Goal: Find specific page/section: Find specific page/section

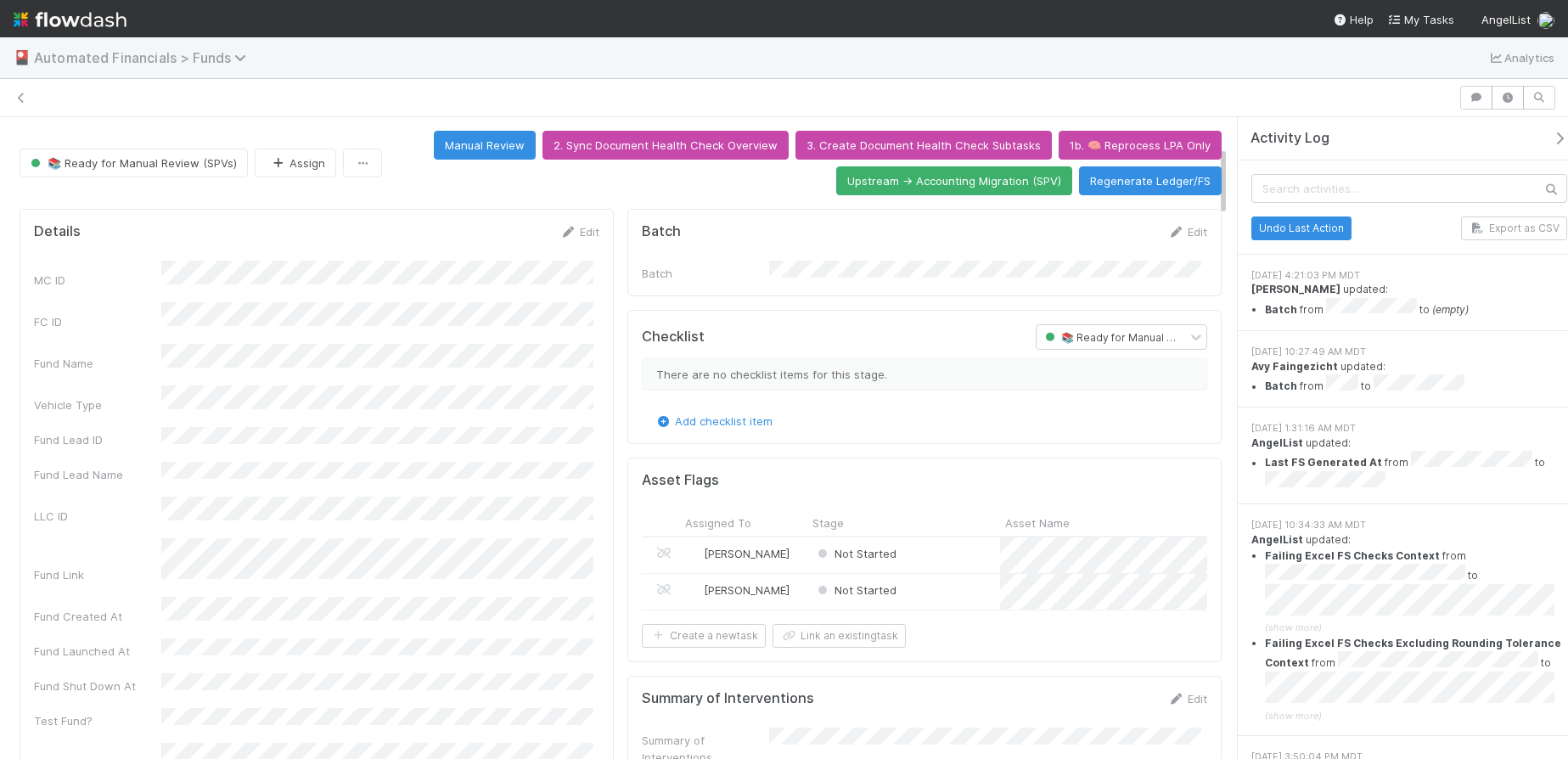
scroll to position [264, 0]
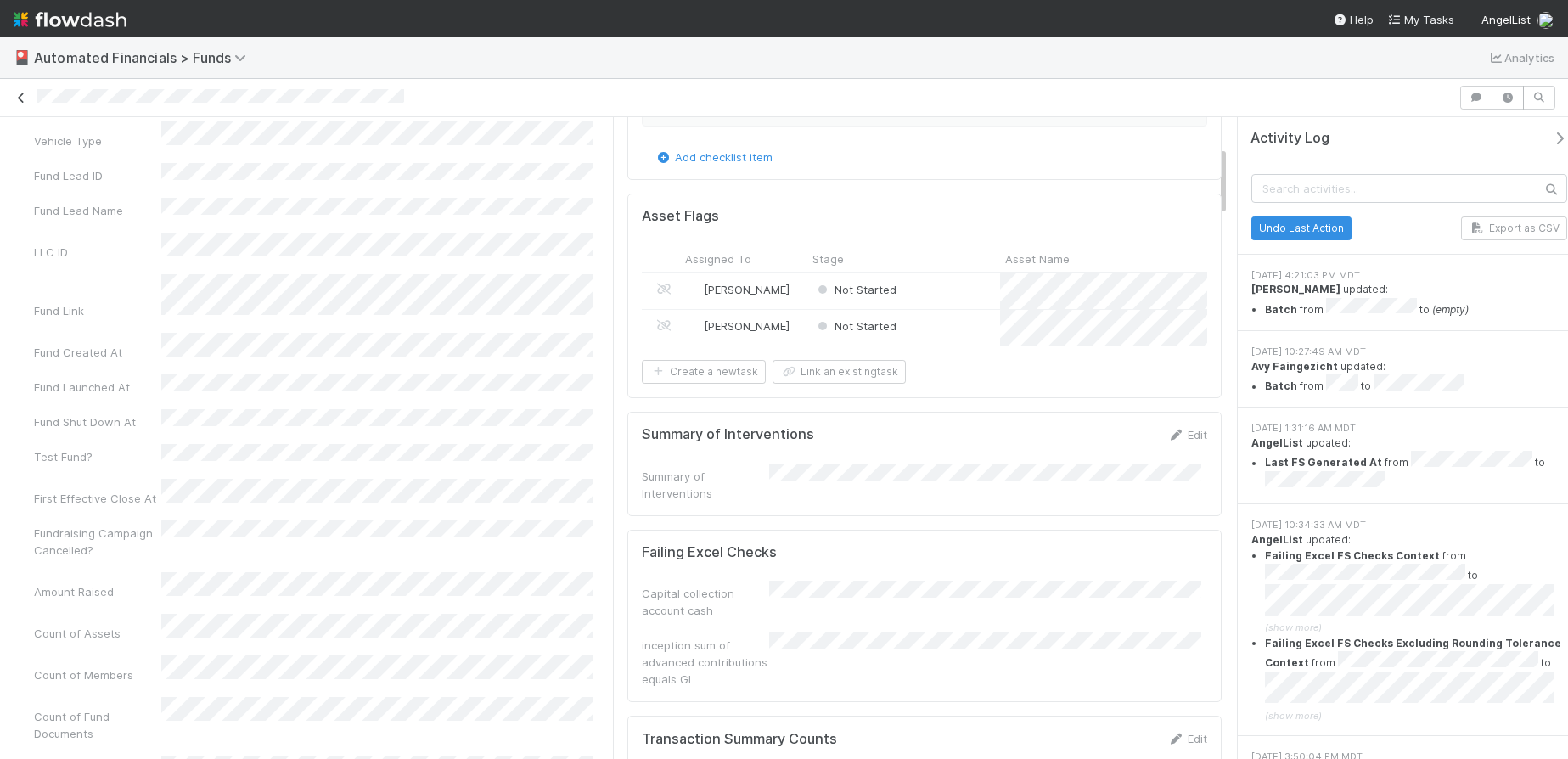
click at [16, 100] on icon at bounding box center [21, 98] width 17 height 11
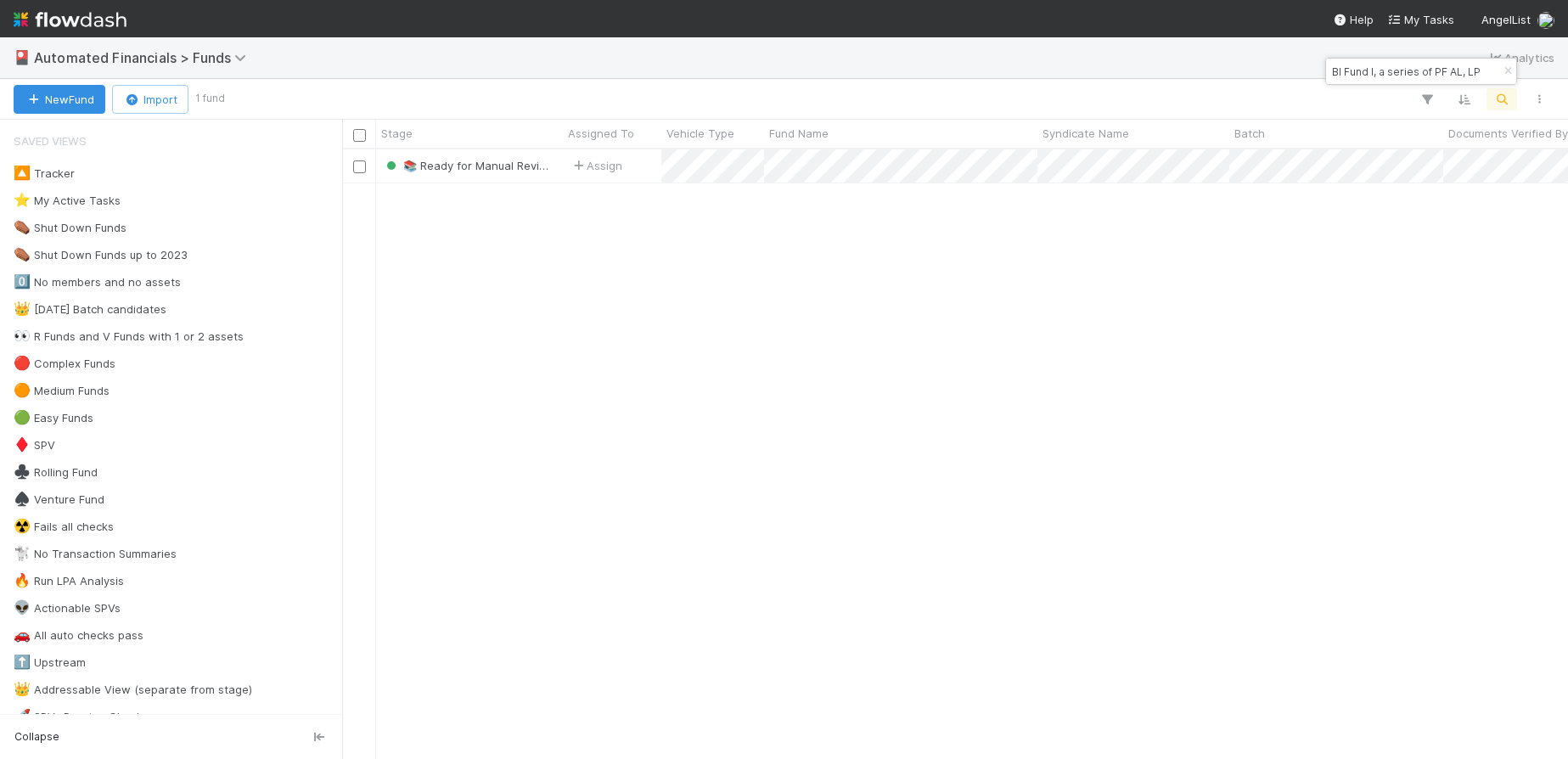
scroll to position [597, 1213]
click at [1510, 73] on icon "button" at bounding box center [1507, 72] width 17 height 10
click at [1510, 97] on icon "button" at bounding box center [1502, 99] width 17 height 16
type input "A-CJO-37-Fund, a series of AngelList Omnibus, LLC"
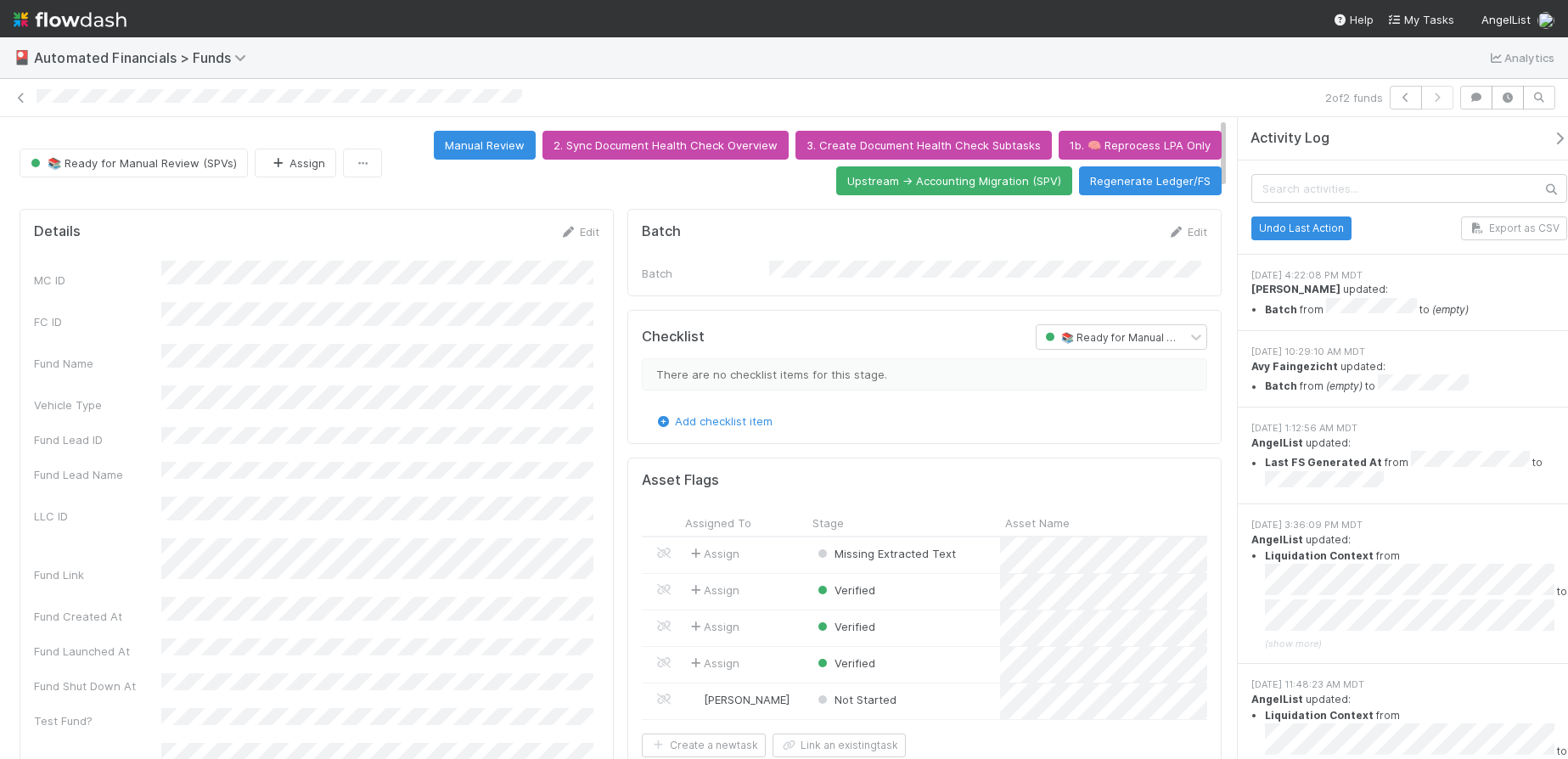
scroll to position [3, 0]
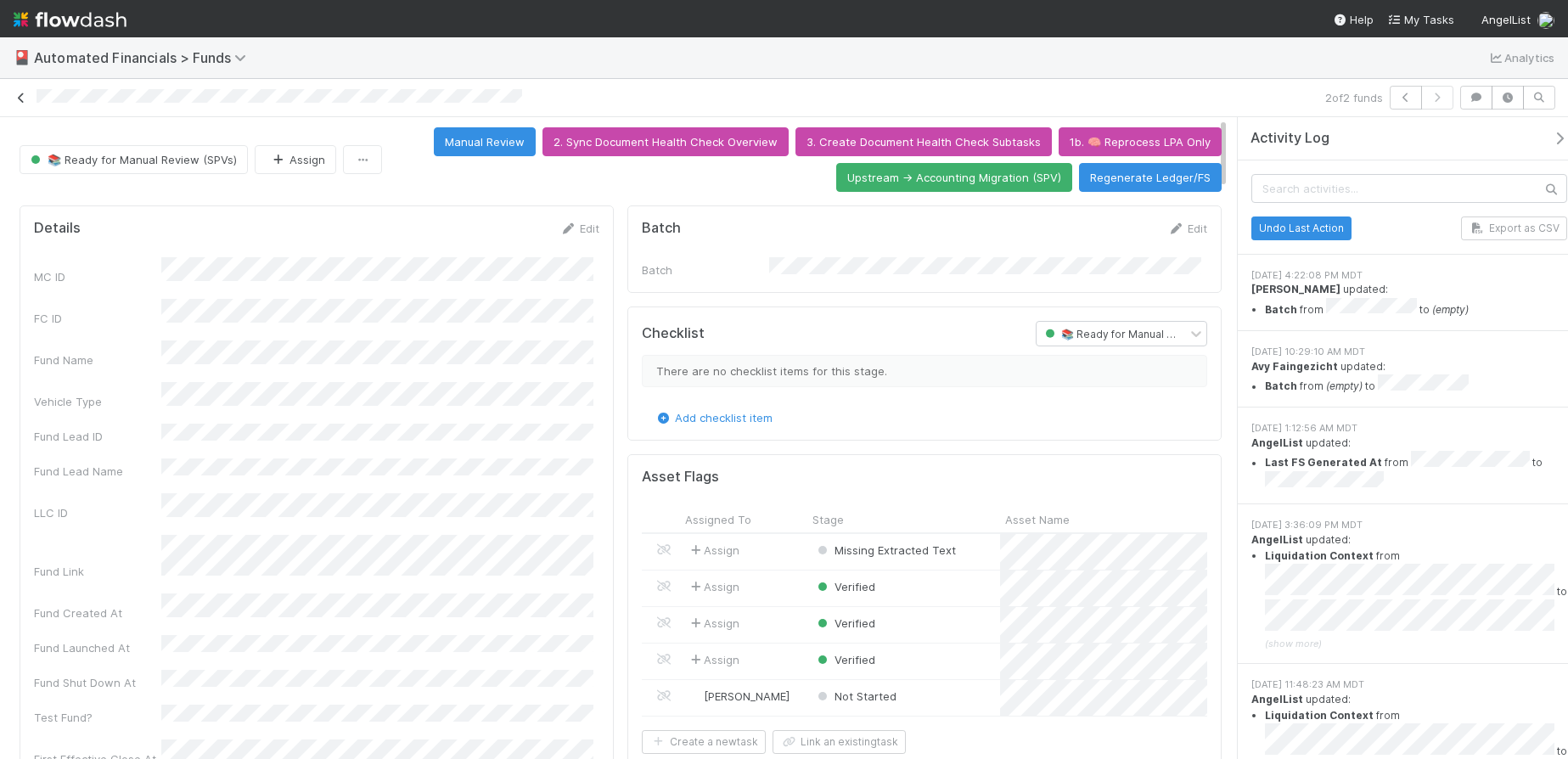
click at [22, 99] on icon at bounding box center [21, 98] width 17 height 11
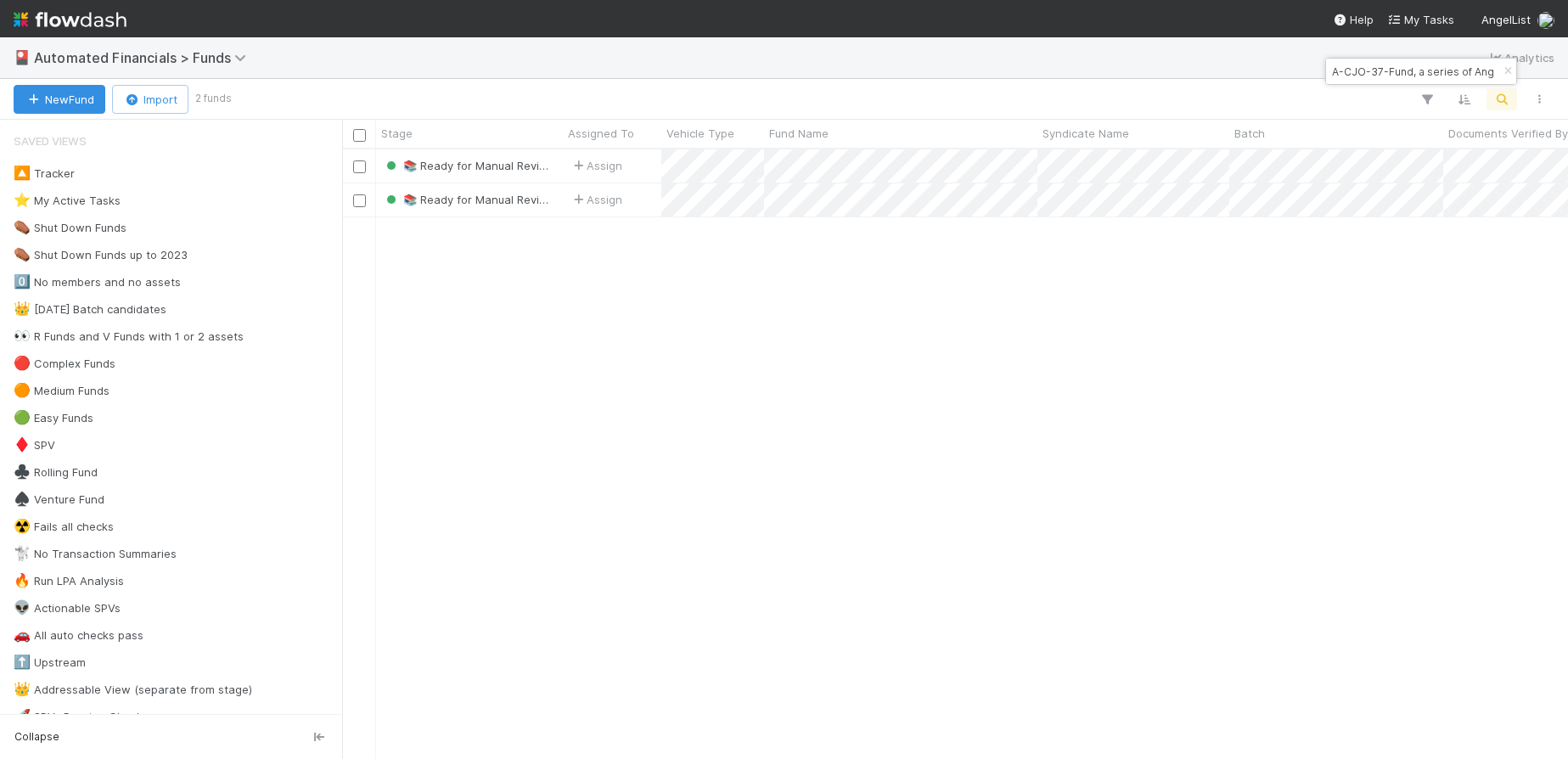
scroll to position [597, 1213]
click at [1509, 67] on icon "button" at bounding box center [1507, 72] width 17 height 10
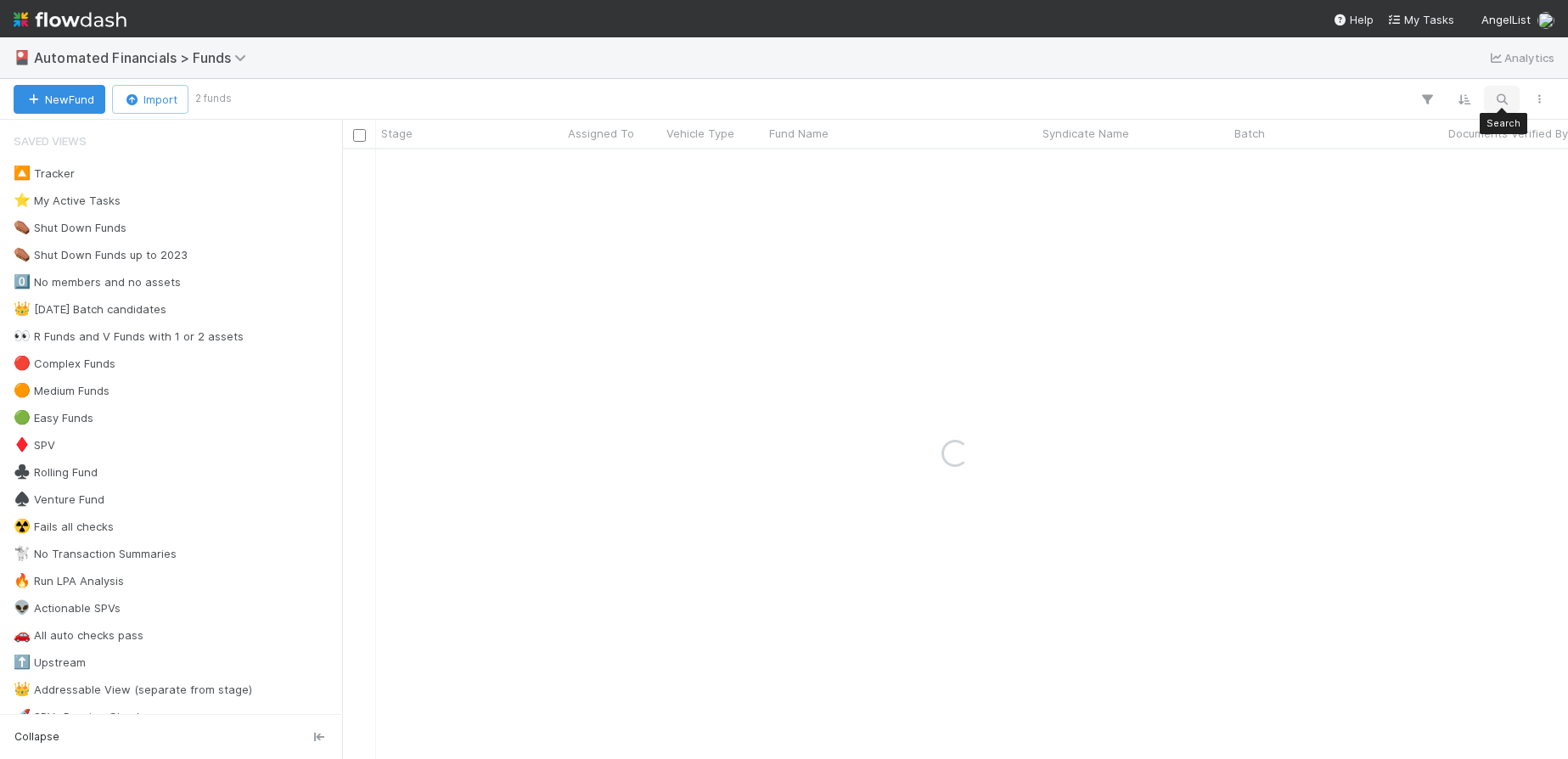
click at [1500, 98] on icon "button" at bounding box center [1502, 99] width 17 height 16
type input "AngelList-MDI-PR1-Fund, a series of AngelList Omnibus, LLC"
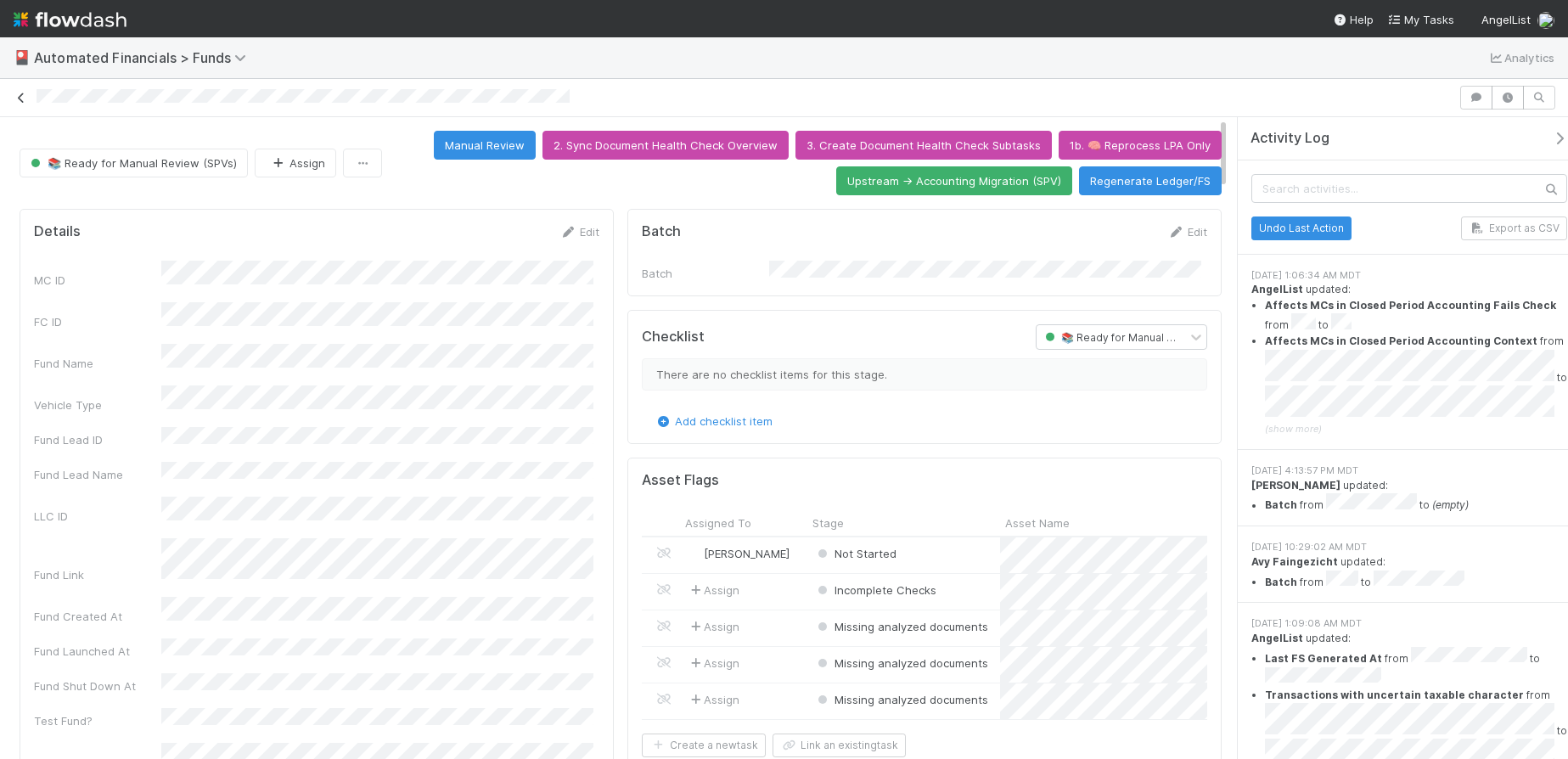
click at [22, 95] on icon at bounding box center [21, 98] width 17 height 11
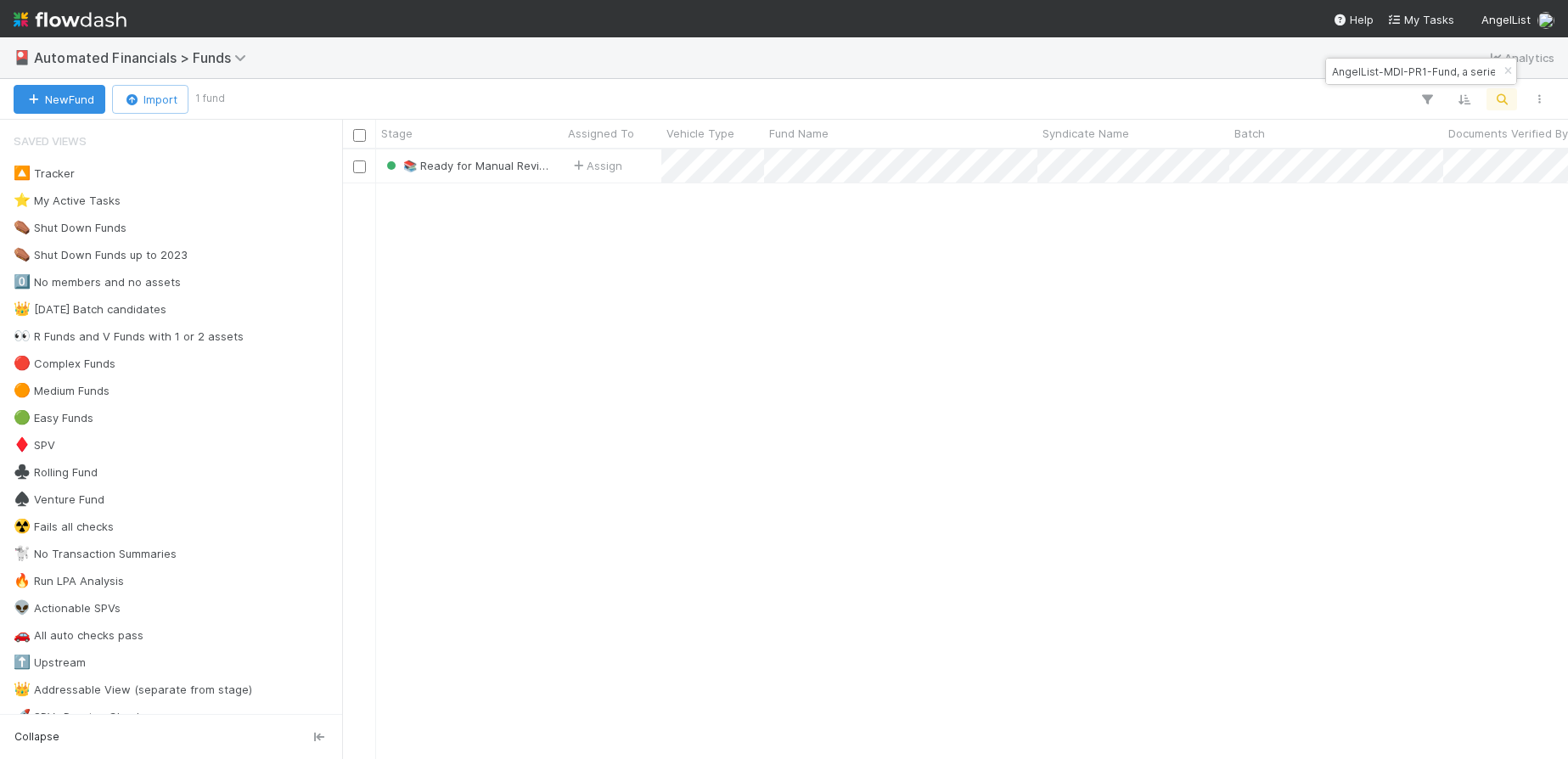
scroll to position [597, 1213]
click at [1508, 67] on icon "button" at bounding box center [1507, 72] width 17 height 10
click at [1504, 92] on icon "button" at bounding box center [1502, 99] width 17 height 16
type input "AngelList-Spoe-Fund, a series of AngelList Omnibus, LLC"
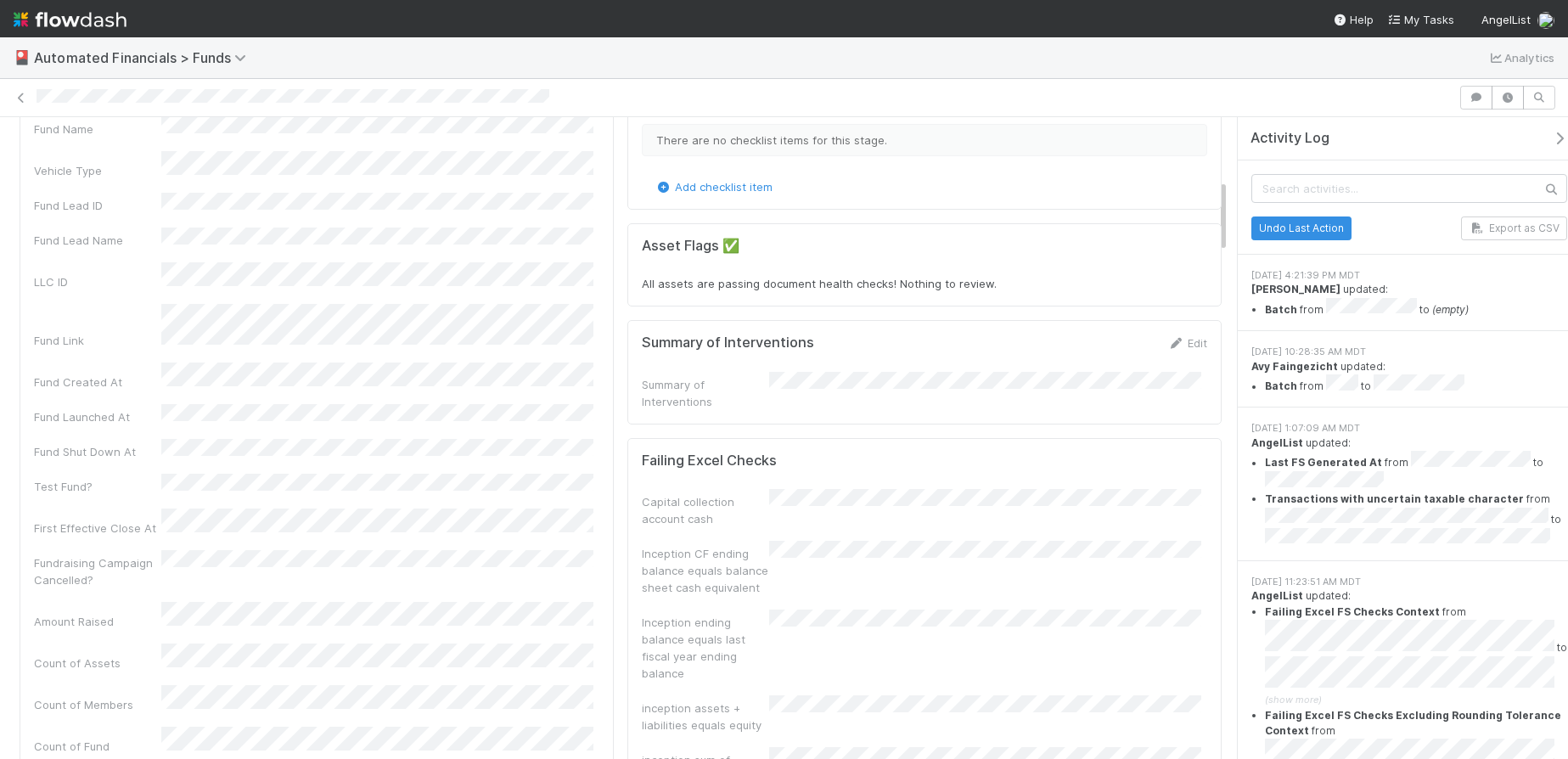
scroll to position [48, 0]
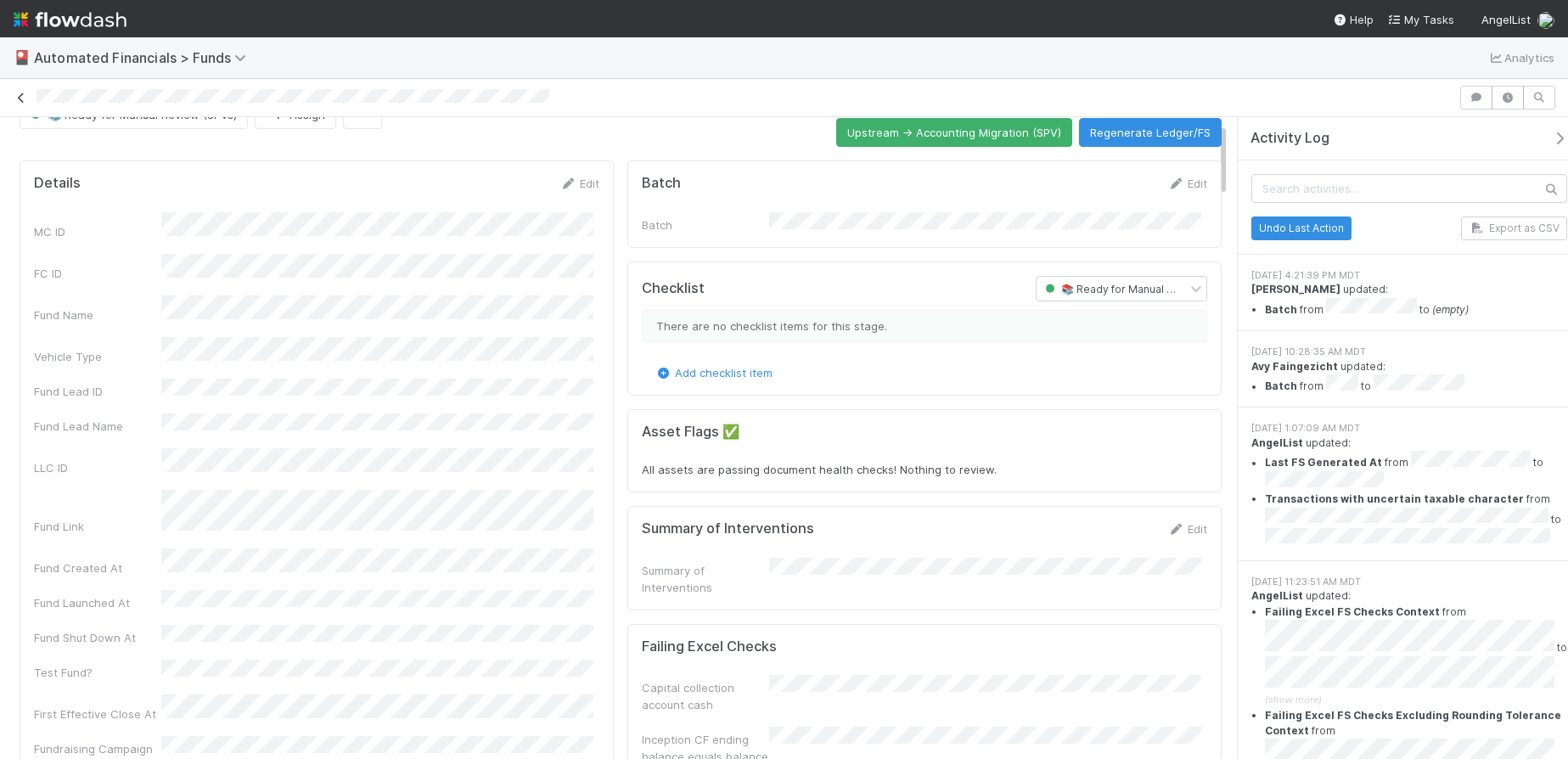
click at [23, 103] on icon at bounding box center [21, 98] width 17 height 11
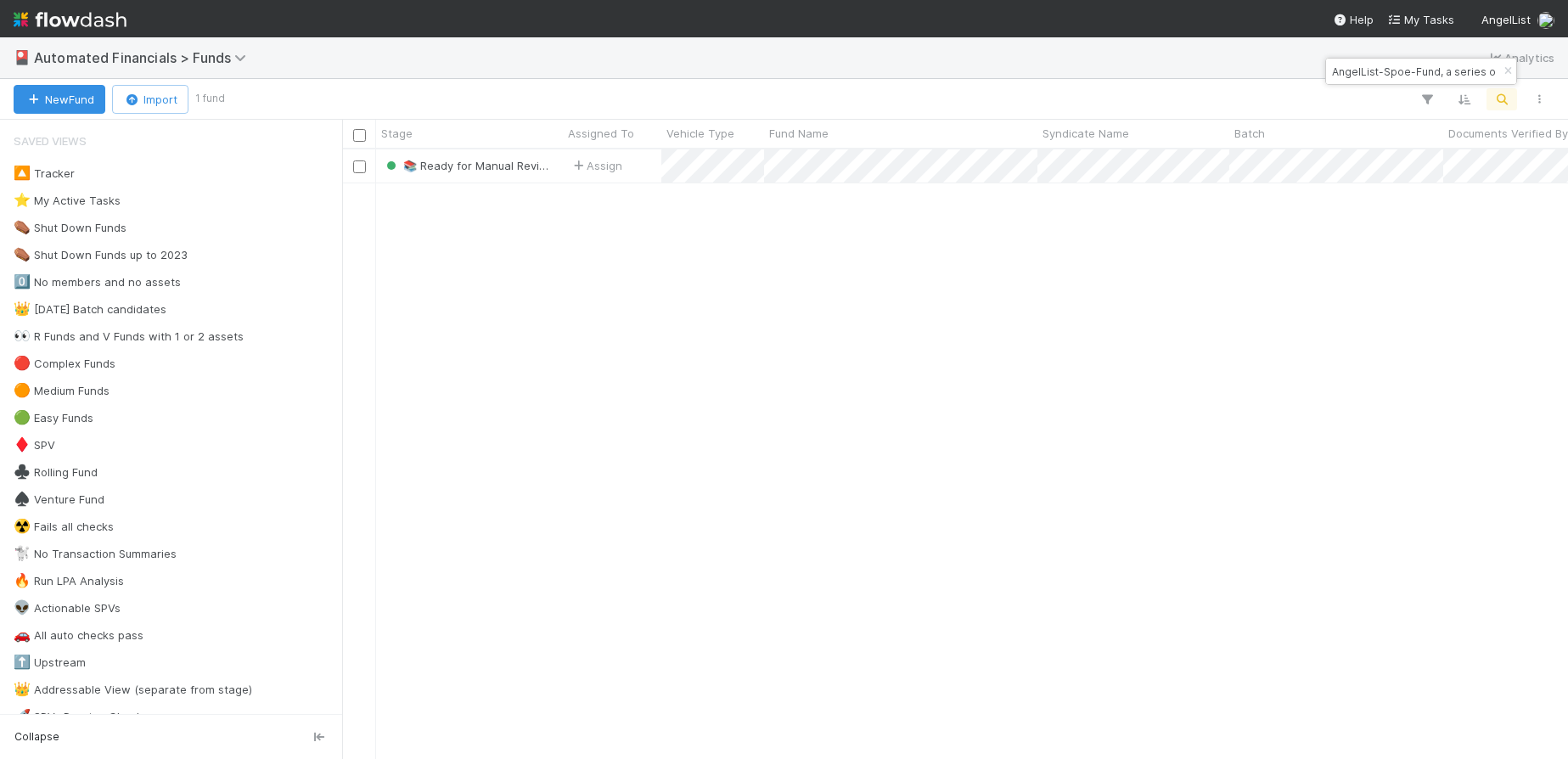
scroll to position [597, 1213]
click at [1507, 72] on icon "button" at bounding box center [1507, 72] width 17 height 10
click at [1503, 96] on icon "button" at bounding box center [1502, 99] width 17 height 16
type input "LO Fund I, a series of [PERSON_NAME] Ventures, LP"
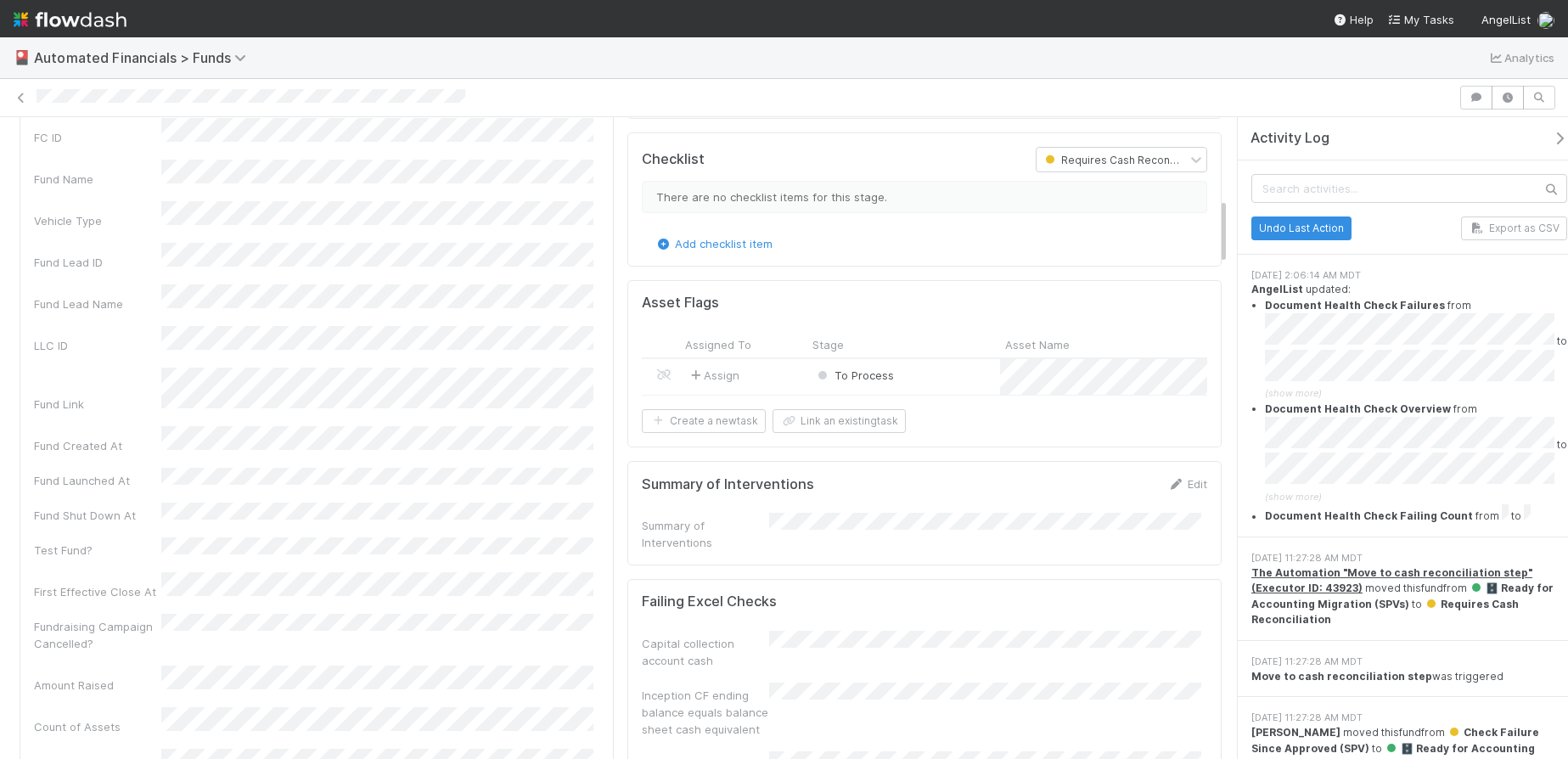
scroll to position [771, 0]
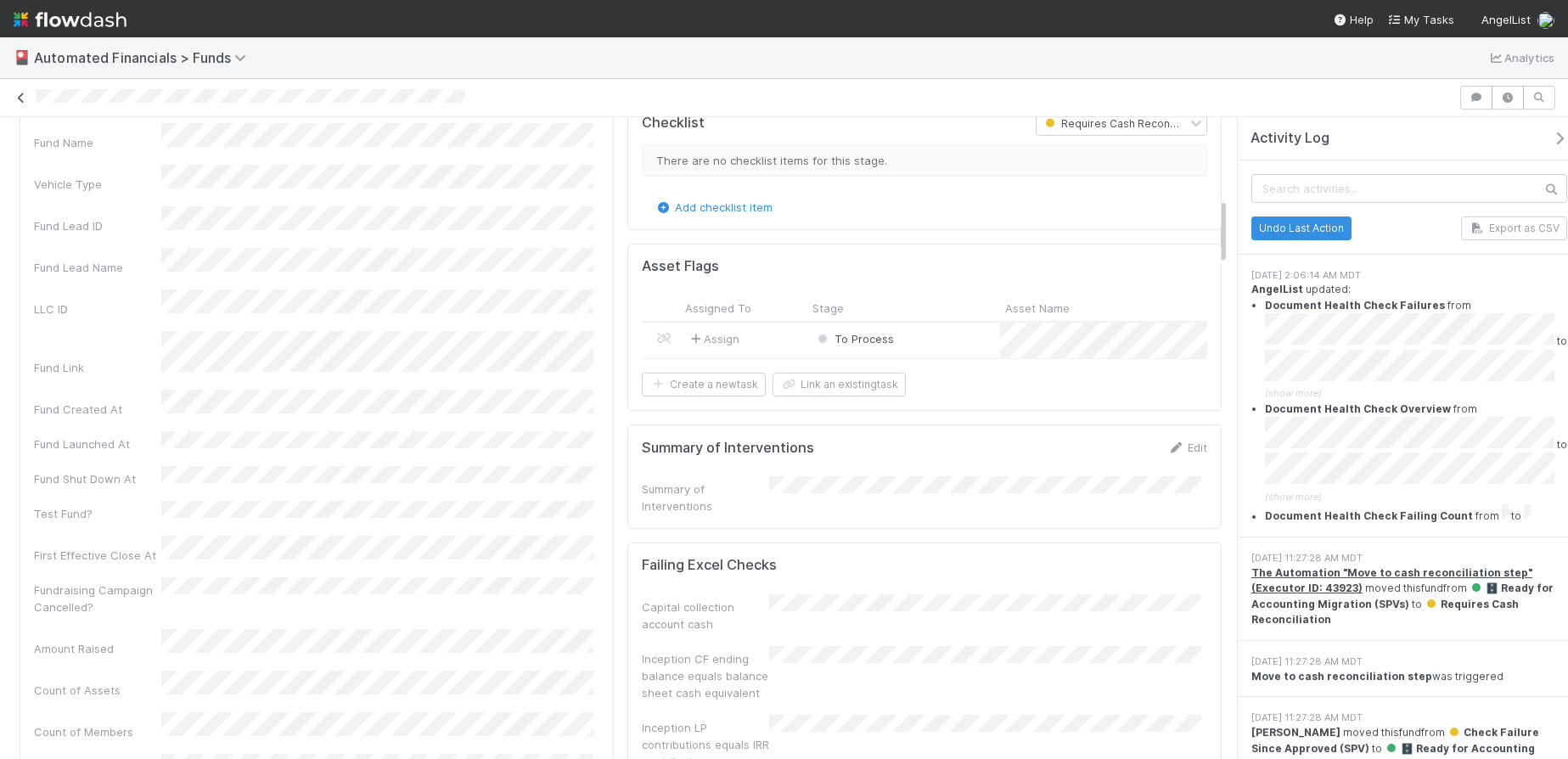
click at [22, 100] on icon at bounding box center [21, 98] width 17 height 11
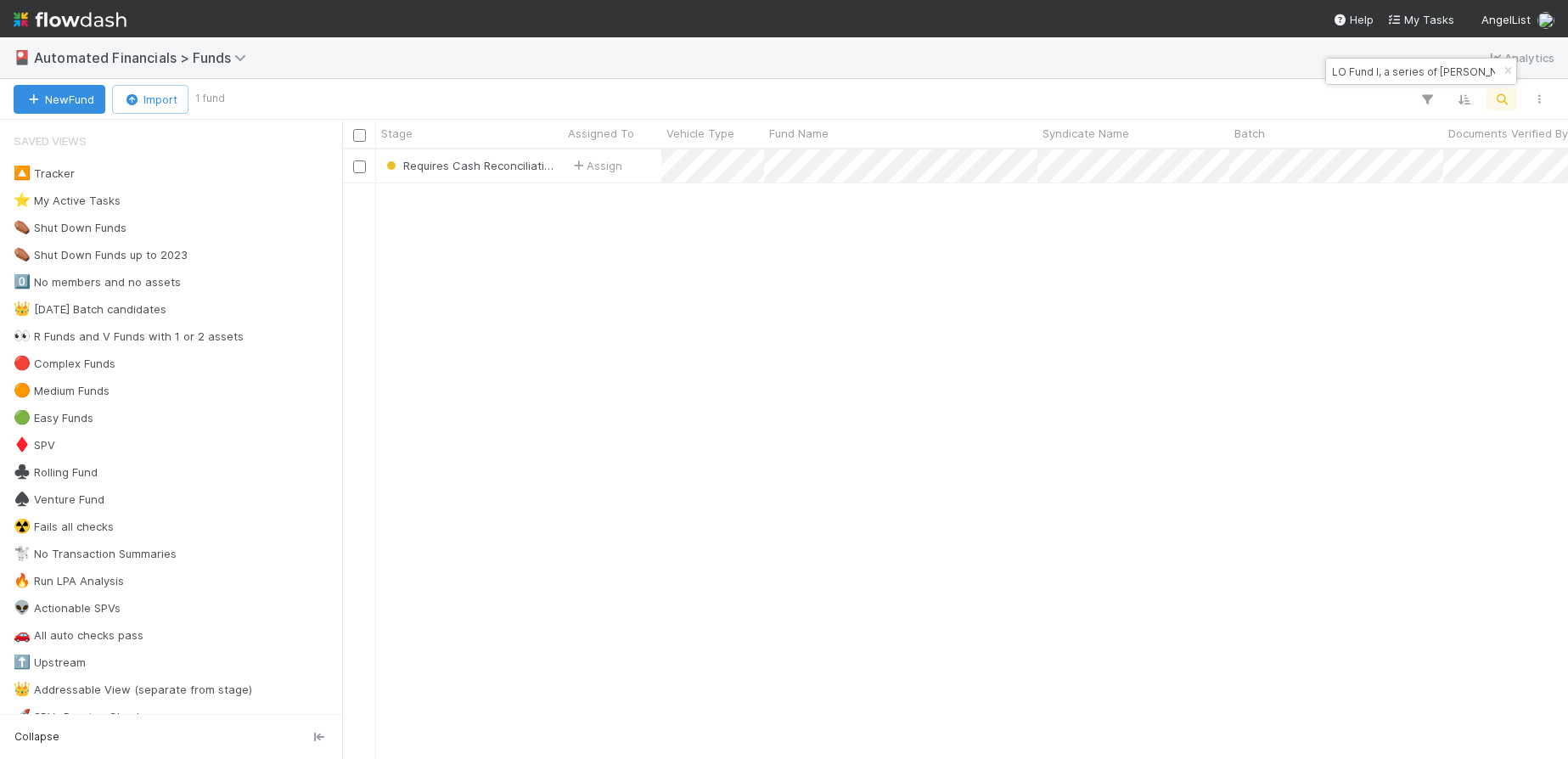
scroll to position [597, 1213]
click at [1505, 72] on icon "button" at bounding box center [1507, 72] width 17 height 10
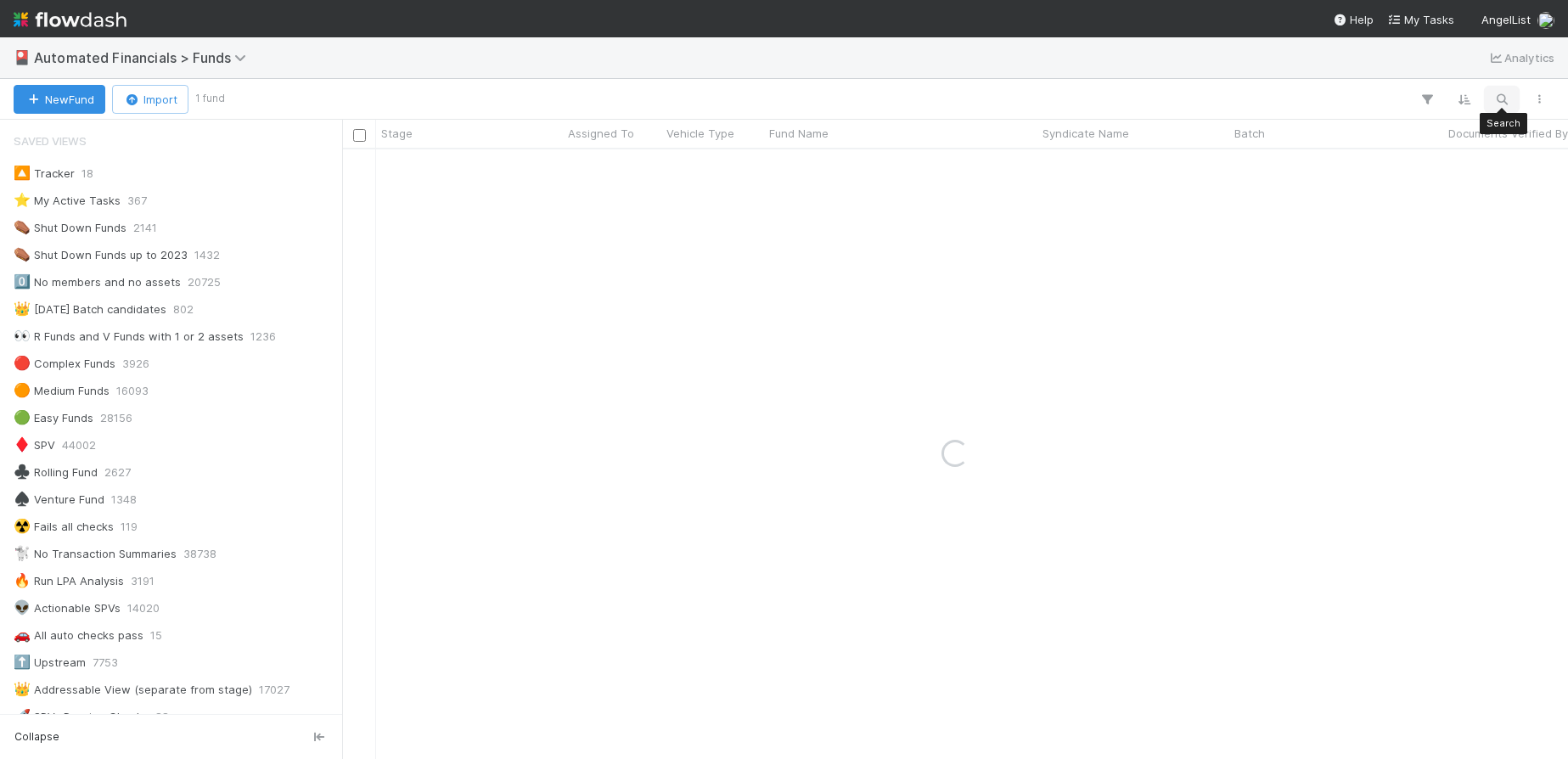
click at [1505, 92] on icon "button" at bounding box center [1502, 99] width 17 height 16
type input "AngelList-Hnly-Fund, a series of AngelList Omnibus, LLC"
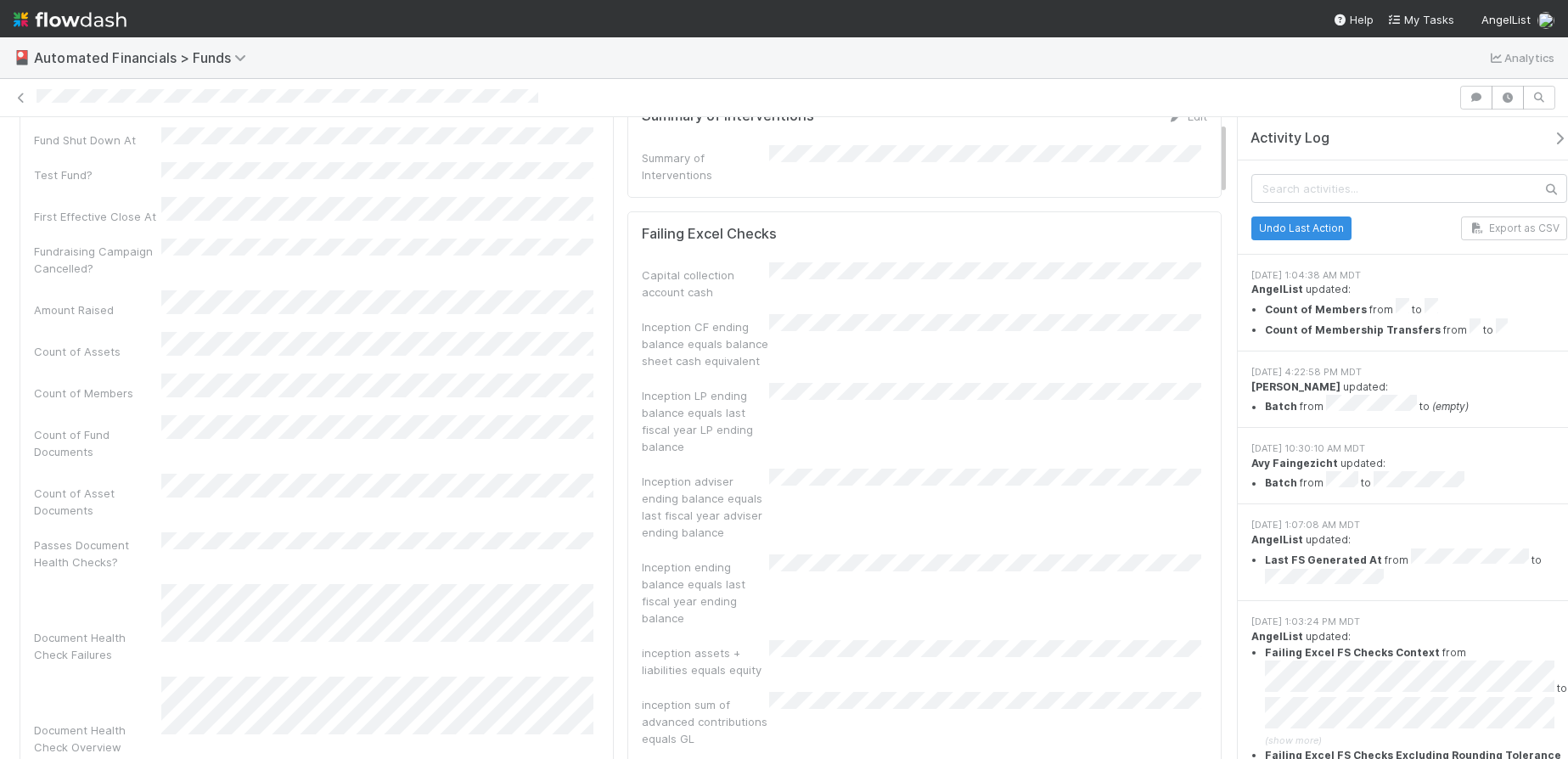
scroll to position [10, 0]
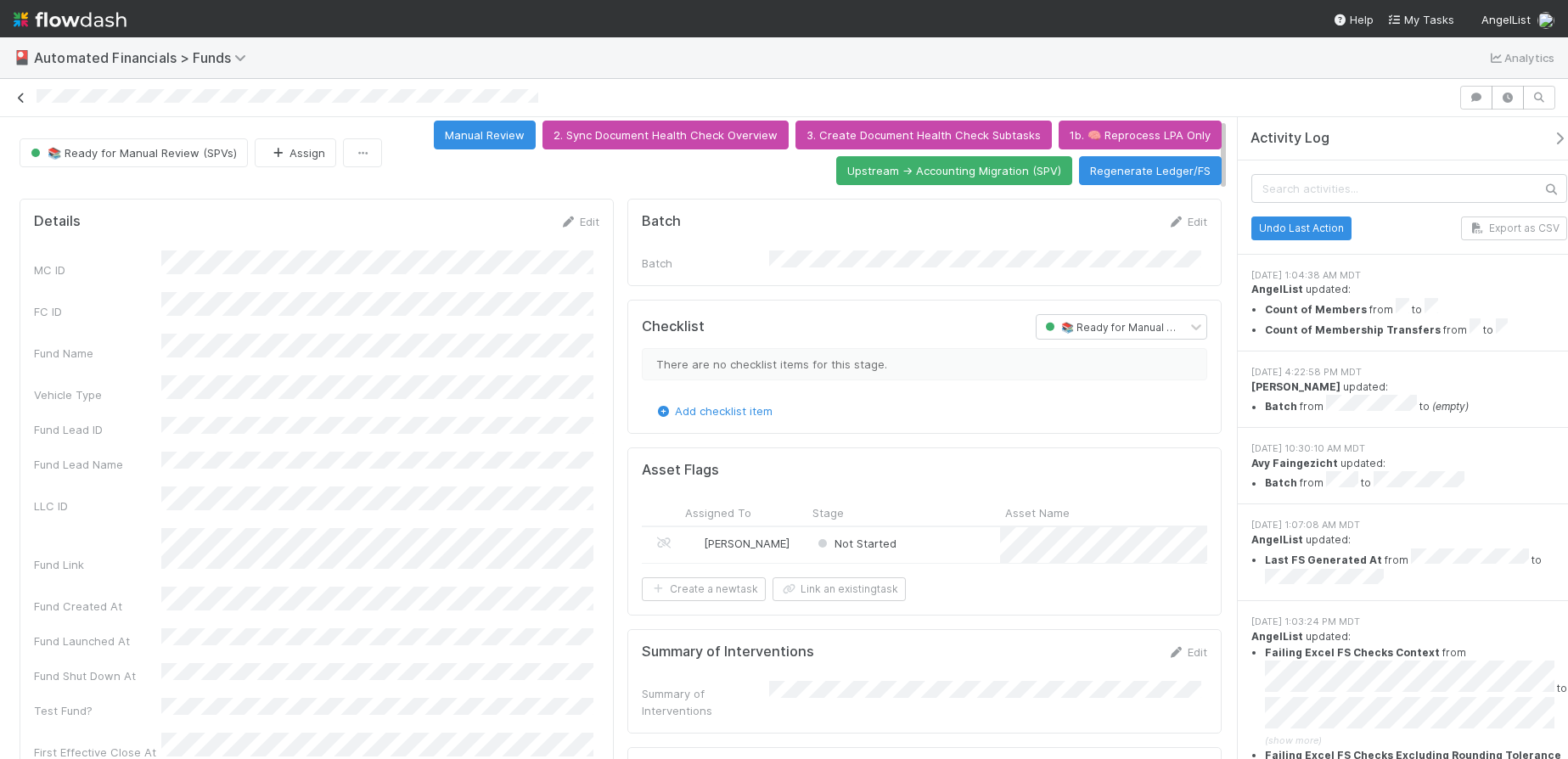
click at [23, 99] on icon at bounding box center [21, 98] width 17 height 11
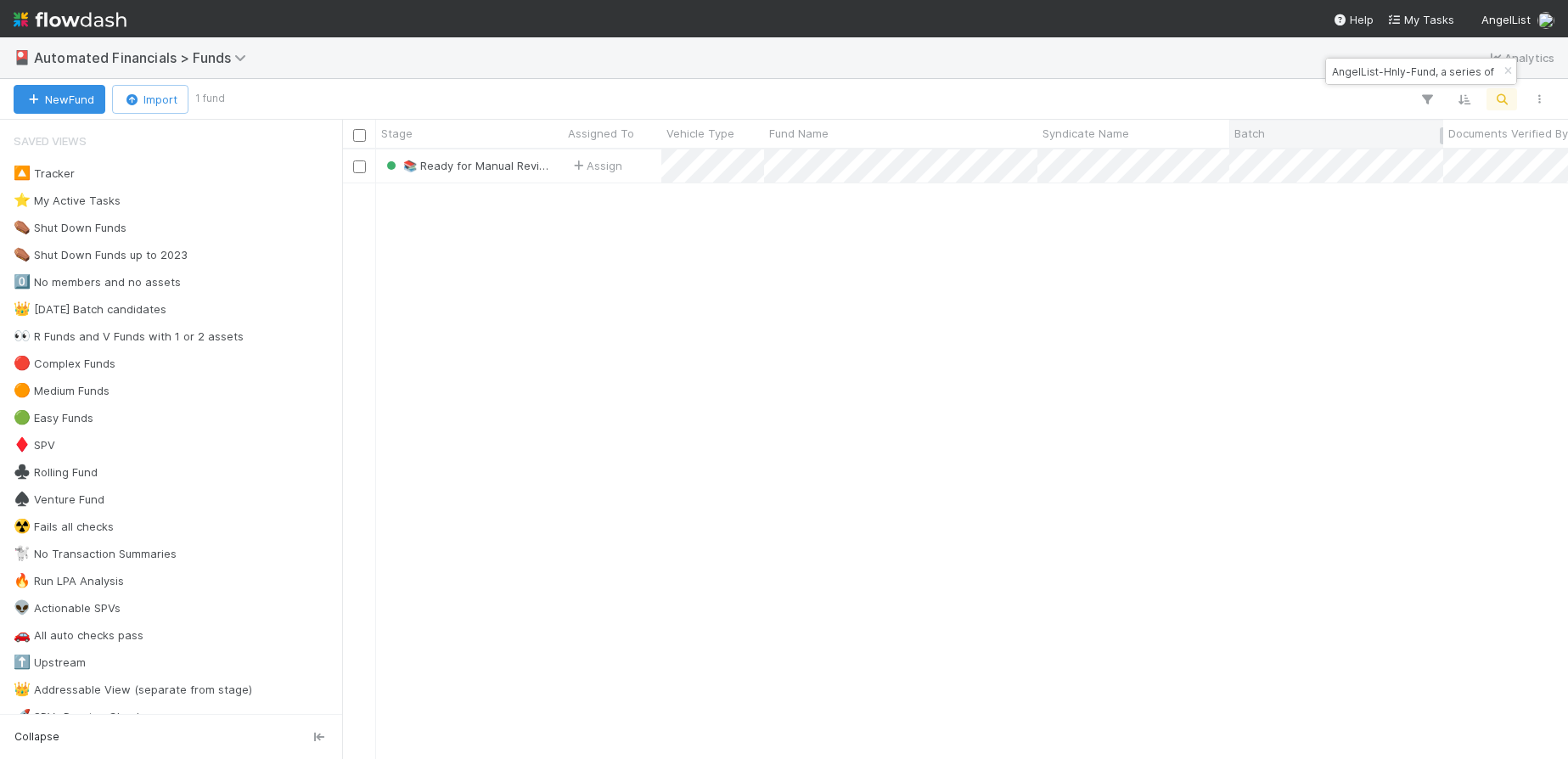
scroll to position [597, 1213]
click at [1452, 71] on div "AngelList-Hnly-Fund, a series of AngelList Omnibus, LLC" at bounding box center [1421, 71] width 190 height 25
click at [1504, 69] on icon "button" at bounding box center [1507, 72] width 17 height 10
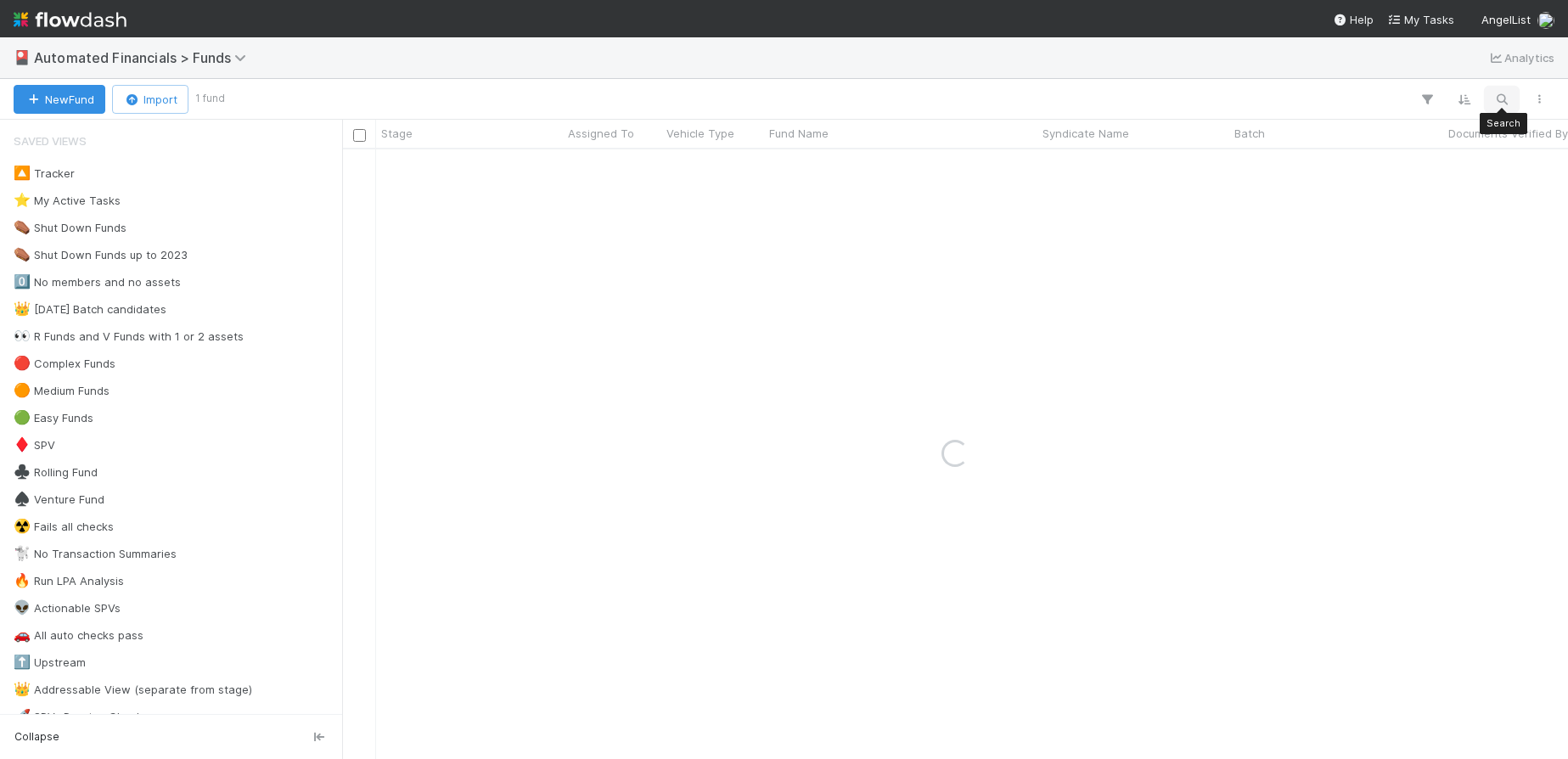
click at [1499, 92] on icon "button" at bounding box center [1502, 99] width 17 height 16
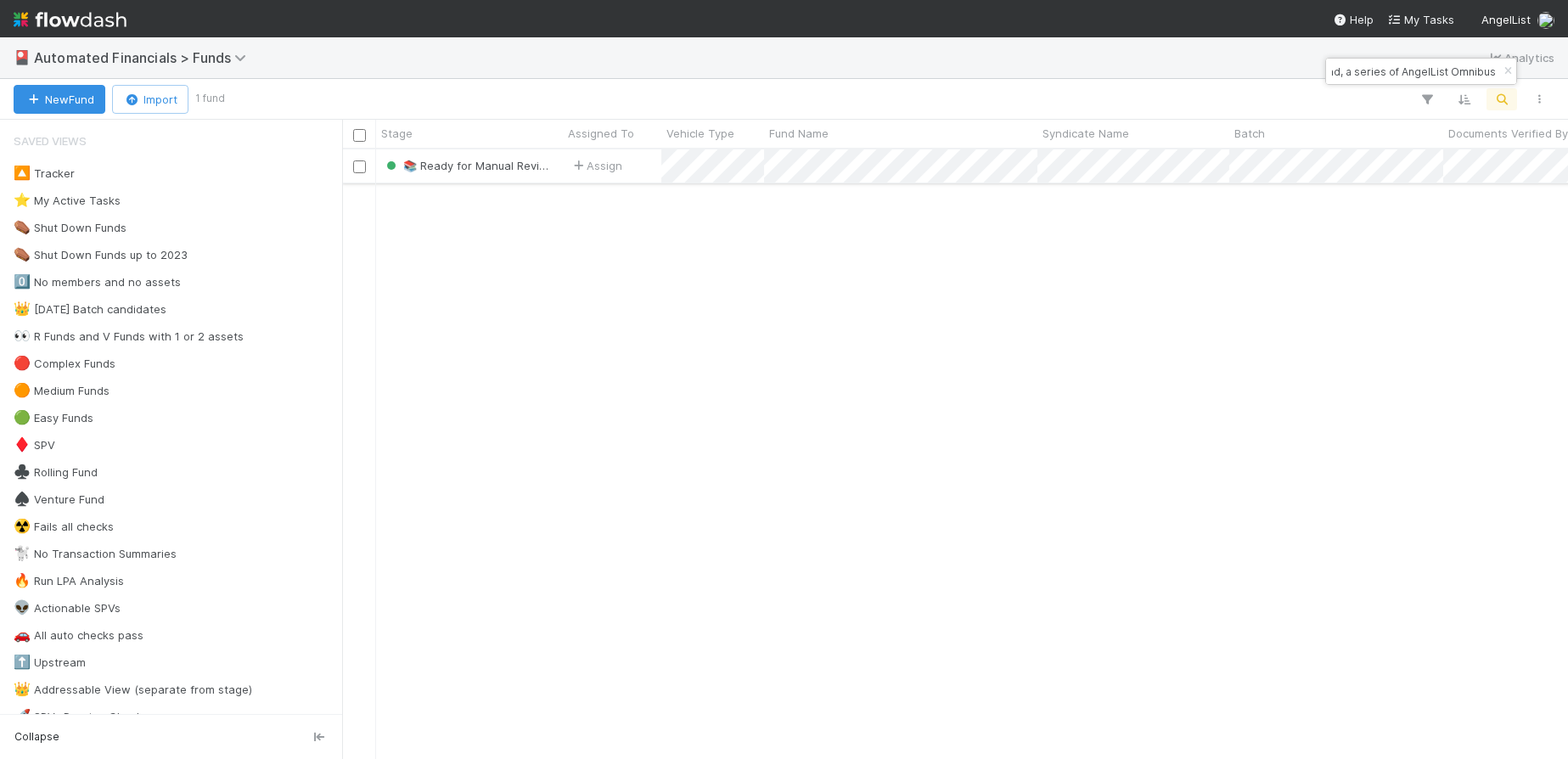
type input "AngelList-[PERSON_NAME]-Fund, a series of AngelList Omnibus, LLC"
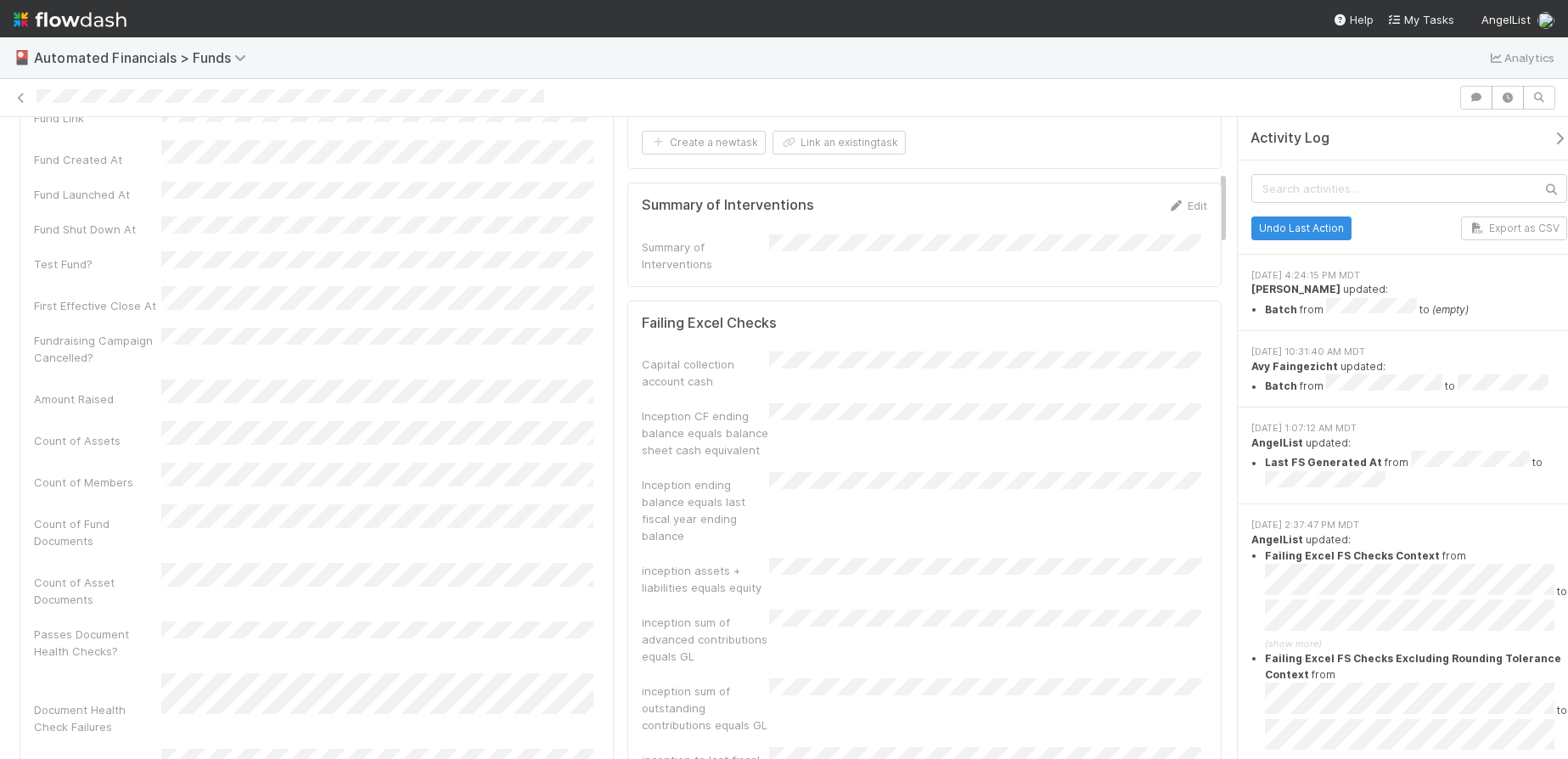
scroll to position [116, 0]
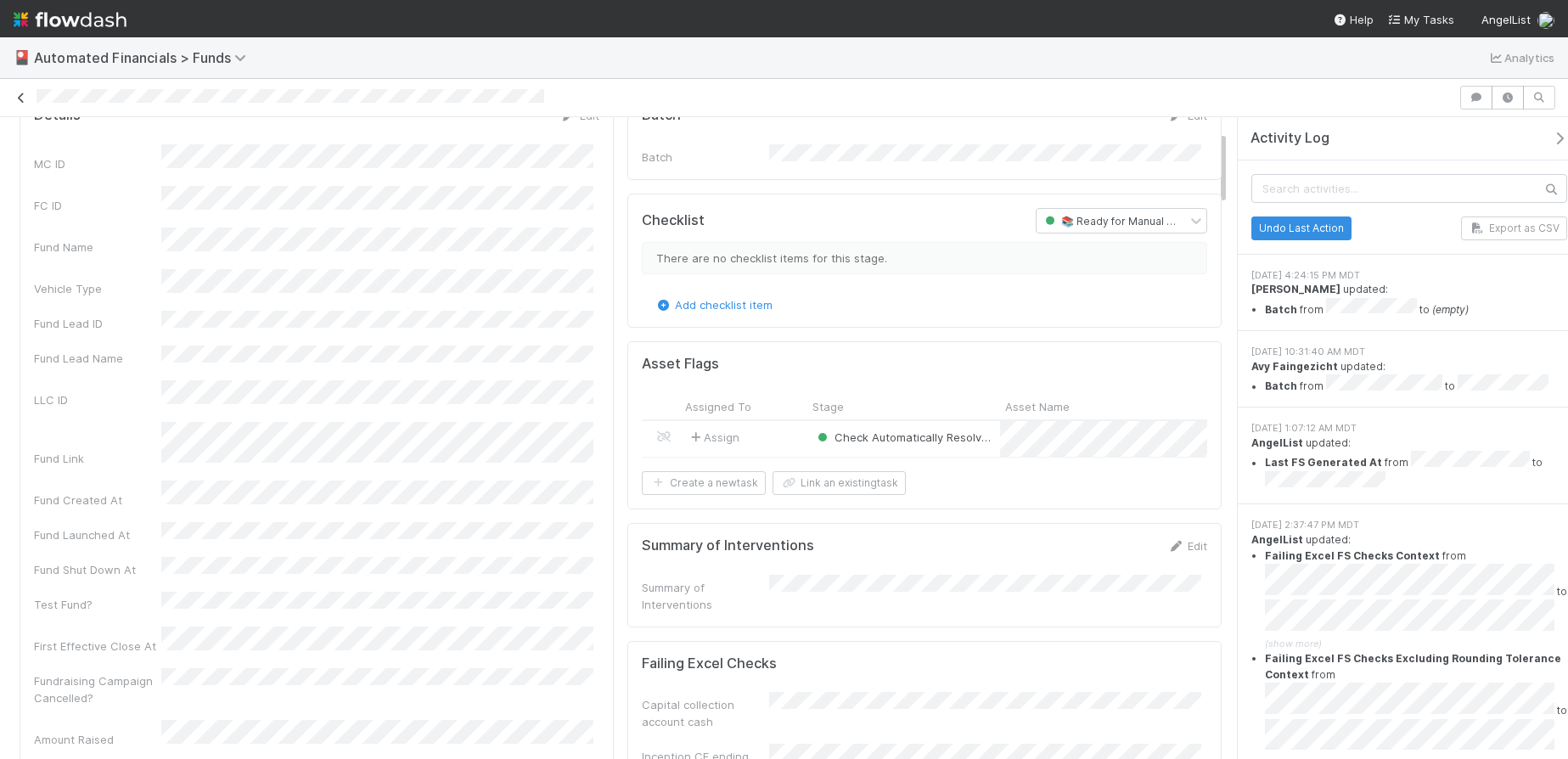
click at [21, 99] on icon at bounding box center [21, 98] width 17 height 11
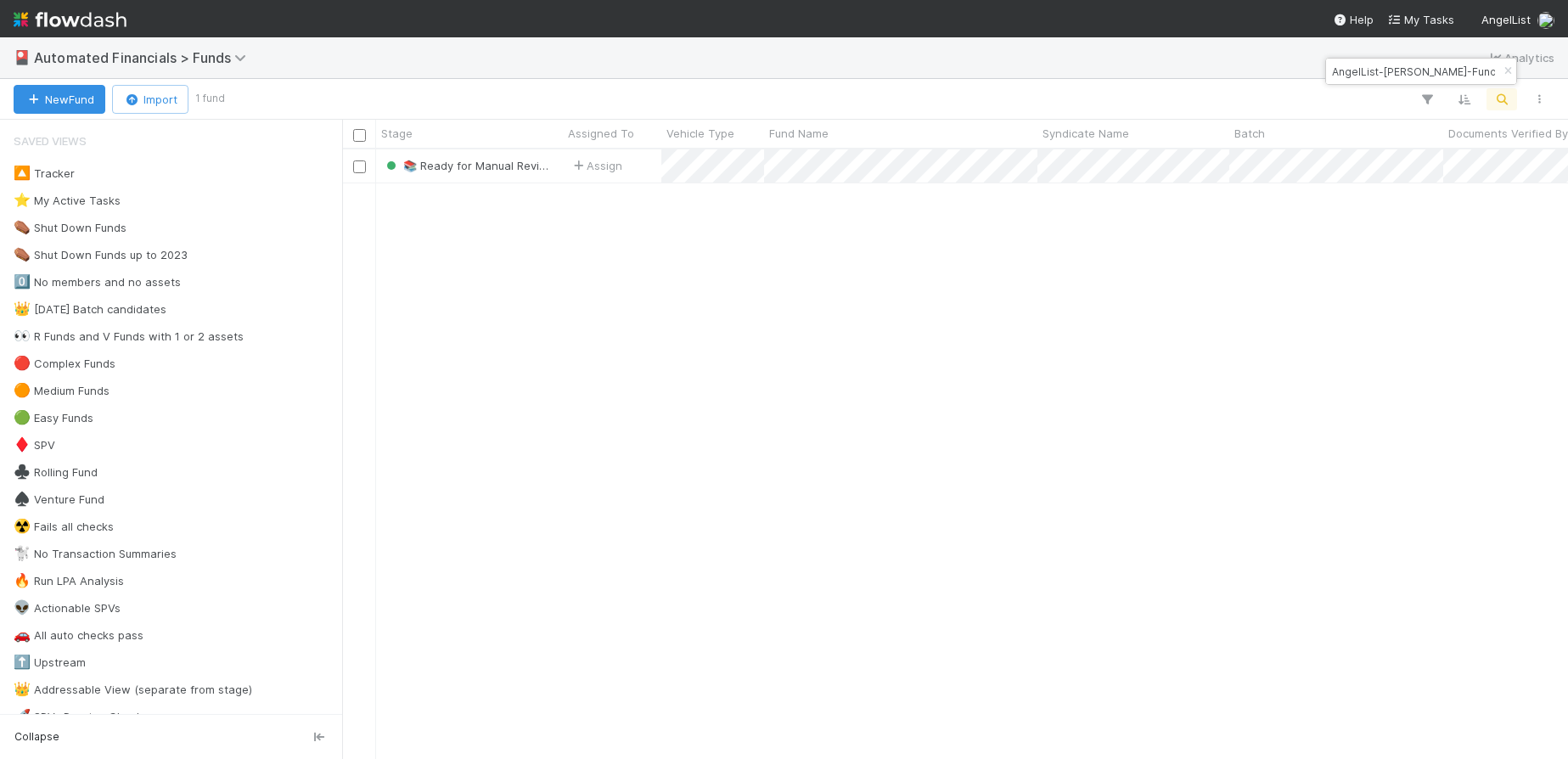
scroll to position [597, 1213]
click at [1505, 70] on icon "button" at bounding box center [1507, 72] width 17 height 10
click at [1503, 97] on icon "button" at bounding box center [1502, 99] width 17 height 16
type input "SYM Fund I, a series of TBird Capital, LP"
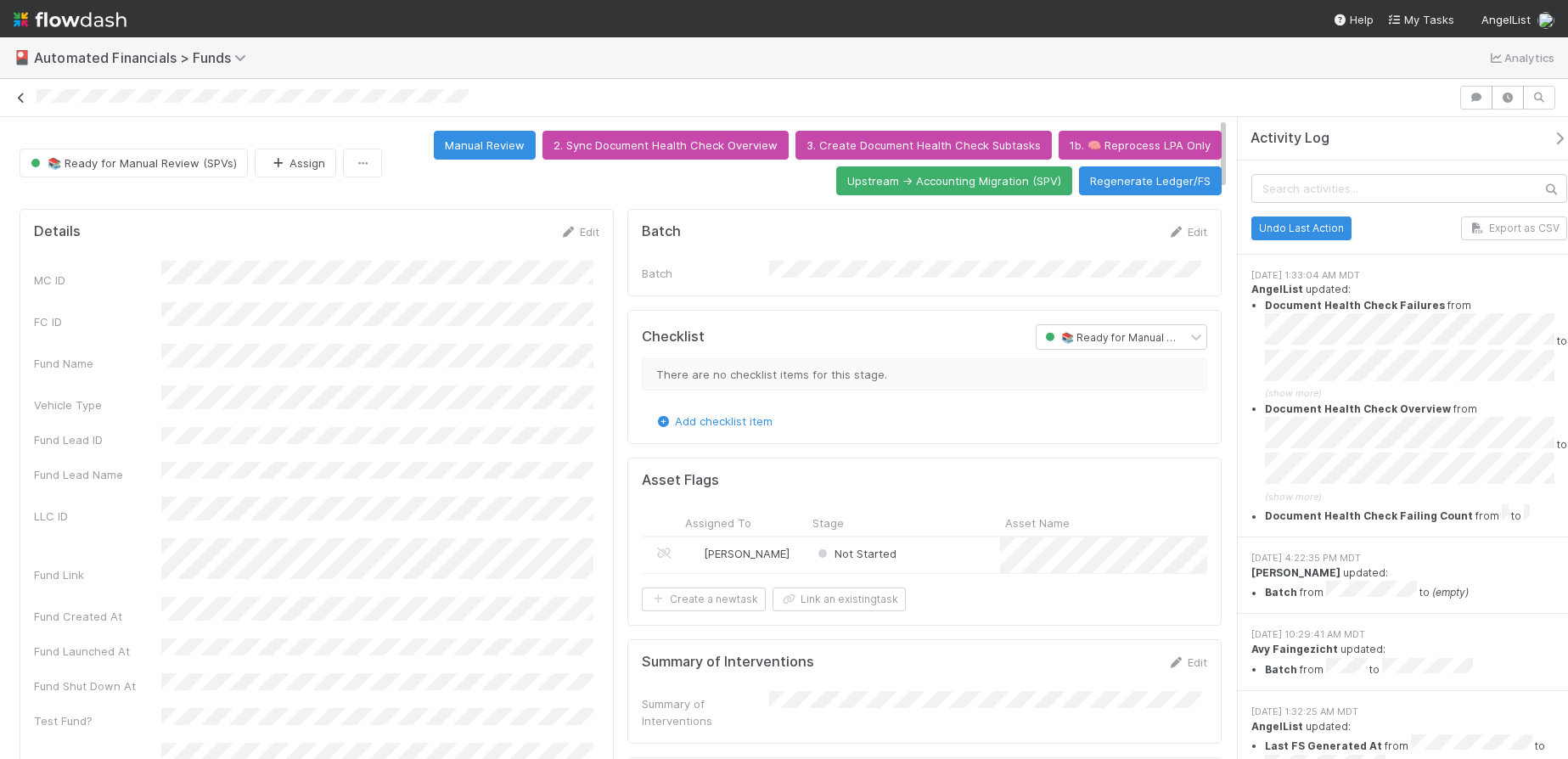
click at [17, 100] on icon at bounding box center [21, 98] width 17 height 11
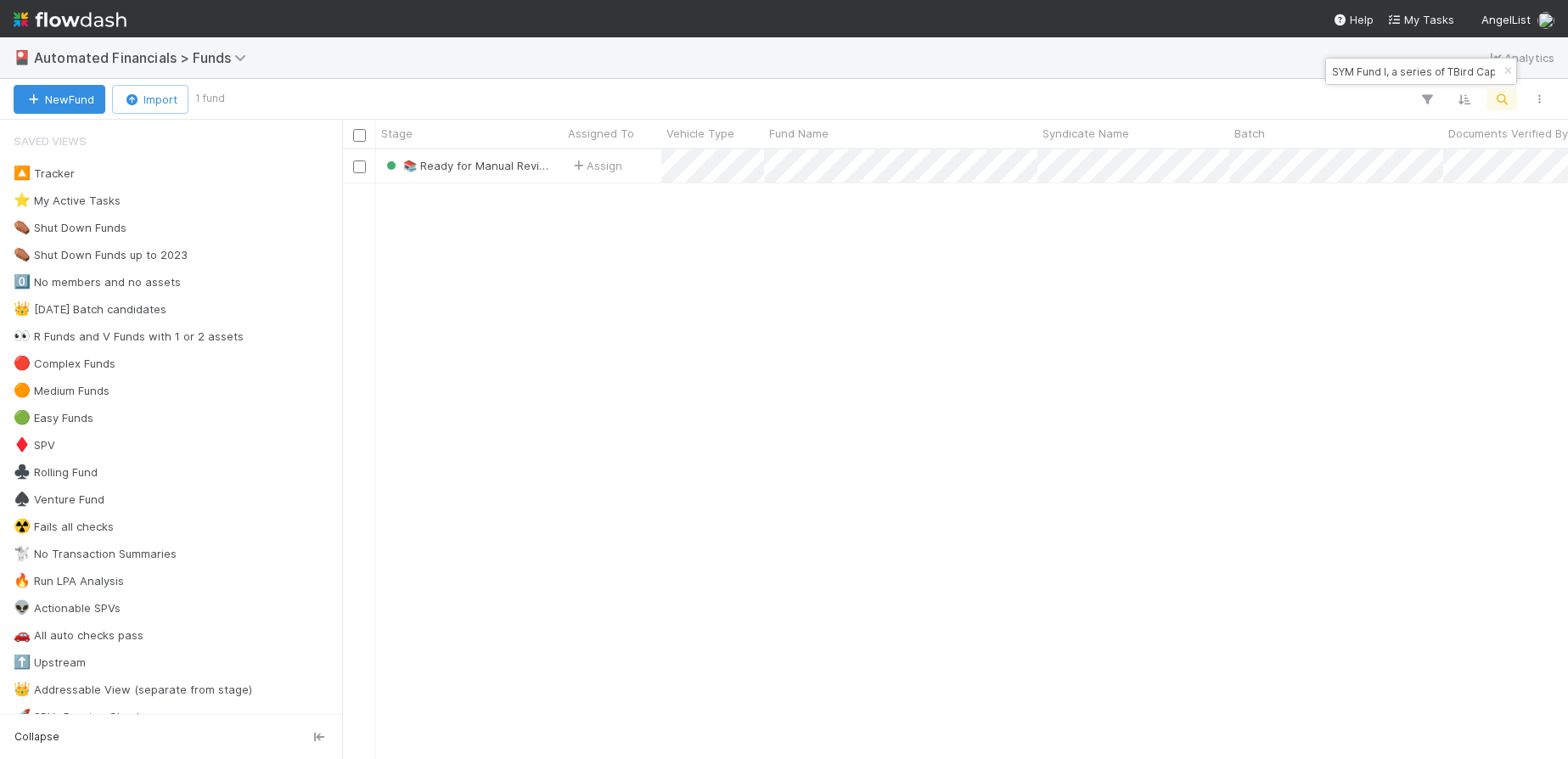
scroll to position [597, 1213]
click at [1510, 74] on icon "button" at bounding box center [1507, 72] width 17 height 10
click at [1502, 98] on icon "button" at bounding box center [1502, 99] width 17 height 16
type input "AngelList-Hinc-11-Fund, a series of AngelList Omnibus, LLC"
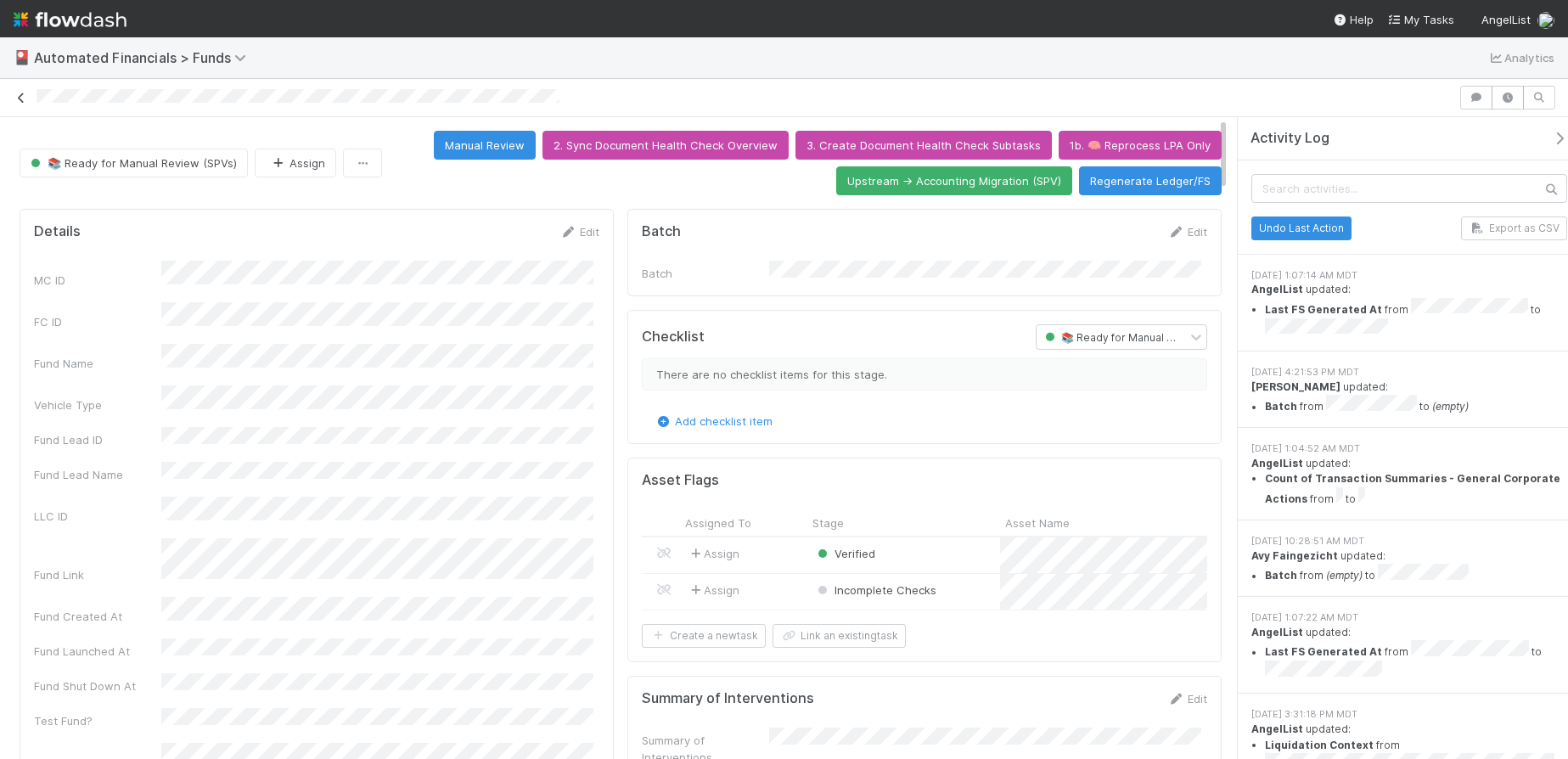
click at [23, 103] on link at bounding box center [21, 97] width 17 height 17
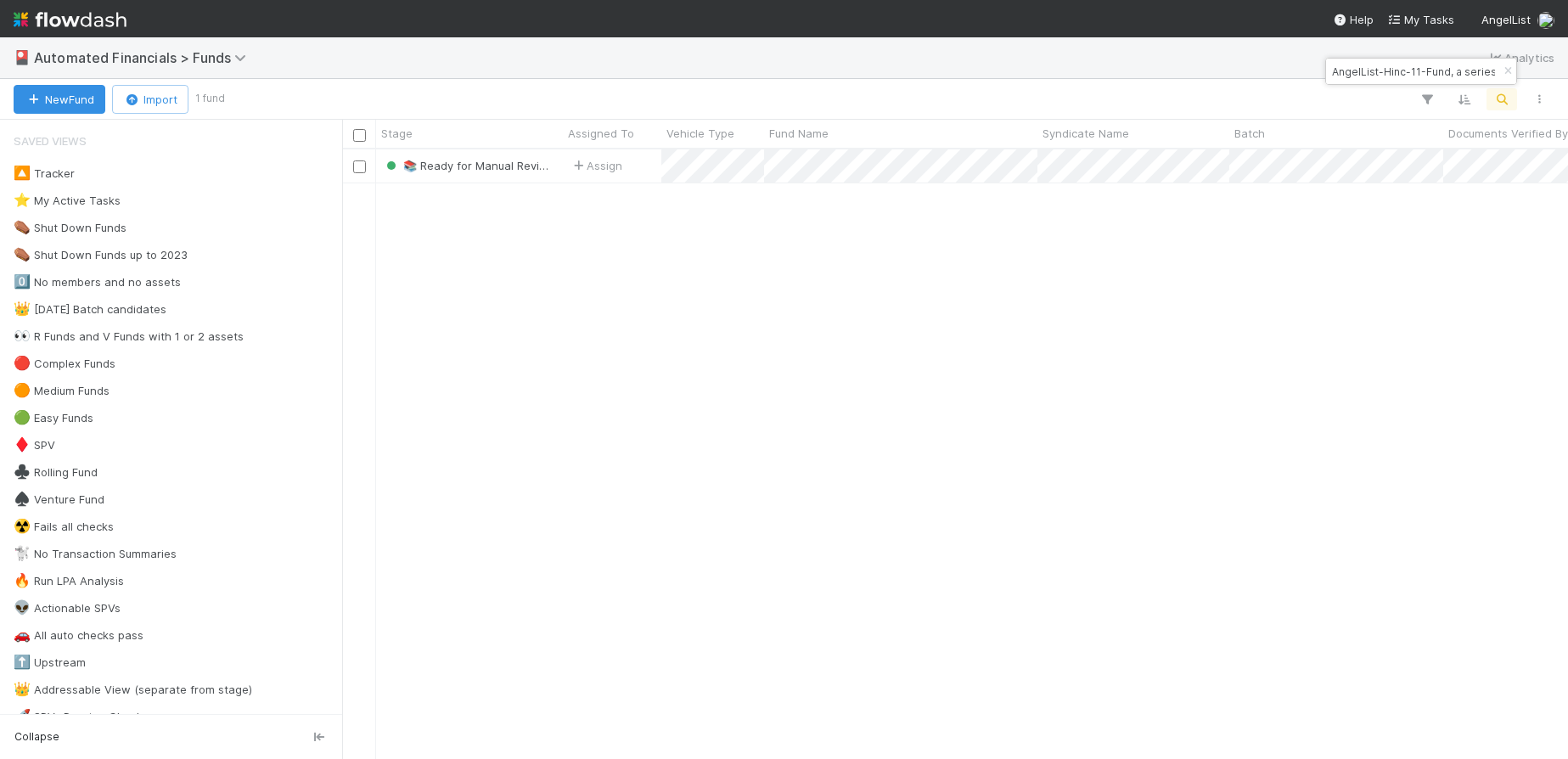
scroll to position [597, 1213]
click at [1507, 72] on icon "button" at bounding box center [1507, 72] width 17 height 10
click at [1503, 93] on icon "button" at bounding box center [1502, 99] width 17 height 16
type input "AngelList-Hinc-12-Fund, a series of AngelList Omnibus, LLC"
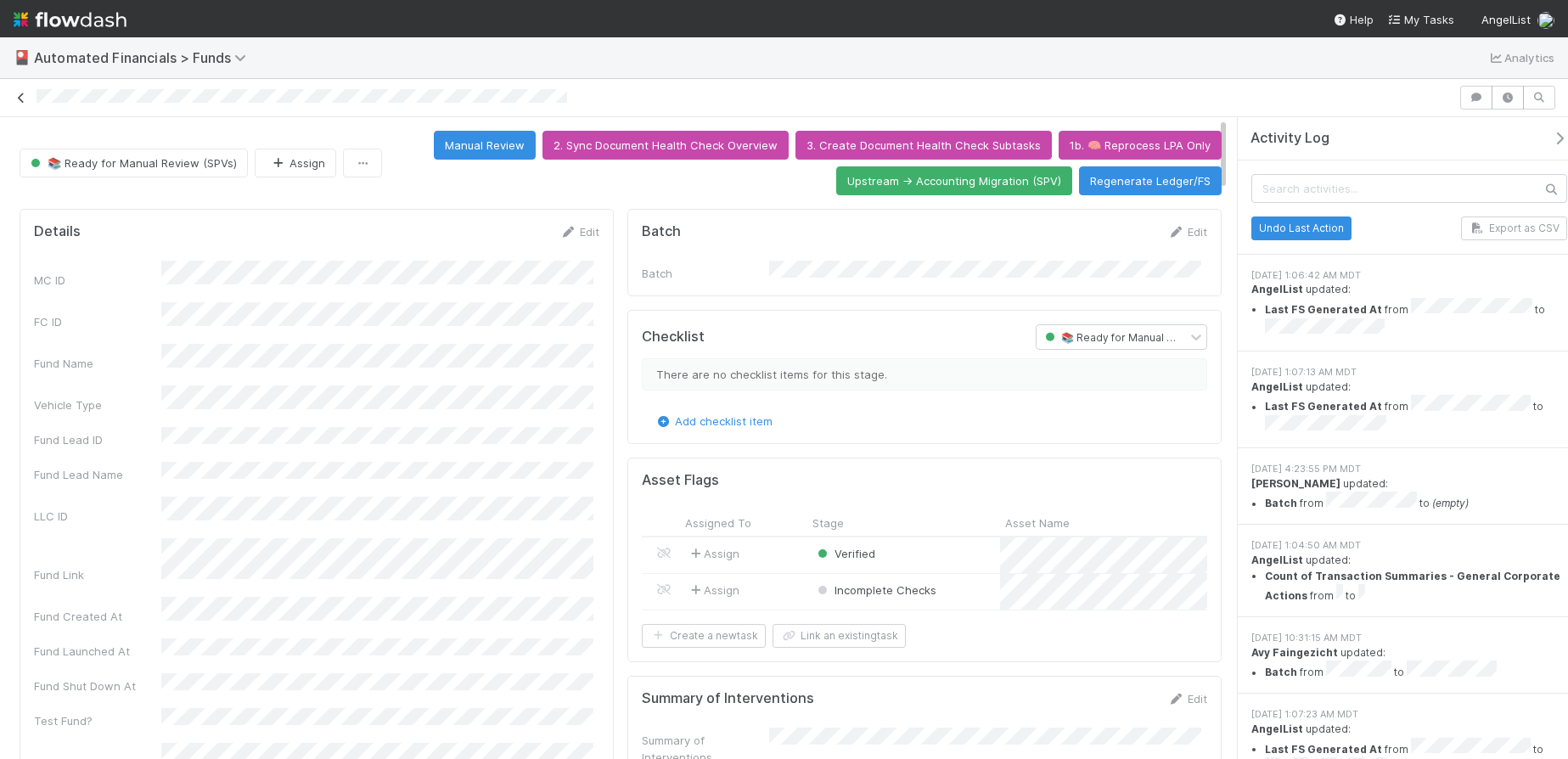
click at [19, 100] on icon at bounding box center [21, 98] width 17 height 11
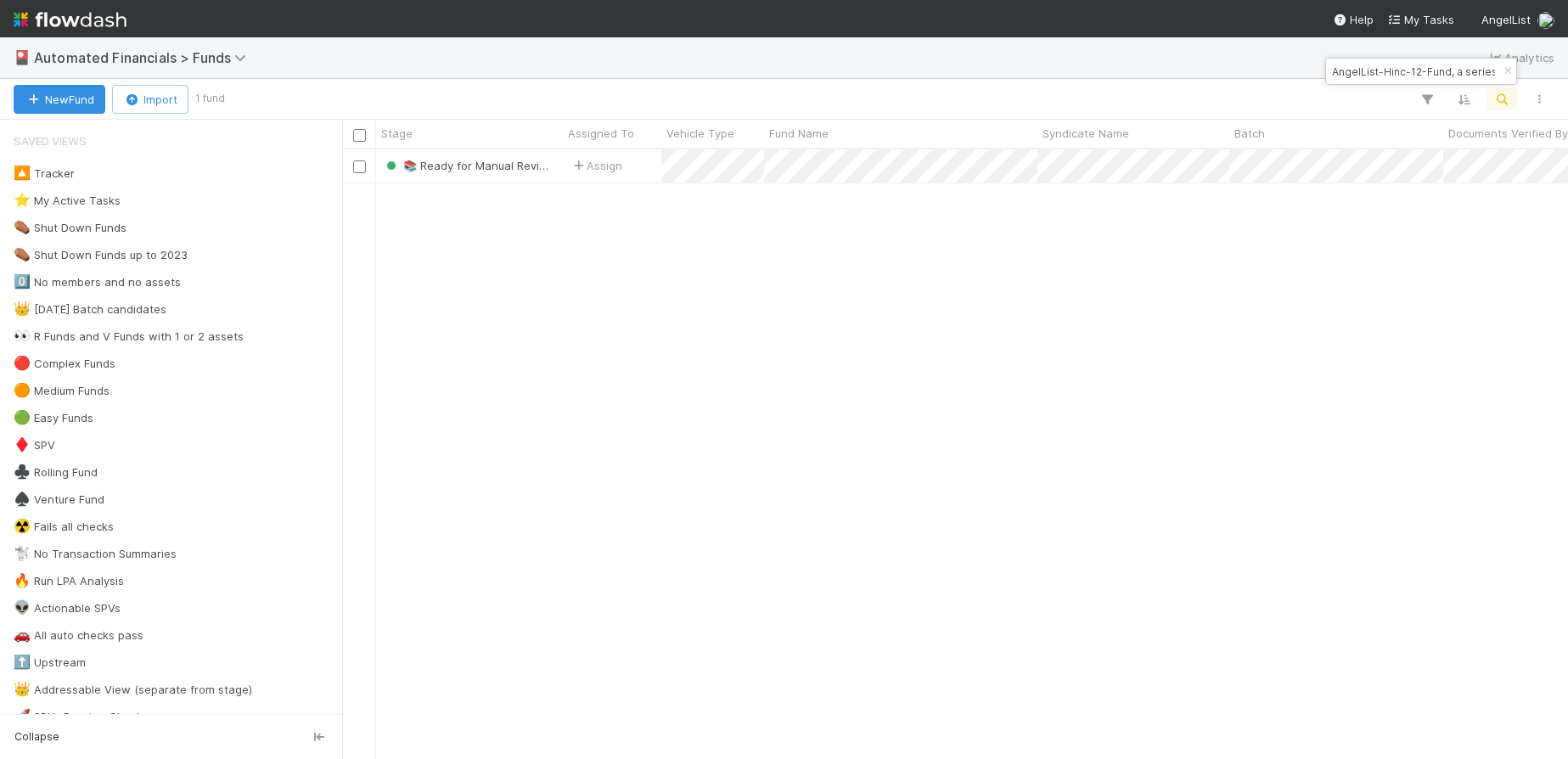
scroll to position [597, 1213]
click at [1509, 69] on icon "button" at bounding box center [1507, 72] width 17 height 10
click at [1505, 92] on icon "button" at bounding box center [1502, 99] width 17 height 16
type input "CAT Fund I, a series of JMWTX Investments, LP"
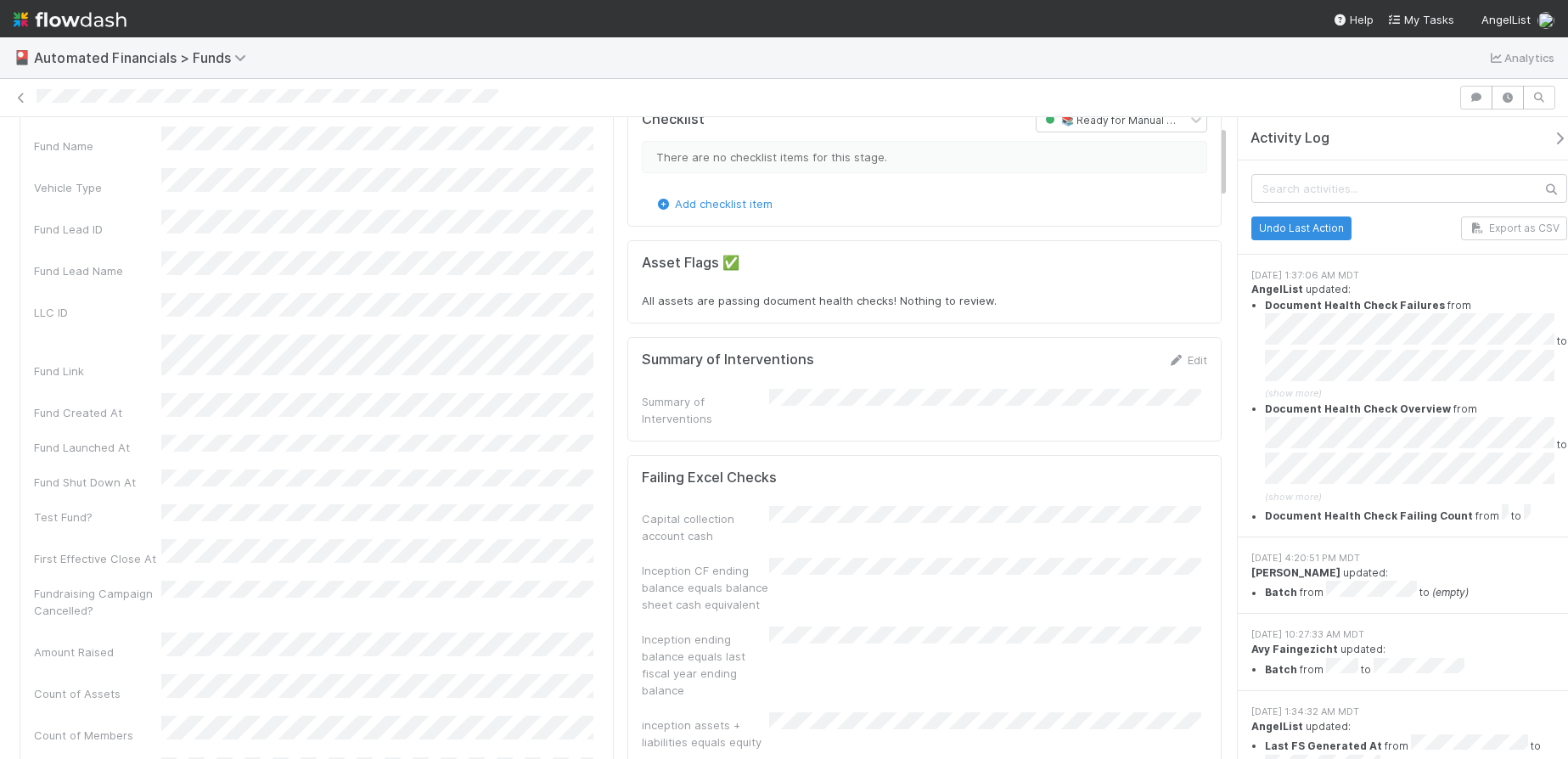
scroll to position [44, 0]
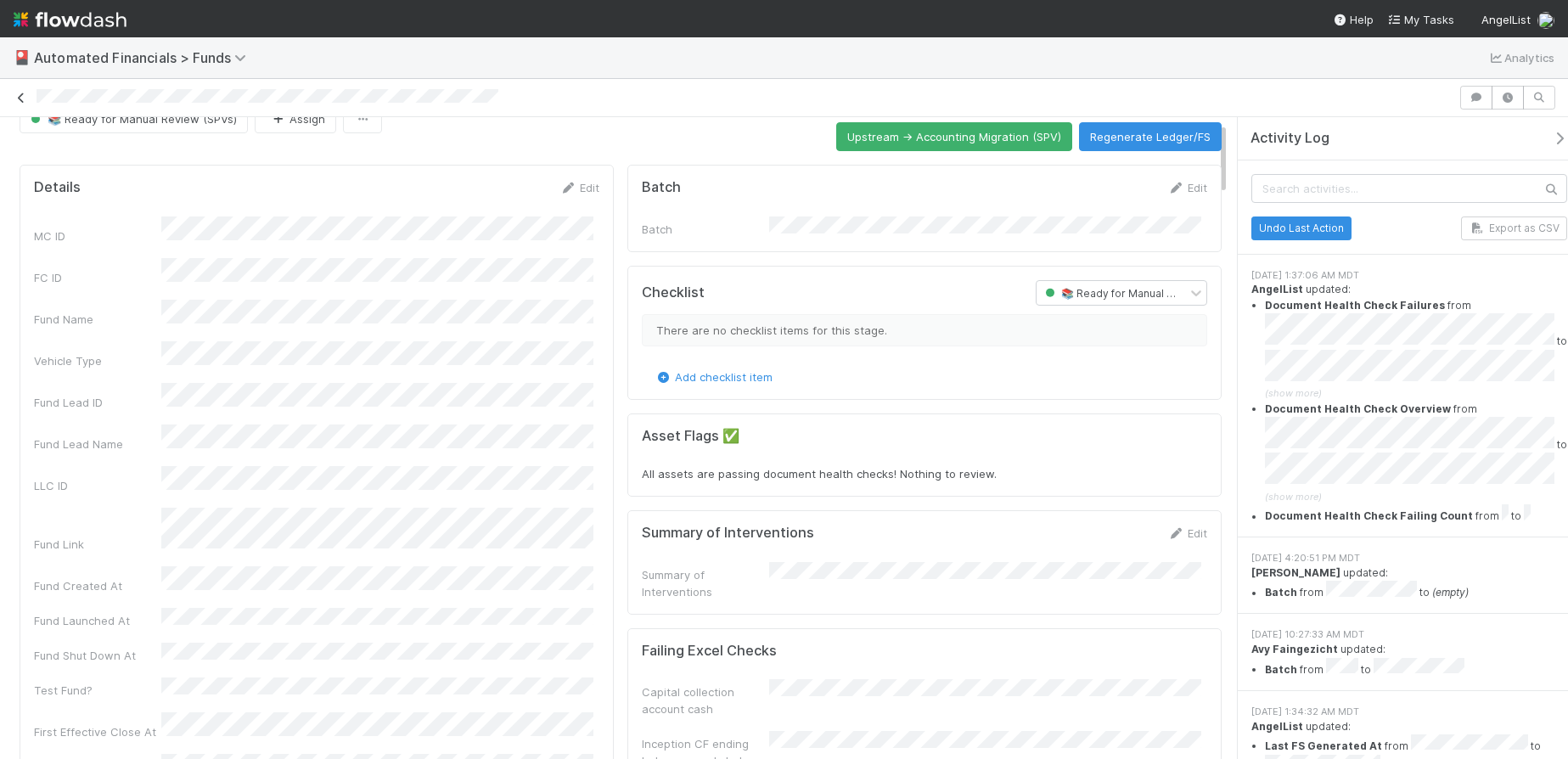
click at [21, 102] on icon at bounding box center [21, 98] width 17 height 11
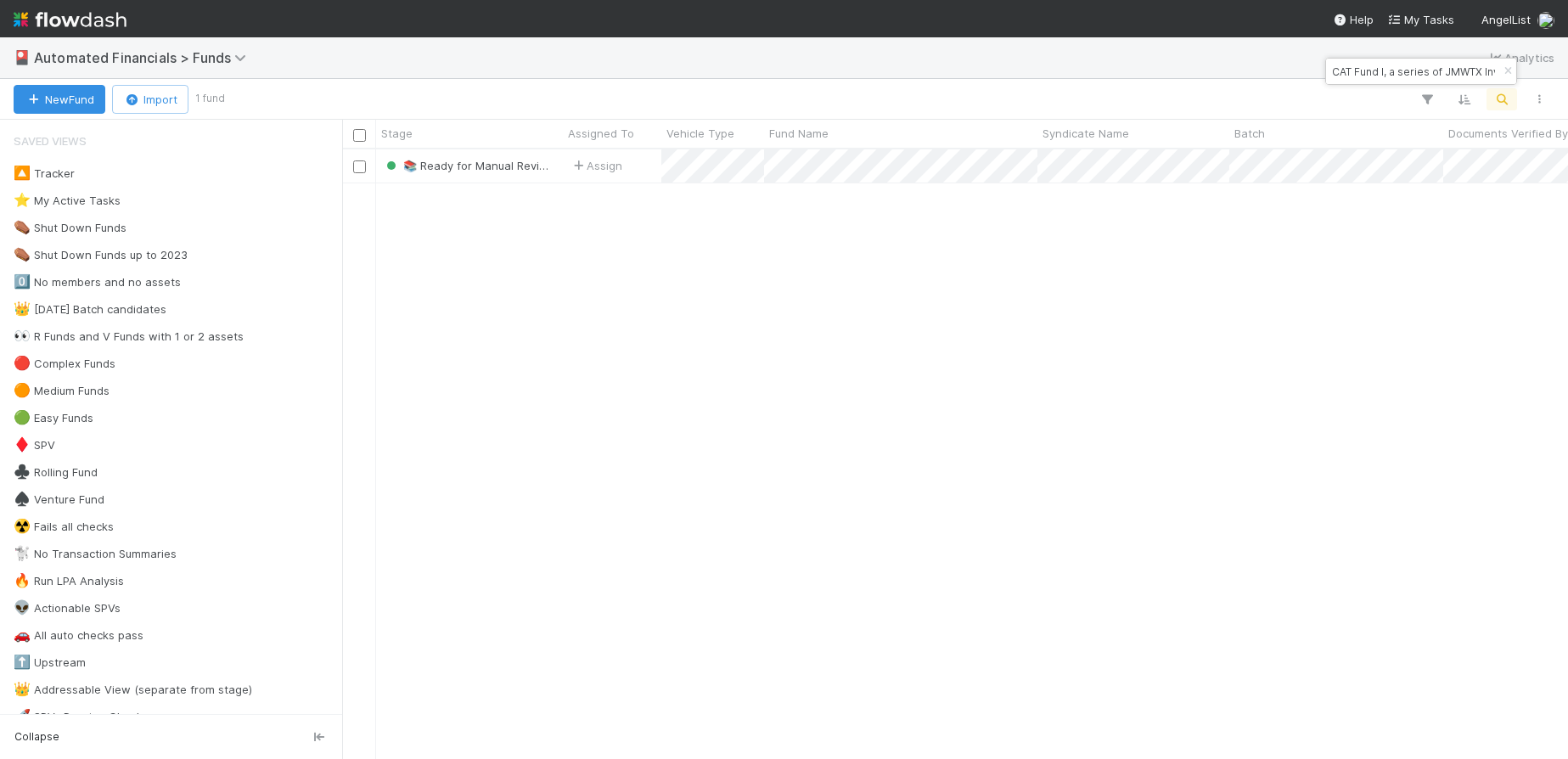
scroll to position [597, 1213]
click at [1504, 72] on icon "button" at bounding box center [1507, 72] width 17 height 10
click at [1498, 97] on icon "button" at bounding box center [1502, 99] width 17 height 16
type input "A-KMH-18-PR-Fund, a series of AngelList-50In-Funds, LLC"
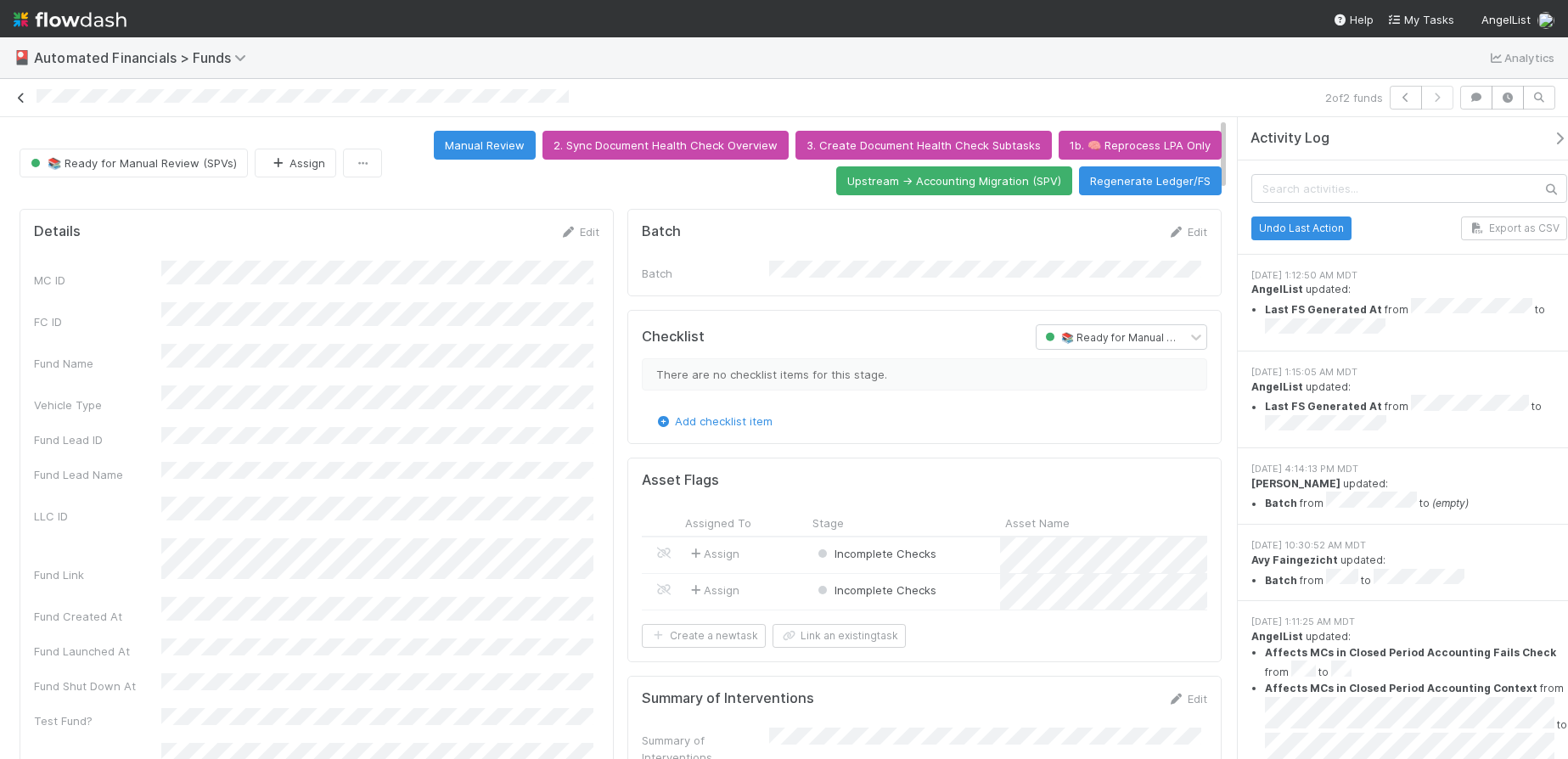
click at [21, 99] on icon at bounding box center [21, 98] width 17 height 11
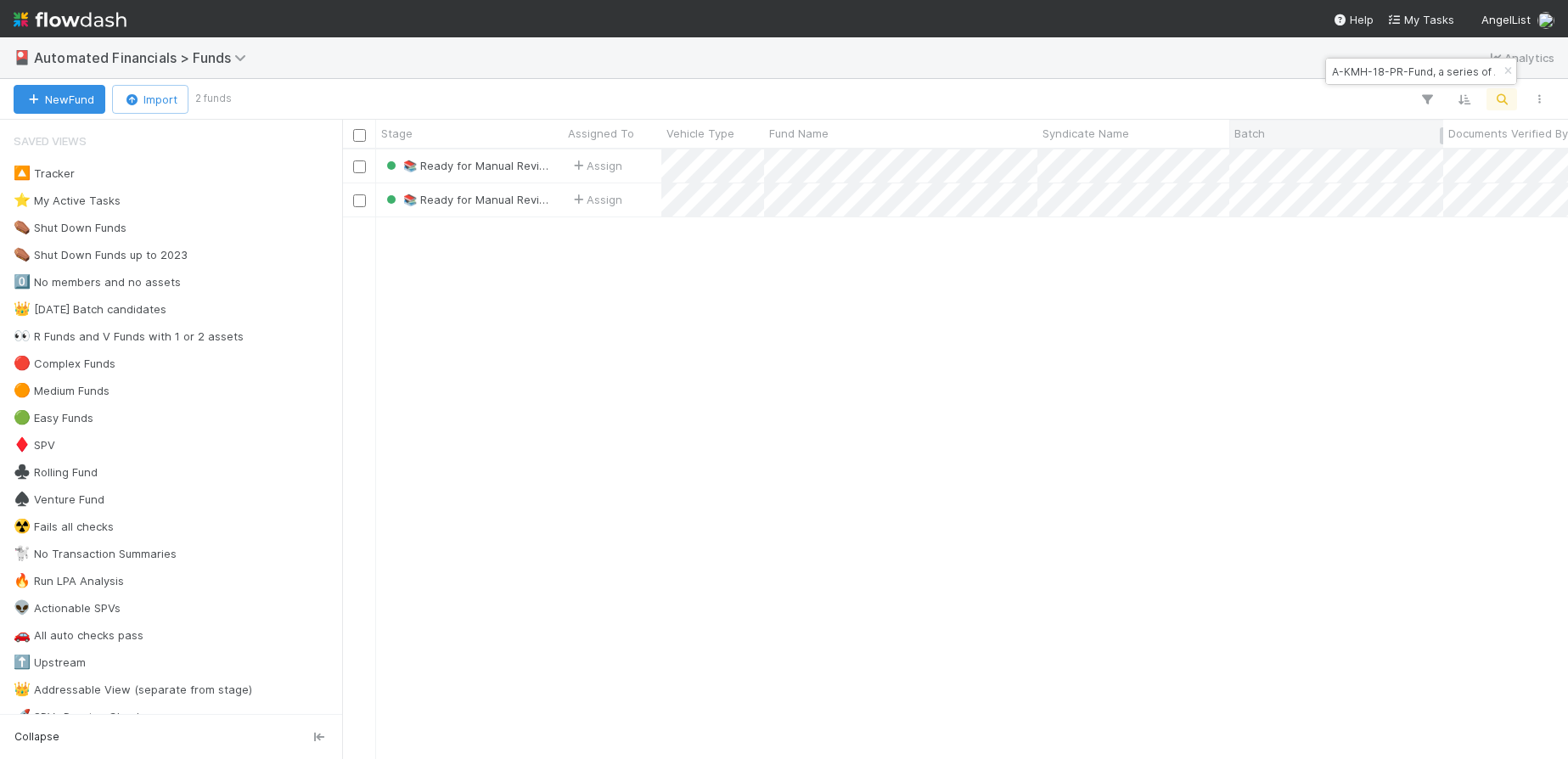
scroll to position [597, 1213]
click at [1508, 72] on icon "button" at bounding box center [1507, 72] width 17 height 10
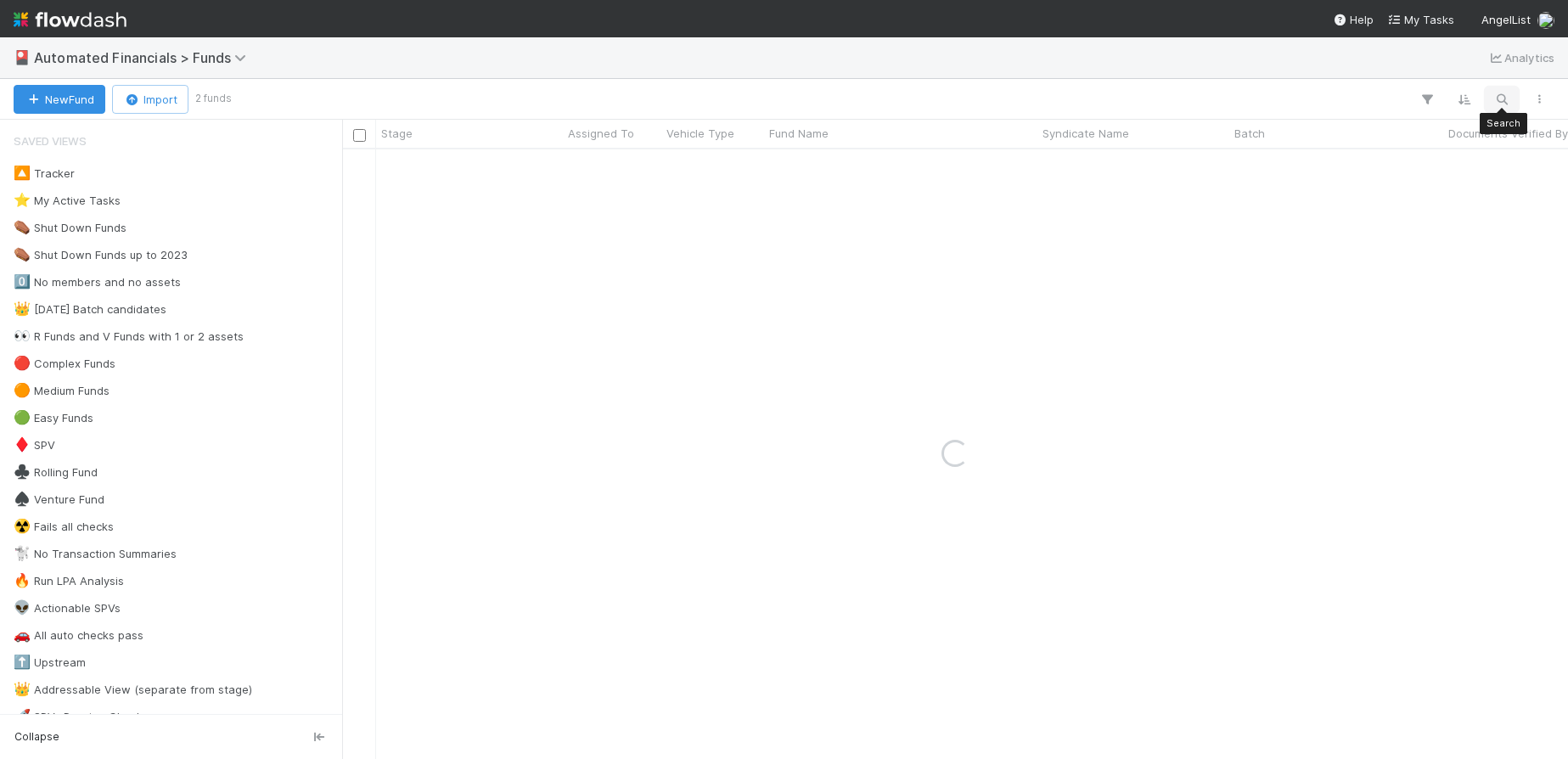
click at [1502, 96] on icon "button" at bounding box center [1502, 99] width 17 height 16
type input "JE Fund II, a series of Unpopular VC, LP"
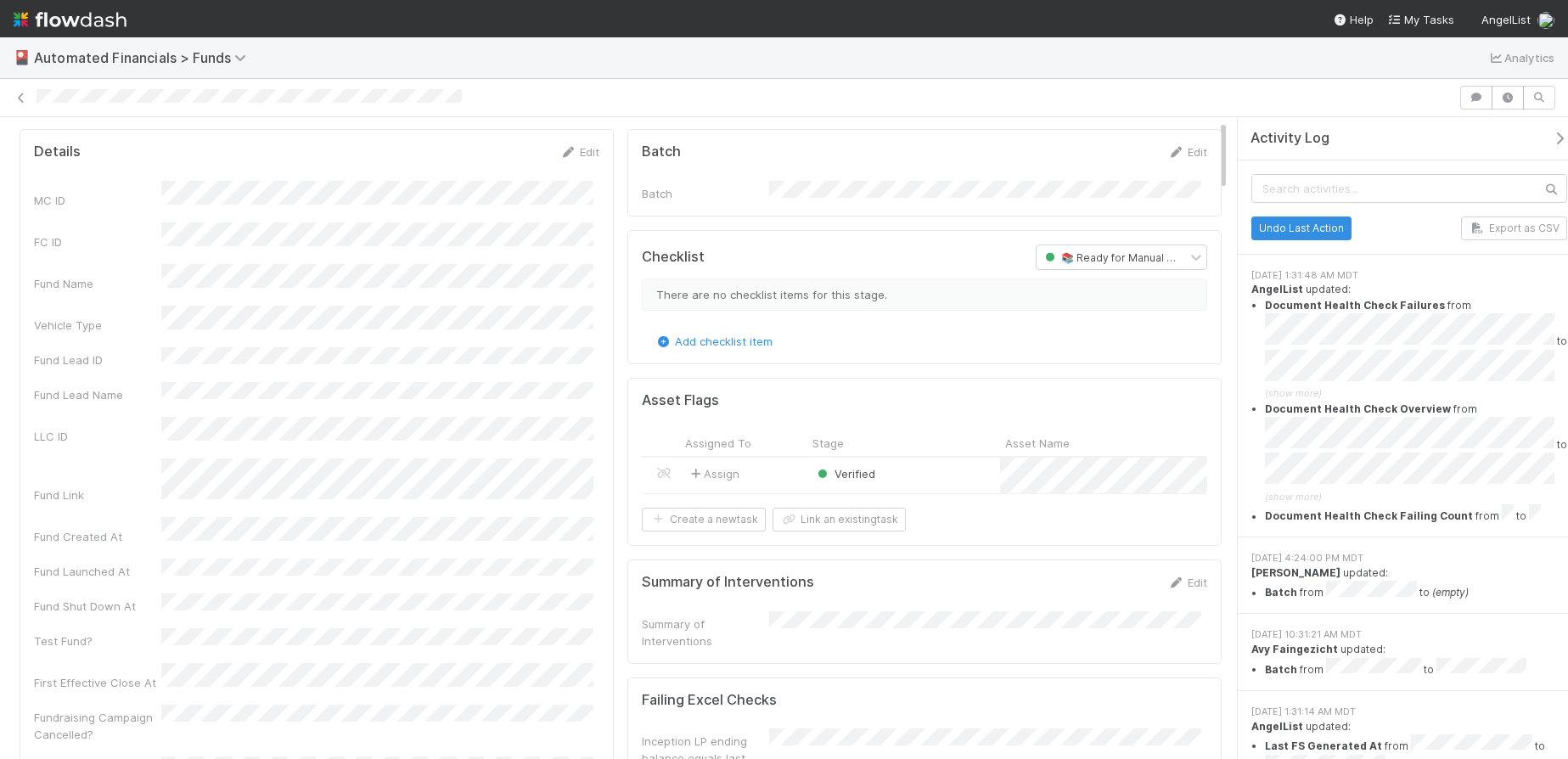
scroll to position [17, 0]
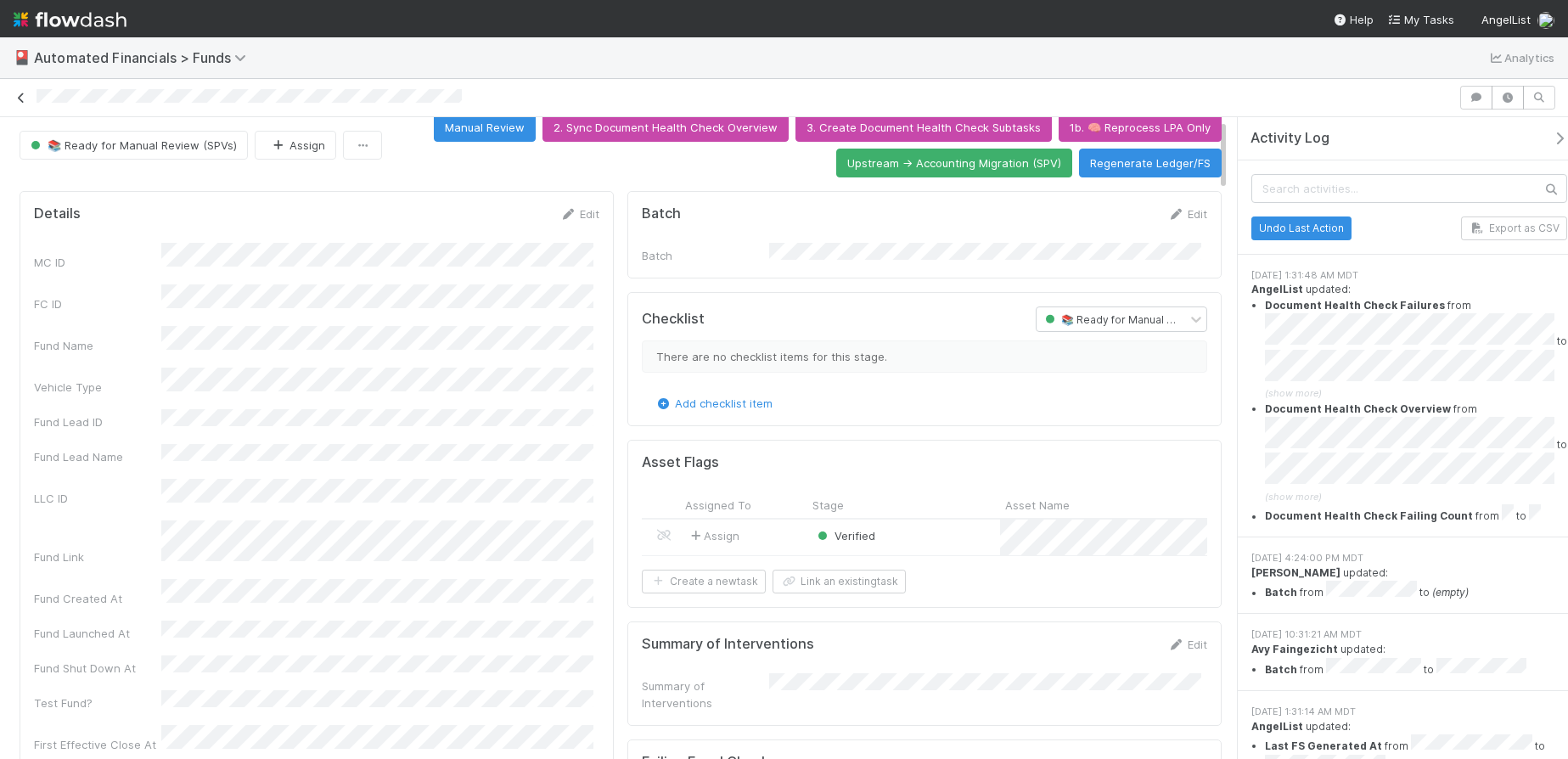
click at [22, 98] on icon at bounding box center [21, 98] width 17 height 11
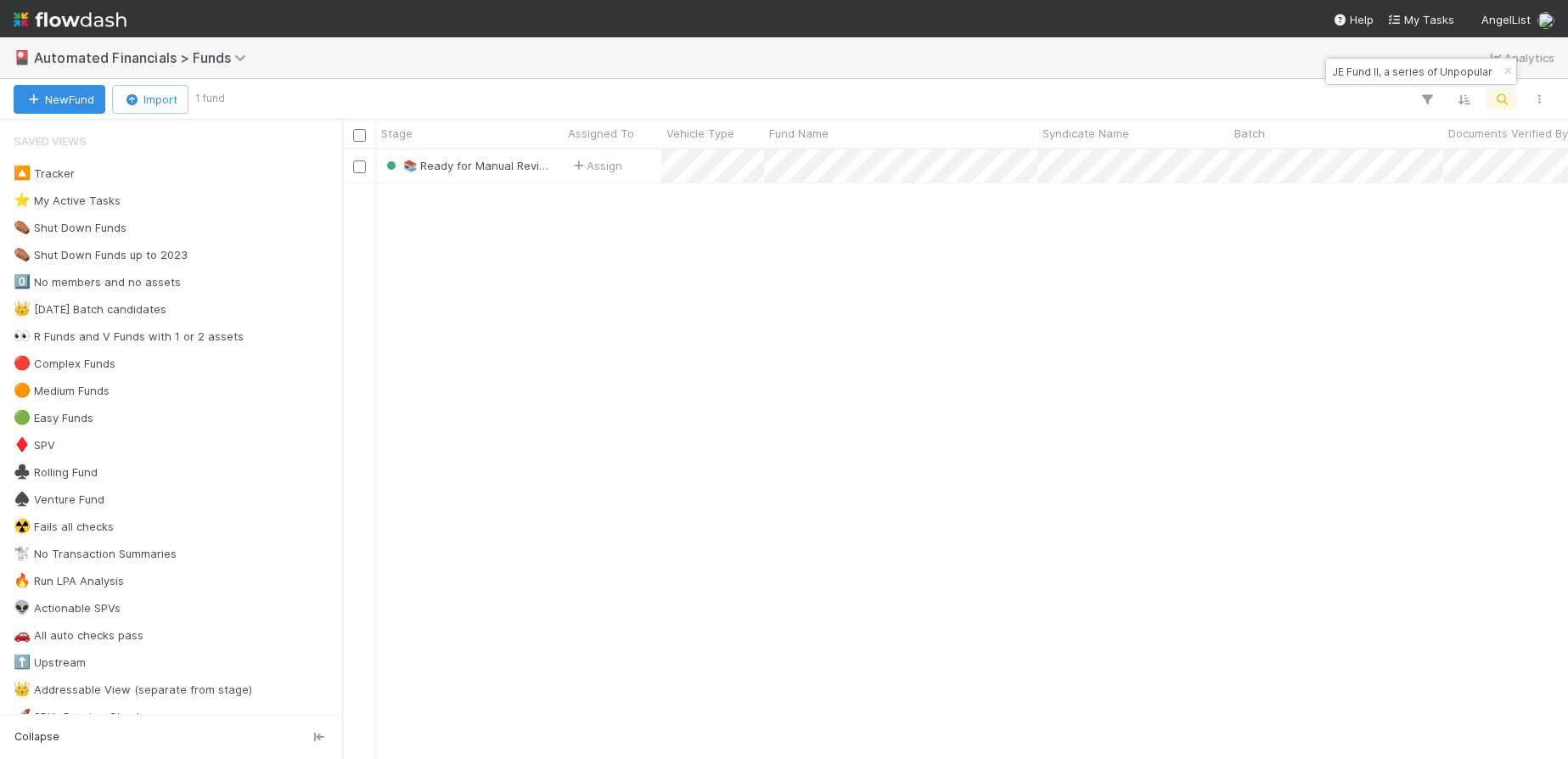
scroll to position [597, 1213]
click at [1505, 70] on icon "button" at bounding box center [1507, 72] width 17 height 10
click at [1502, 98] on icon "button" at bounding box center [1502, 99] width 17 height 16
type input "USE Gaingels Fund I, a series of AngelList-GP-Funds-I, LP"
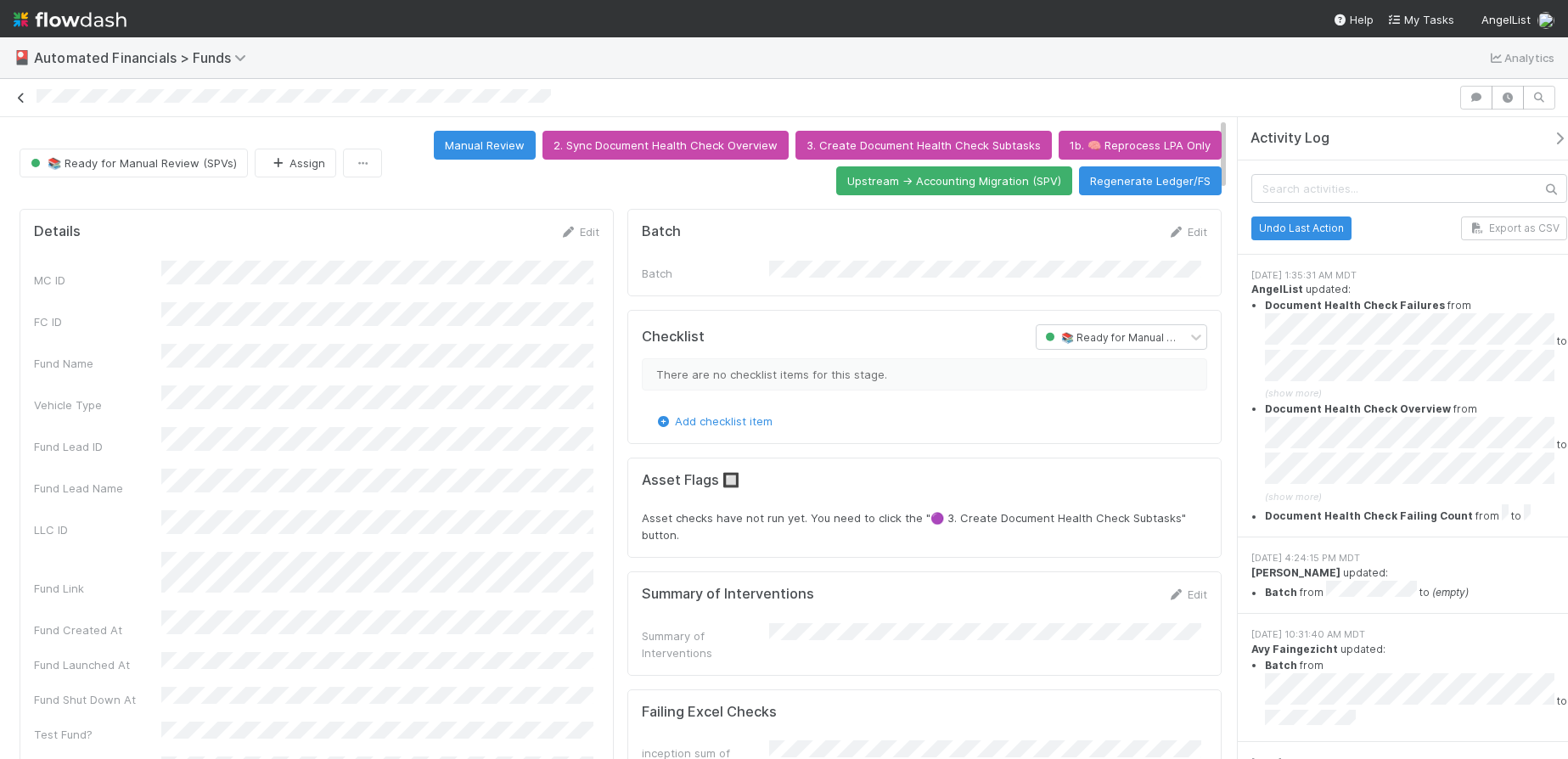
click at [21, 99] on icon at bounding box center [21, 98] width 17 height 11
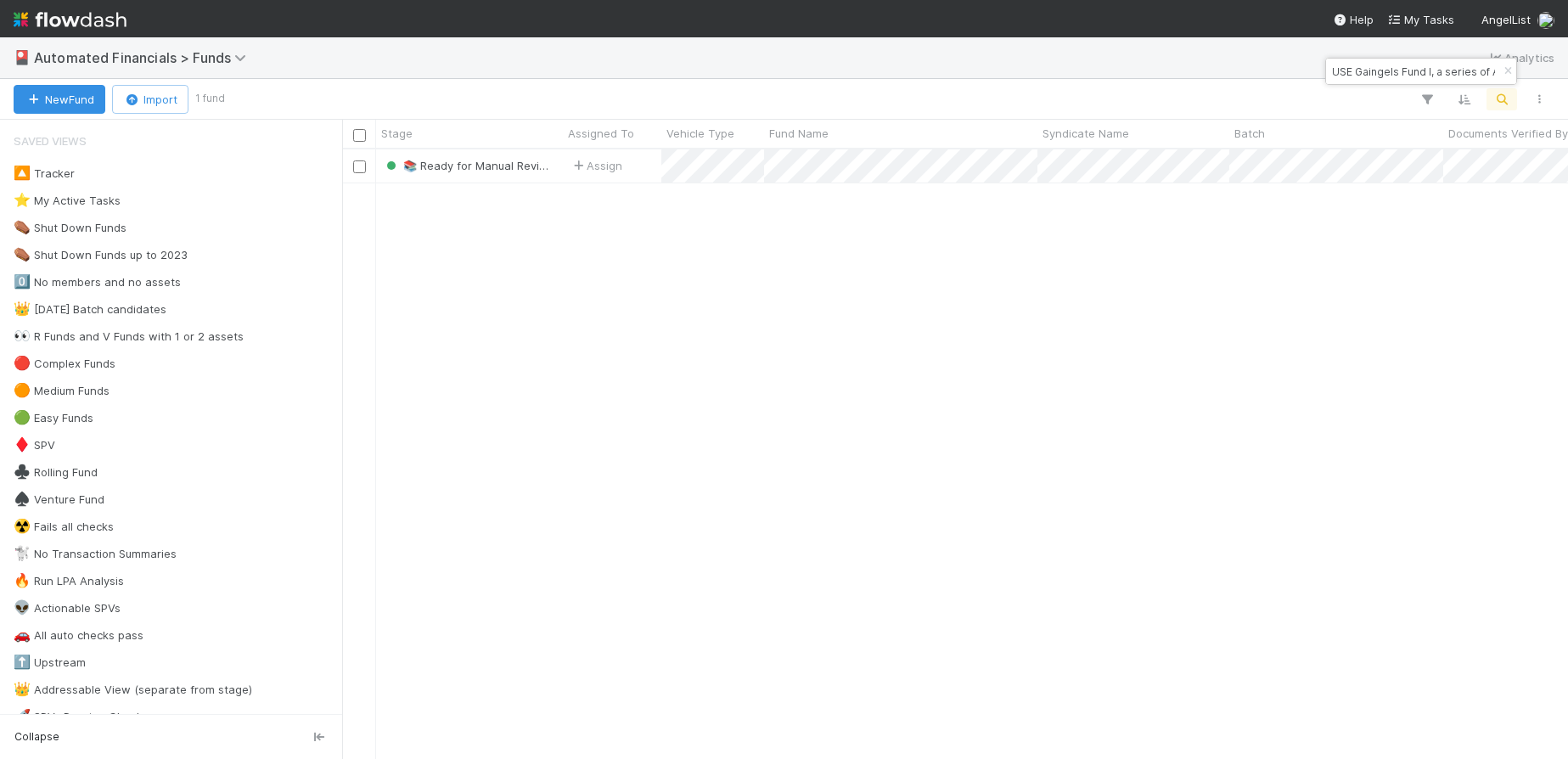
scroll to position [597, 1213]
click at [1507, 70] on icon "button" at bounding box center [1507, 72] width 17 height 10
click at [1503, 94] on icon "button" at bounding box center [1502, 99] width 17 height 16
type input "FO Fund I, a series of [PERSON_NAME] Ventures, LP"
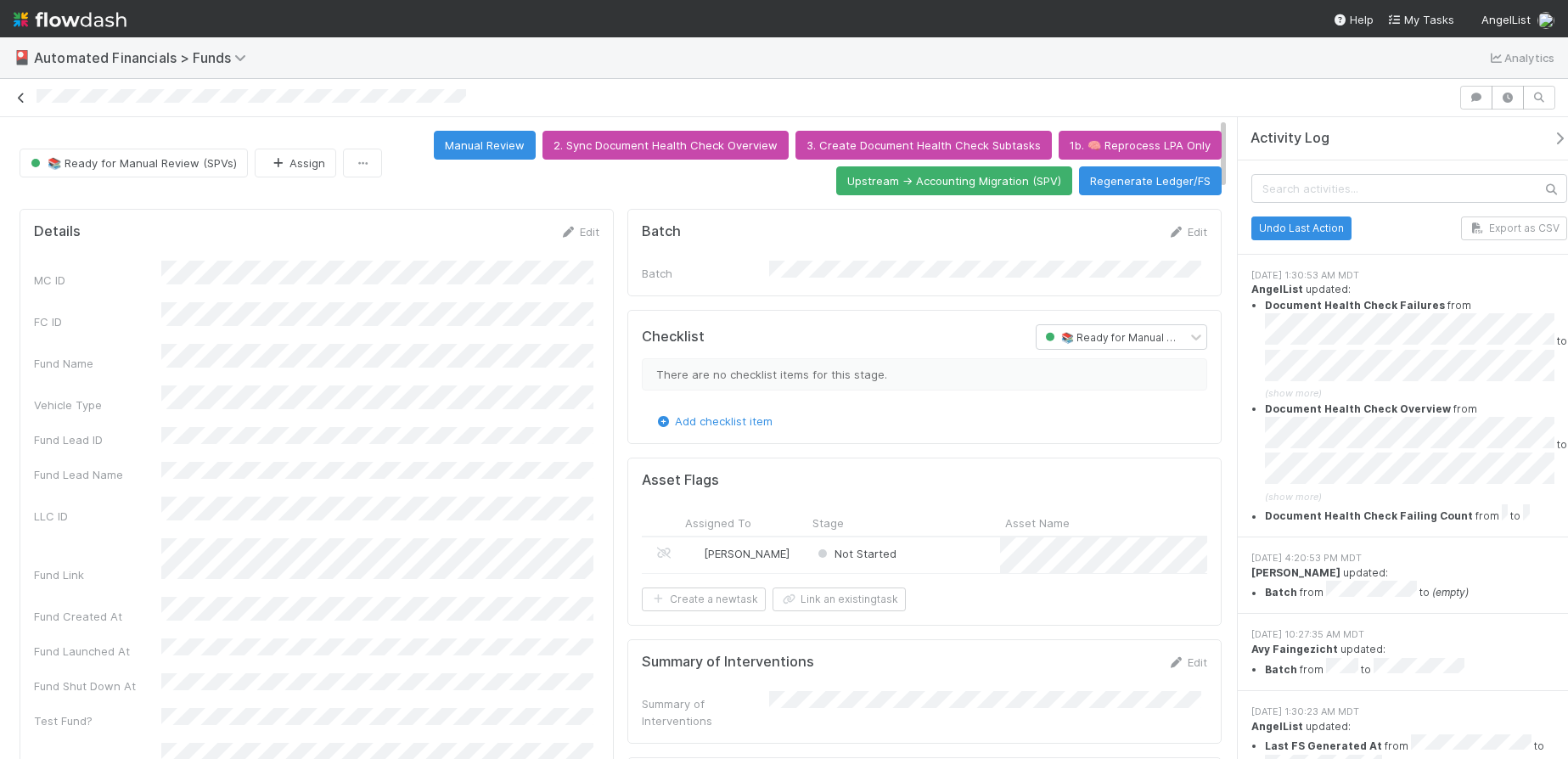
click at [20, 99] on icon at bounding box center [21, 98] width 17 height 11
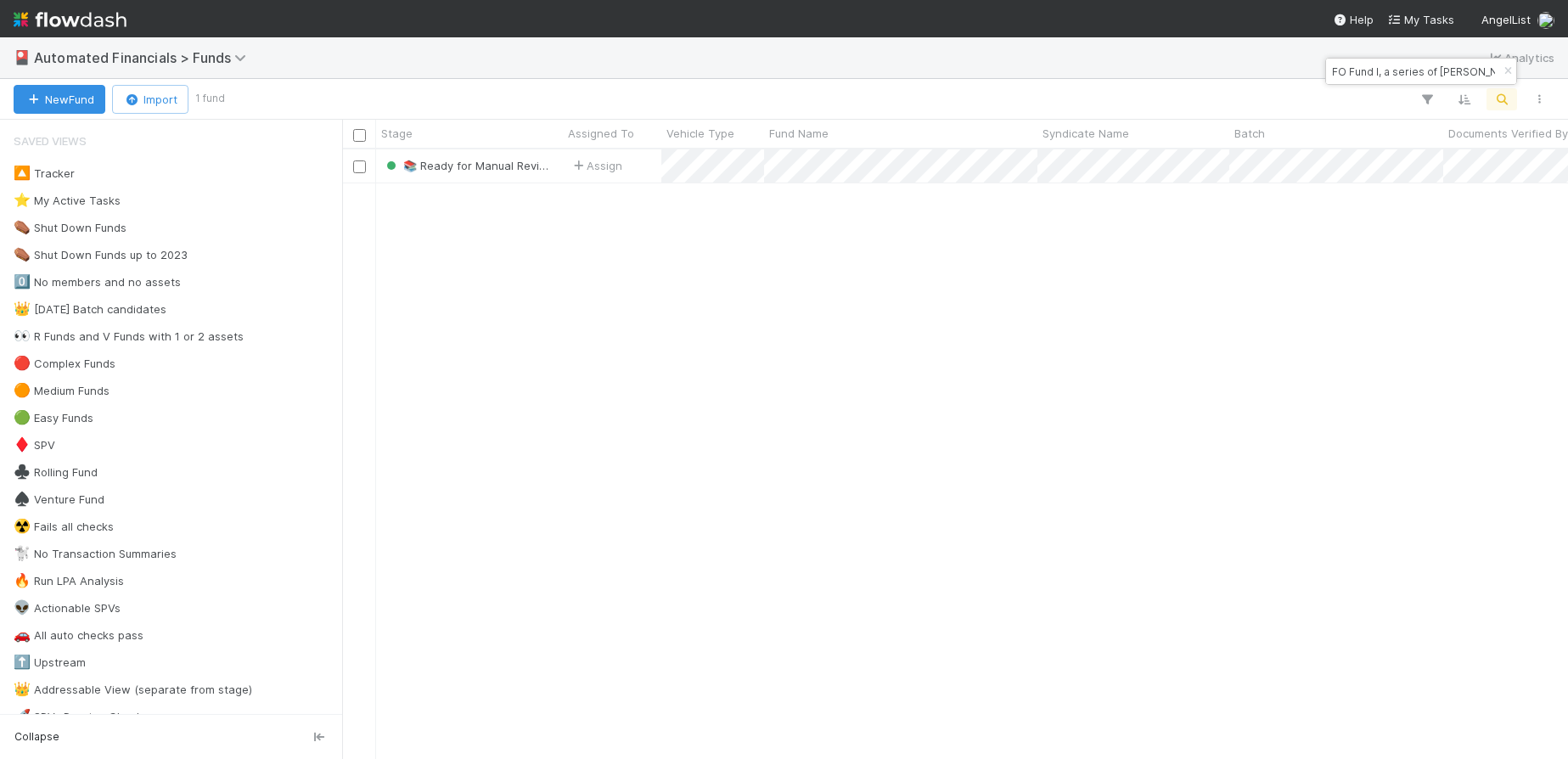
scroll to position [597, 1213]
click at [1509, 70] on icon "button" at bounding box center [1507, 72] width 17 height 10
click at [1505, 90] on button "button" at bounding box center [1502, 99] width 31 height 22
type input "BL Fund I, a series of Unpopular VC, LP"
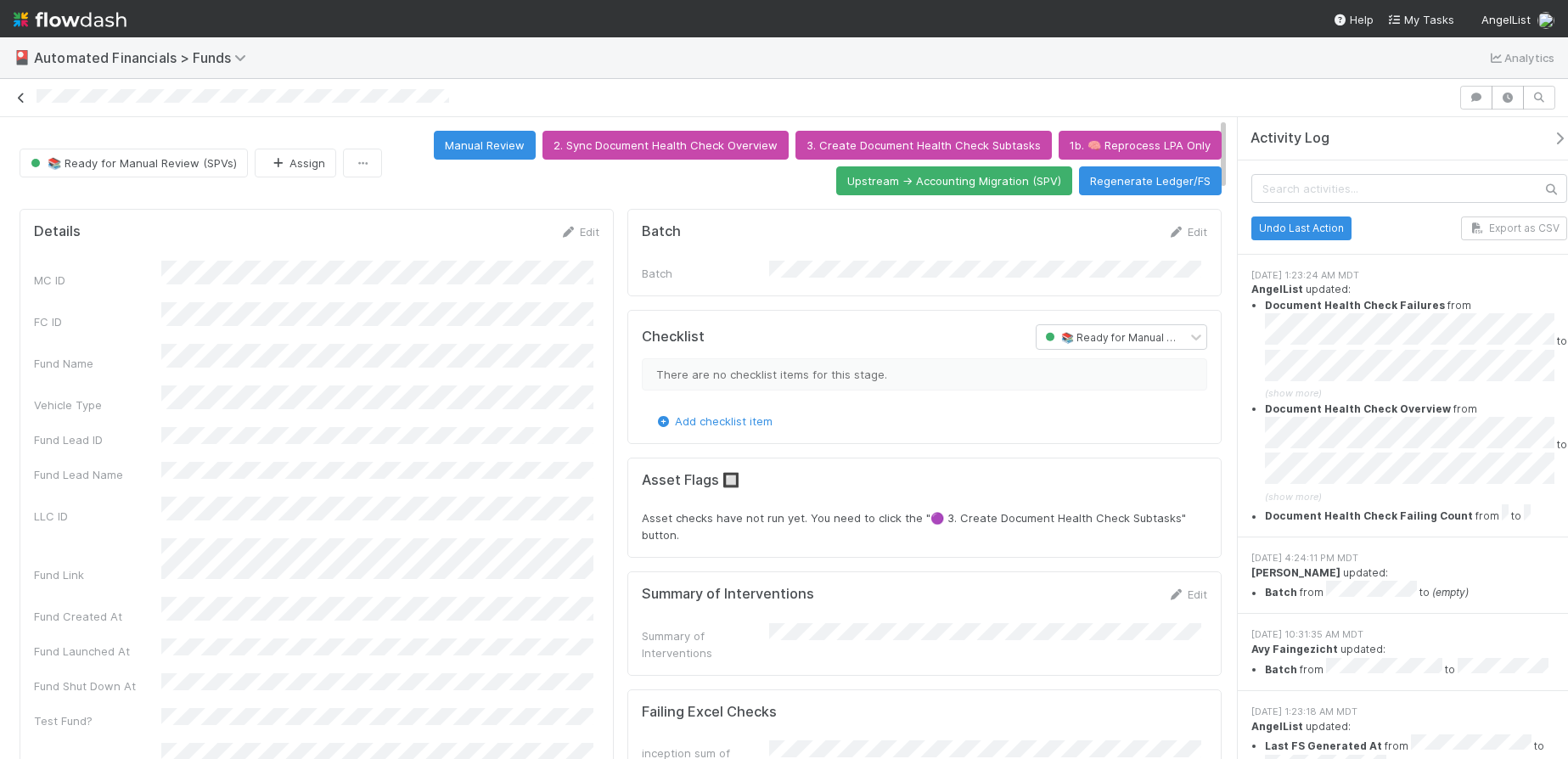
click at [24, 105] on link at bounding box center [21, 97] width 17 height 17
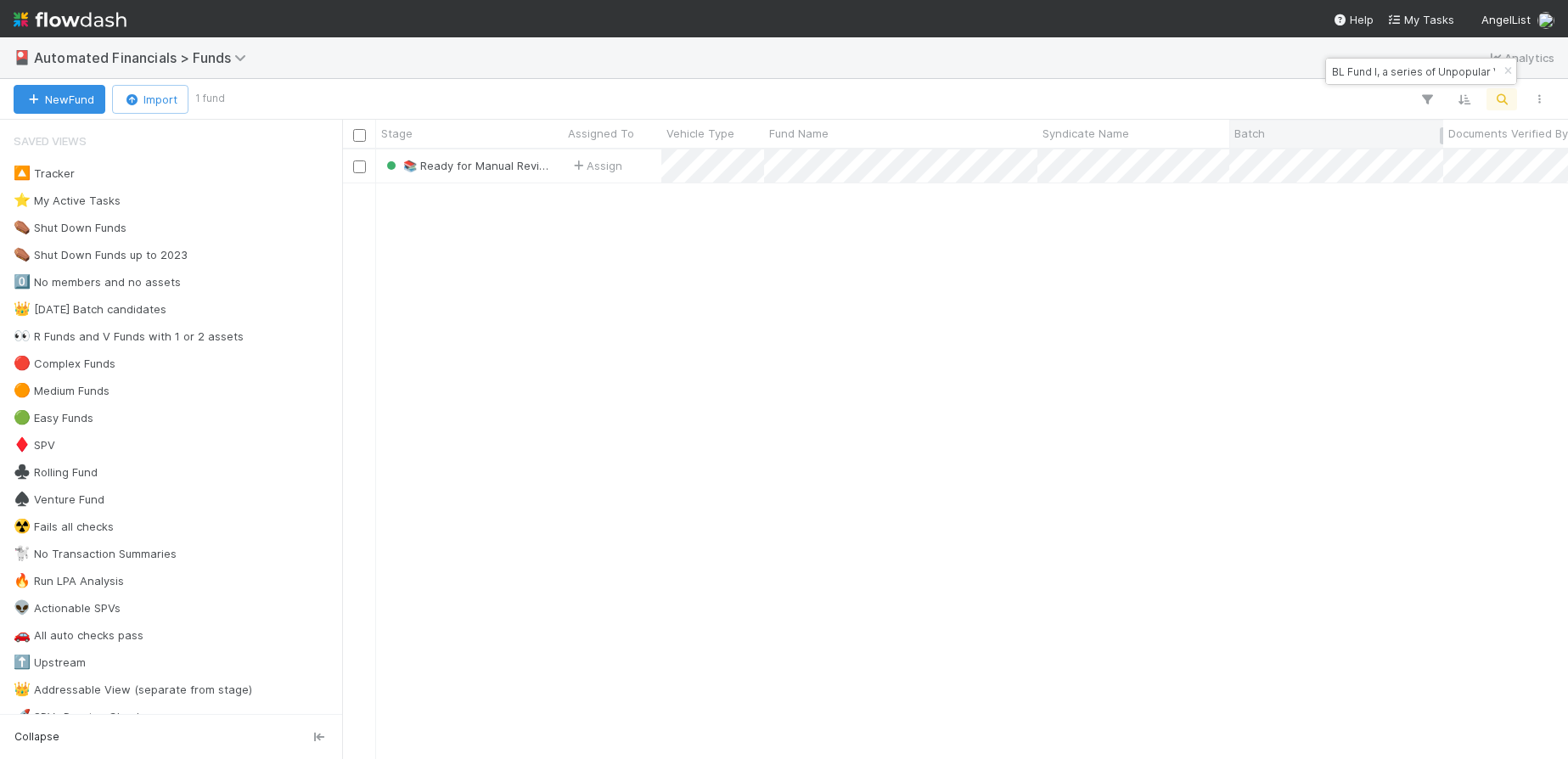
scroll to position [597, 1213]
click at [1499, 69] on icon "button" at bounding box center [1507, 72] width 17 height 10
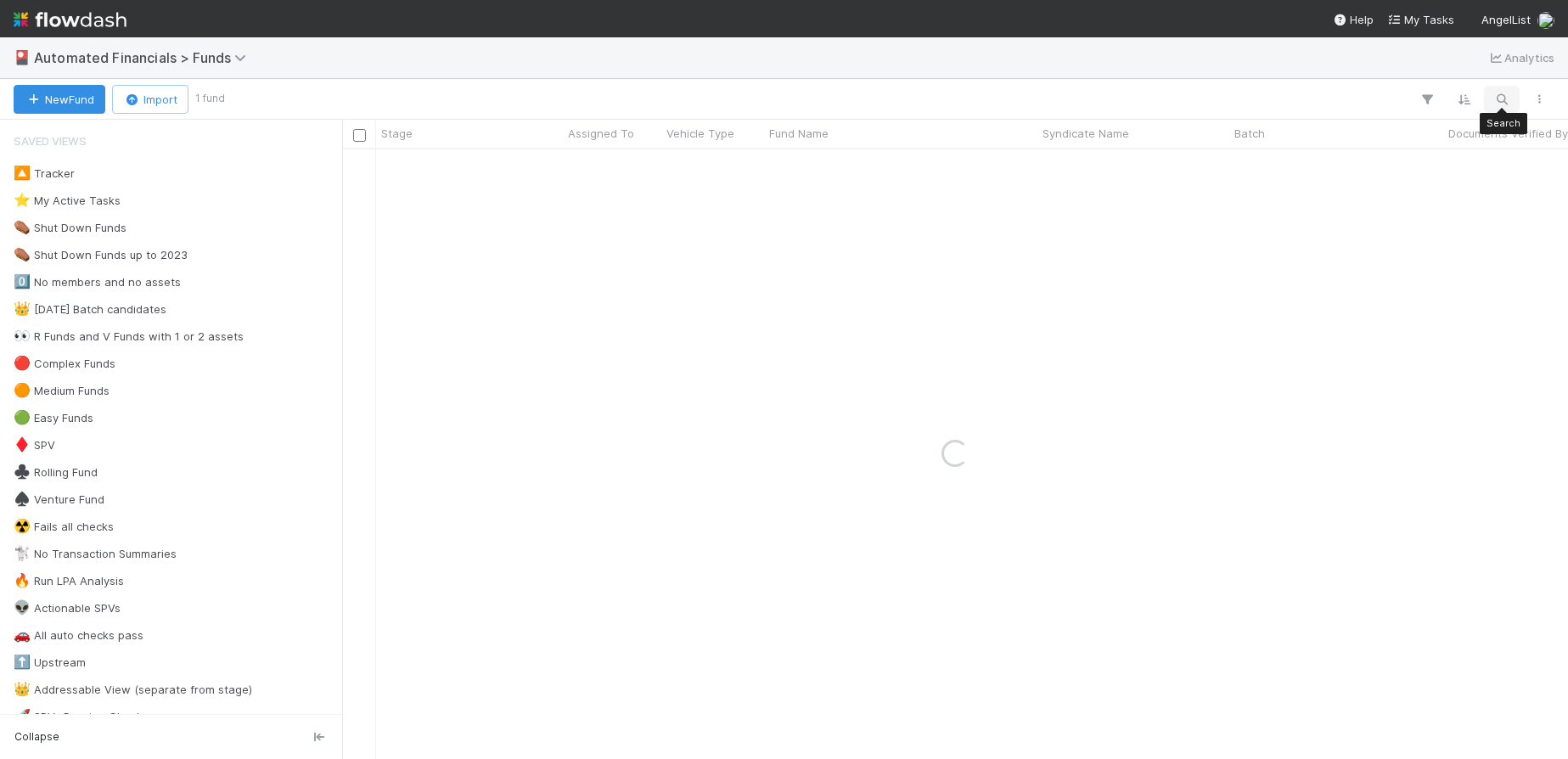
click at [1502, 94] on icon "button" at bounding box center [1502, 99] width 17 height 16
type input "AX Fund II, a series of Hemisphere Ventures, LP"
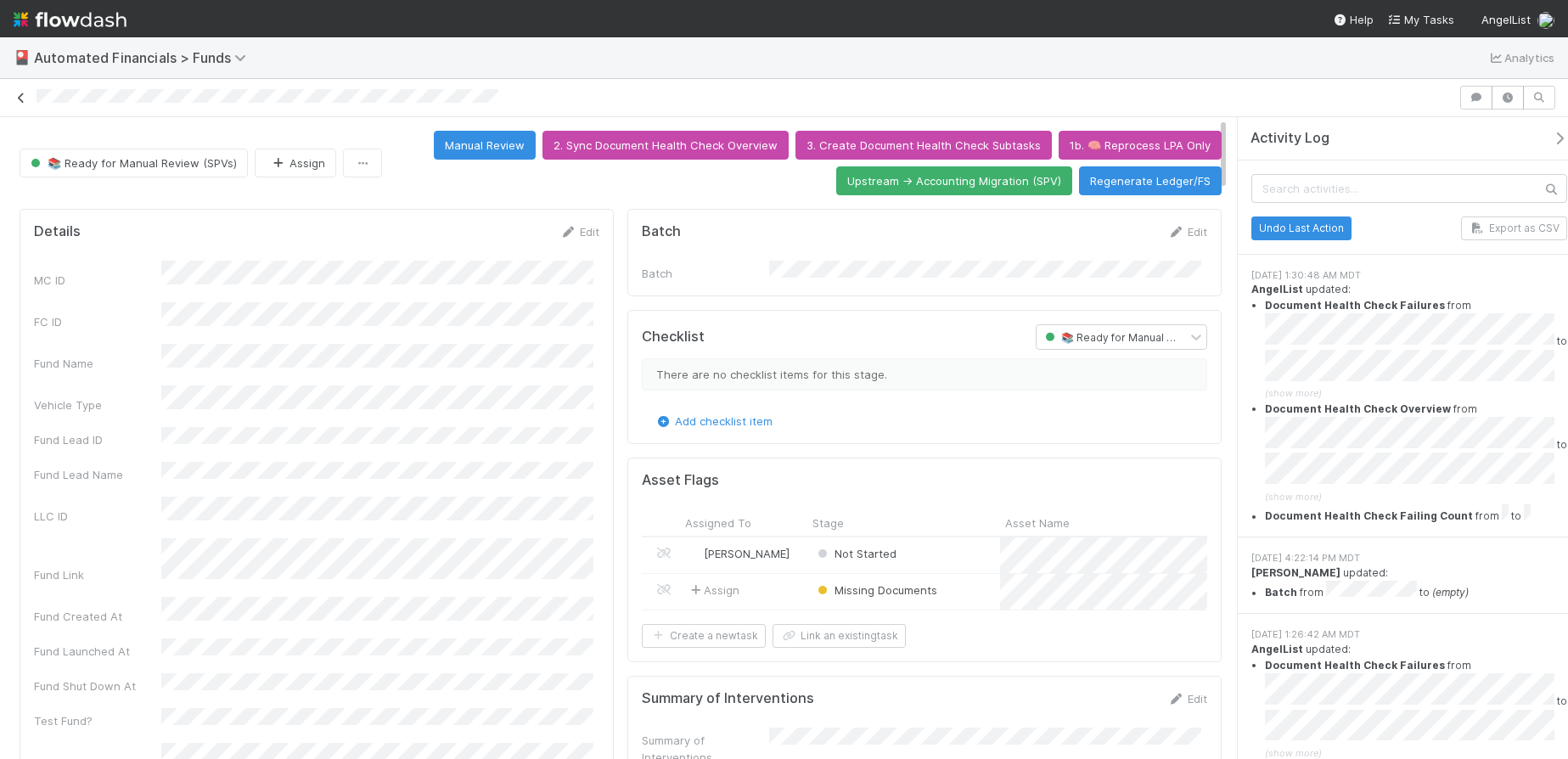
click at [25, 99] on icon at bounding box center [21, 98] width 17 height 11
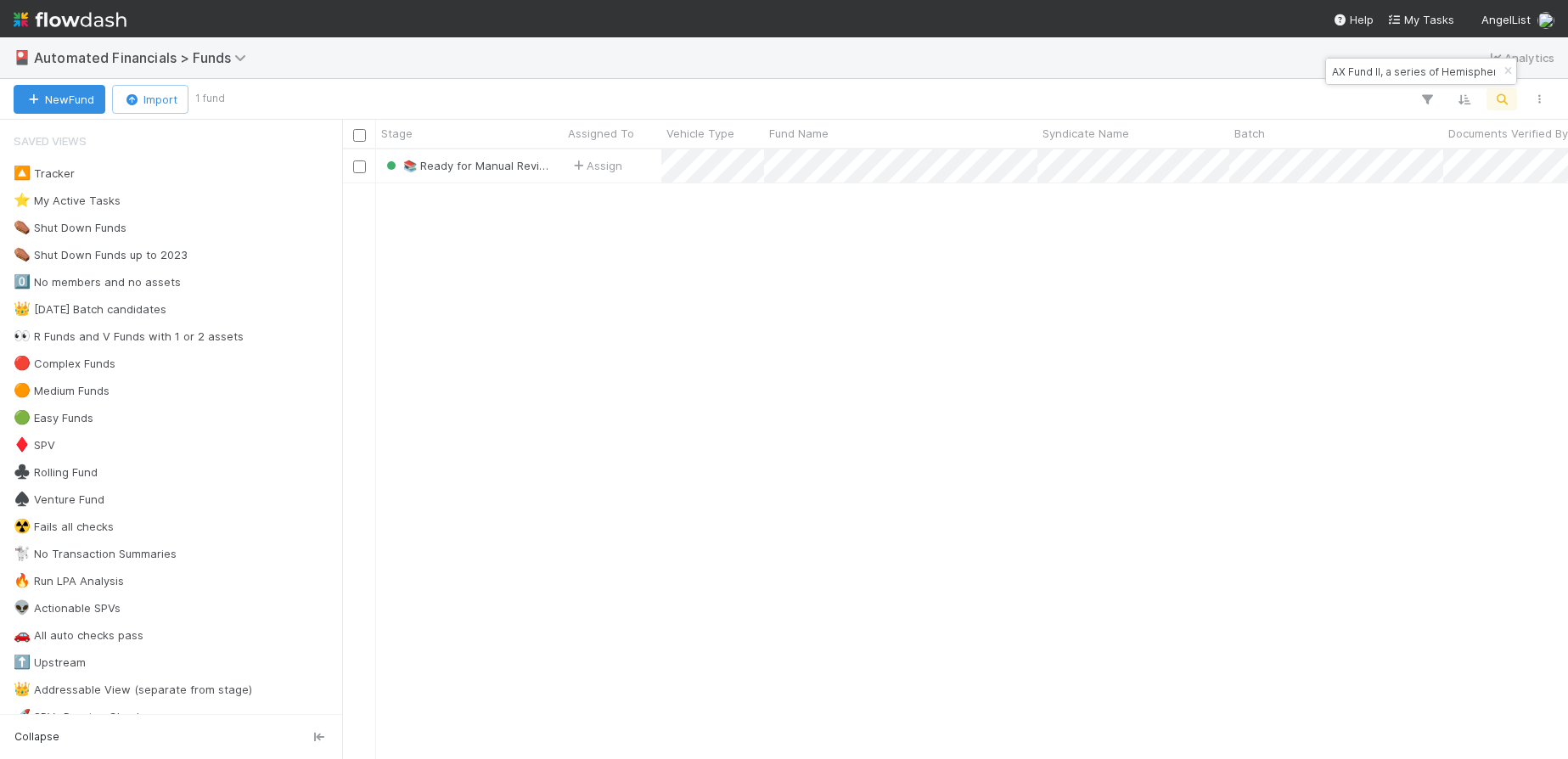
scroll to position [597, 1213]
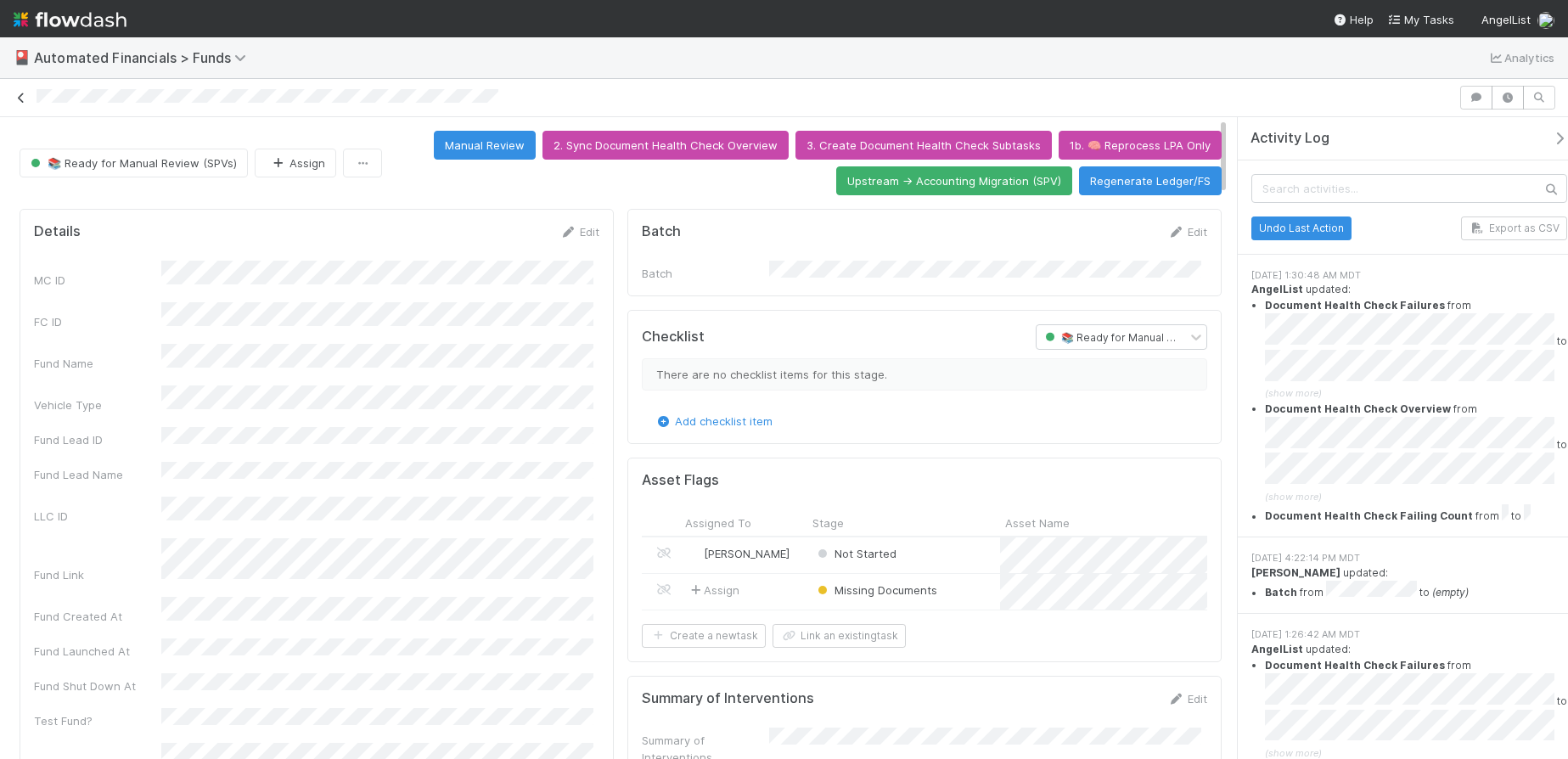
click at [17, 96] on icon at bounding box center [21, 98] width 17 height 11
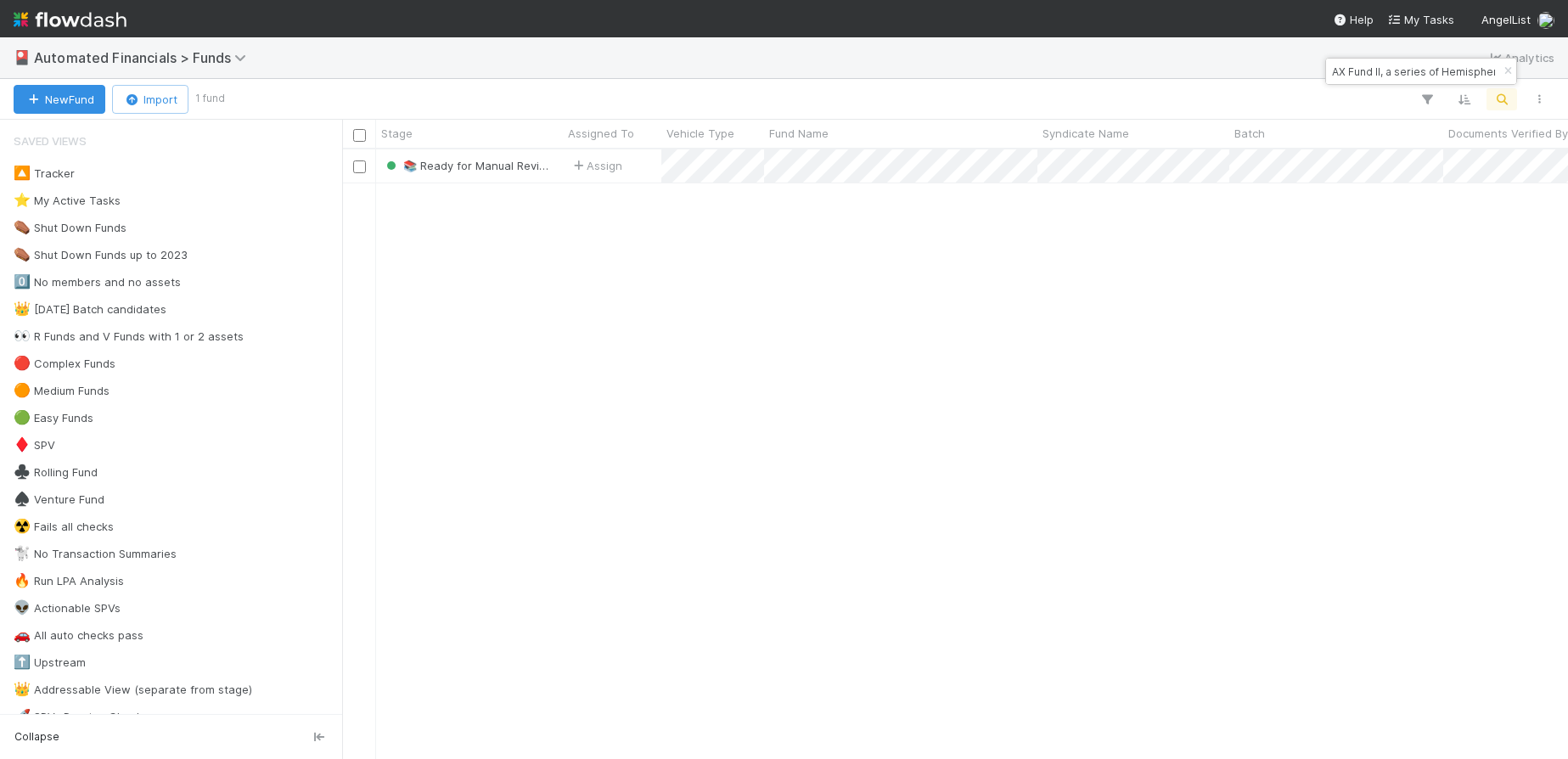
scroll to position [597, 1213]
click at [1505, 72] on icon "button" at bounding box center [1507, 72] width 17 height 10
click at [1496, 90] on button "button" at bounding box center [1502, 99] width 31 height 22
type input "JS Fund I, a series of [PERSON_NAME] Angel Funds, LP"
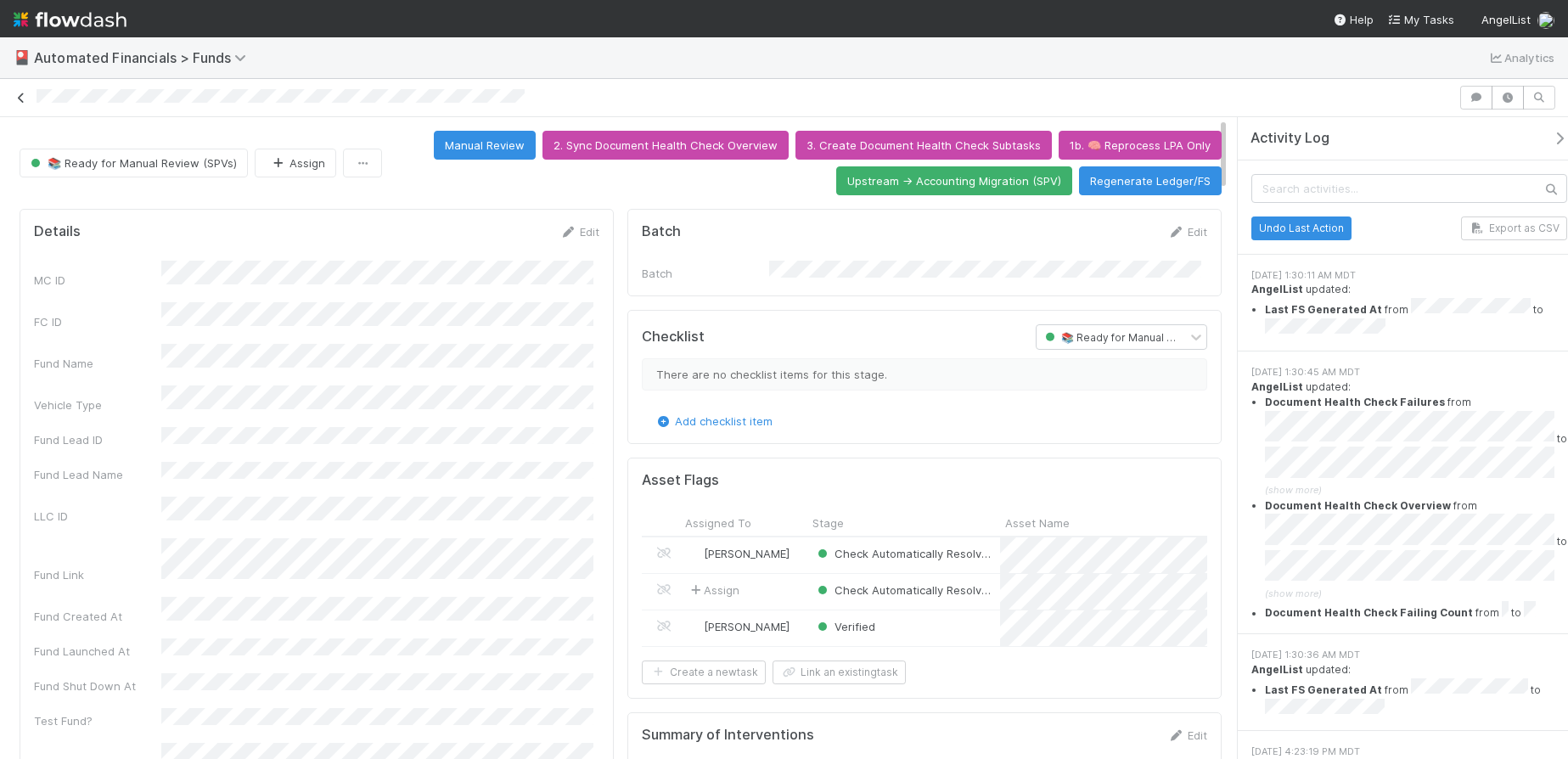
click at [20, 95] on icon at bounding box center [21, 98] width 17 height 11
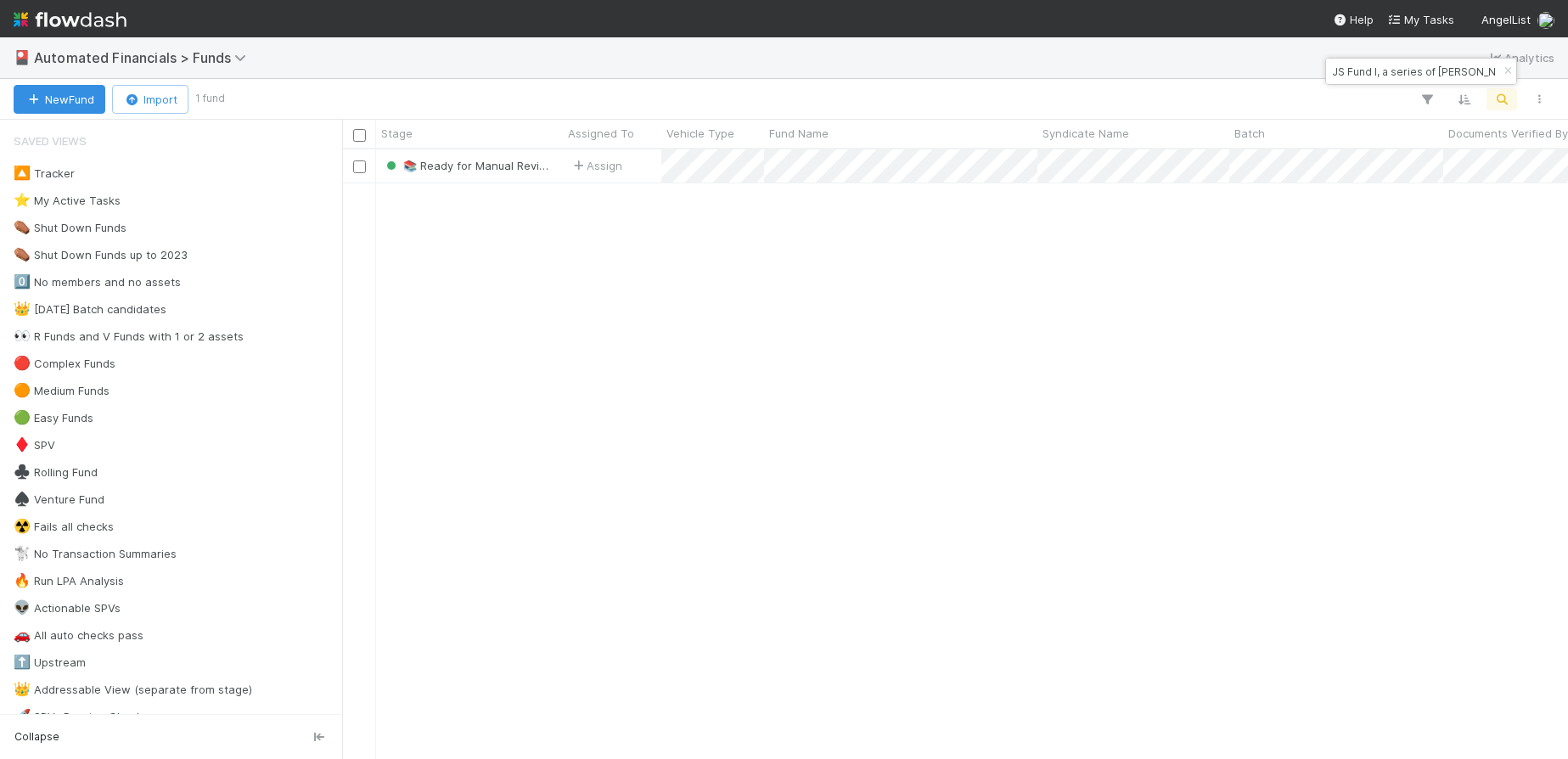
scroll to position [597, 1213]
click at [1507, 68] on icon "button" at bounding box center [1507, 72] width 17 height 10
click at [1504, 103] on icon "button" at bounding box center [1502, 99] width 17 height 16
type input "KE Fund II, a series of AX-RN-Funds, LP"
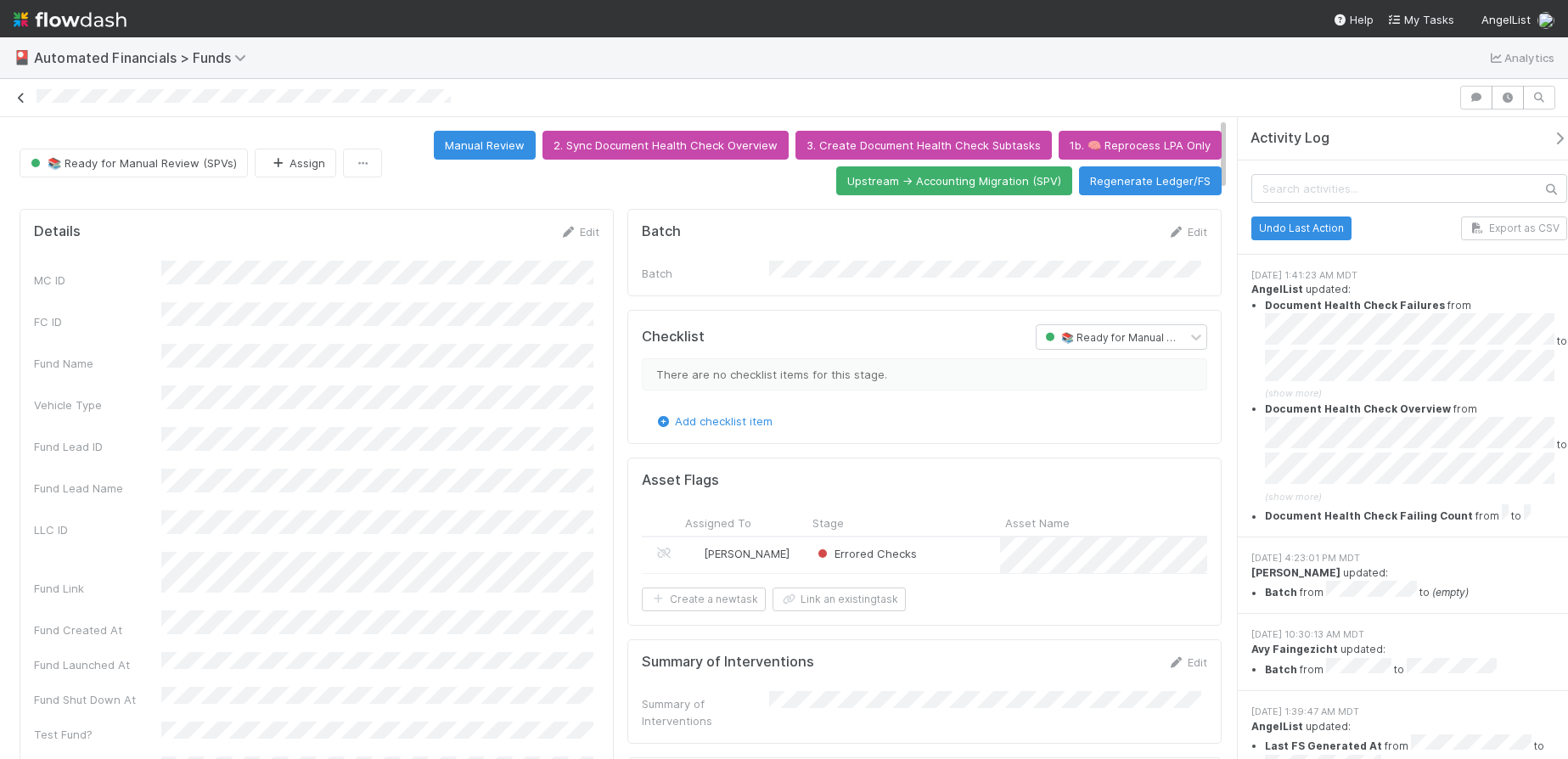
click at [19, 102] on icon at bounding box center [21, 98] width 17 height 11
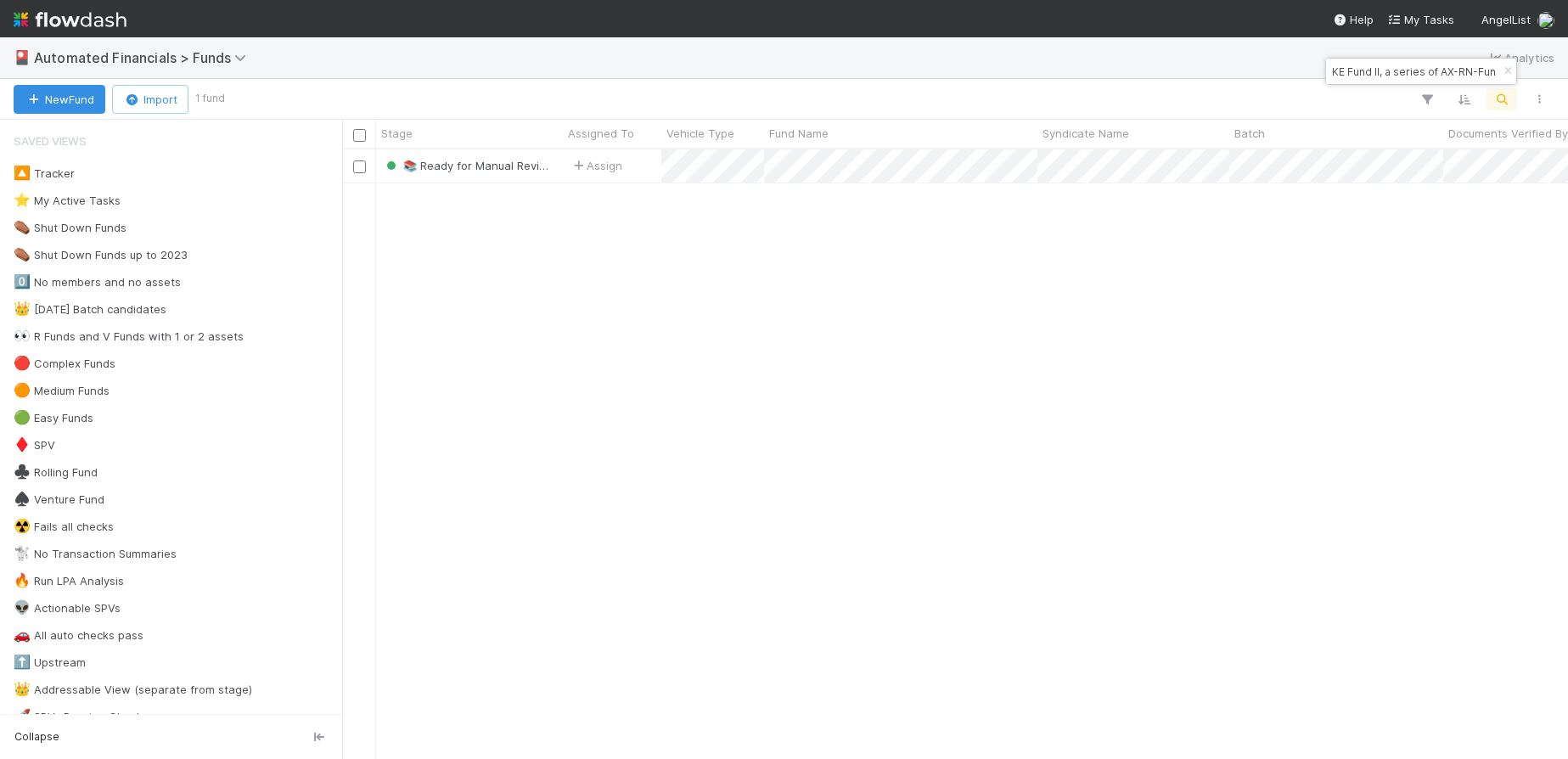
scroll to position [597, 1213]
click at [1507, 72] on icon "button" at bounding box center [1507, 72] width 17 height 10
click at [1503, 94] on icon "button" at bounding box center [1502, 99] width 17 height 16
type input "xBL Fund I, a series of JMWTX Investments, LP"
click at [1505, 67] on icon "button" at bounding box center [1507, 72] width 17 height 10
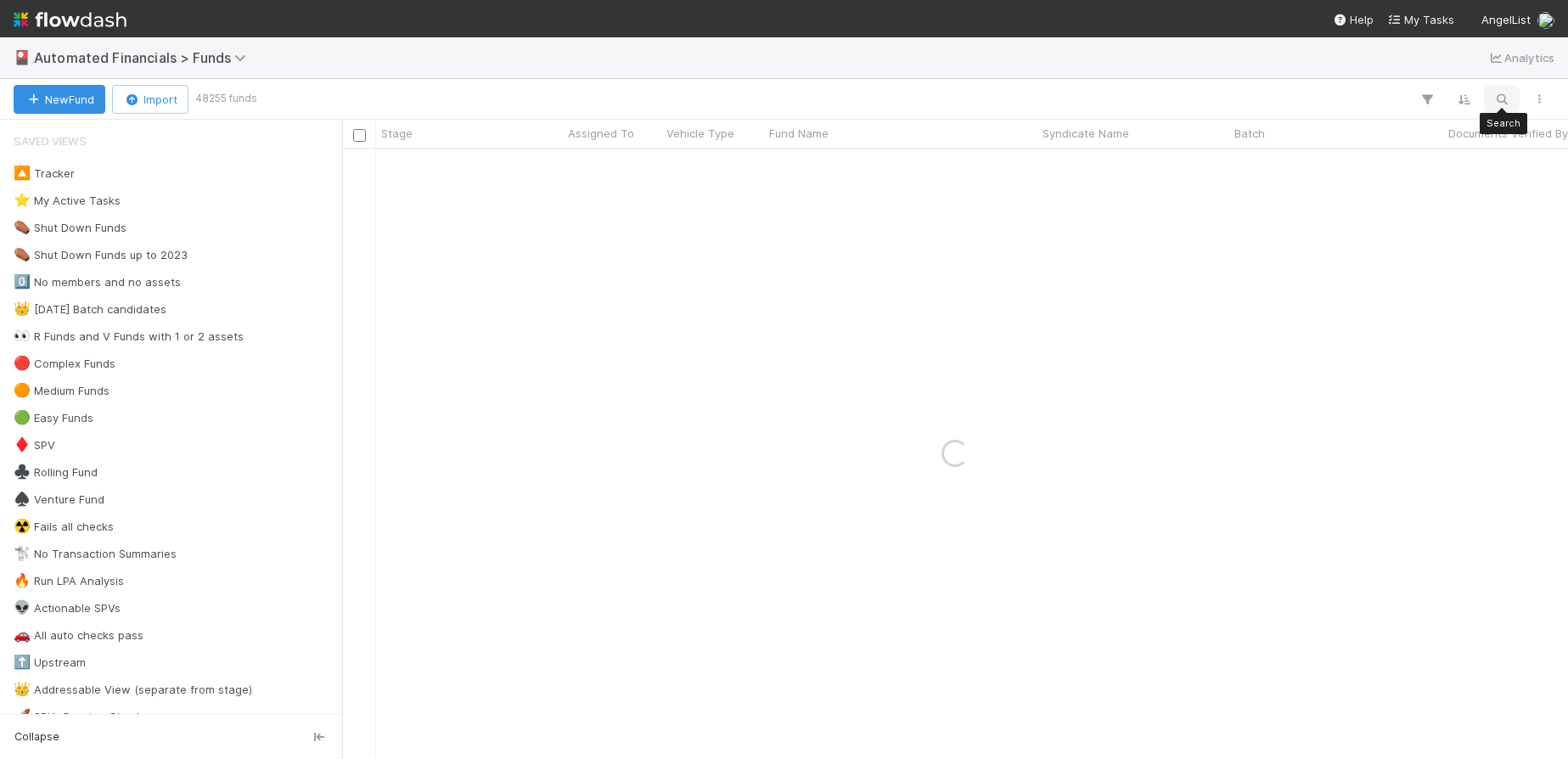
click at [1503, 99] on icon "button" at bounding box center [1502, 99] width 17 height 16
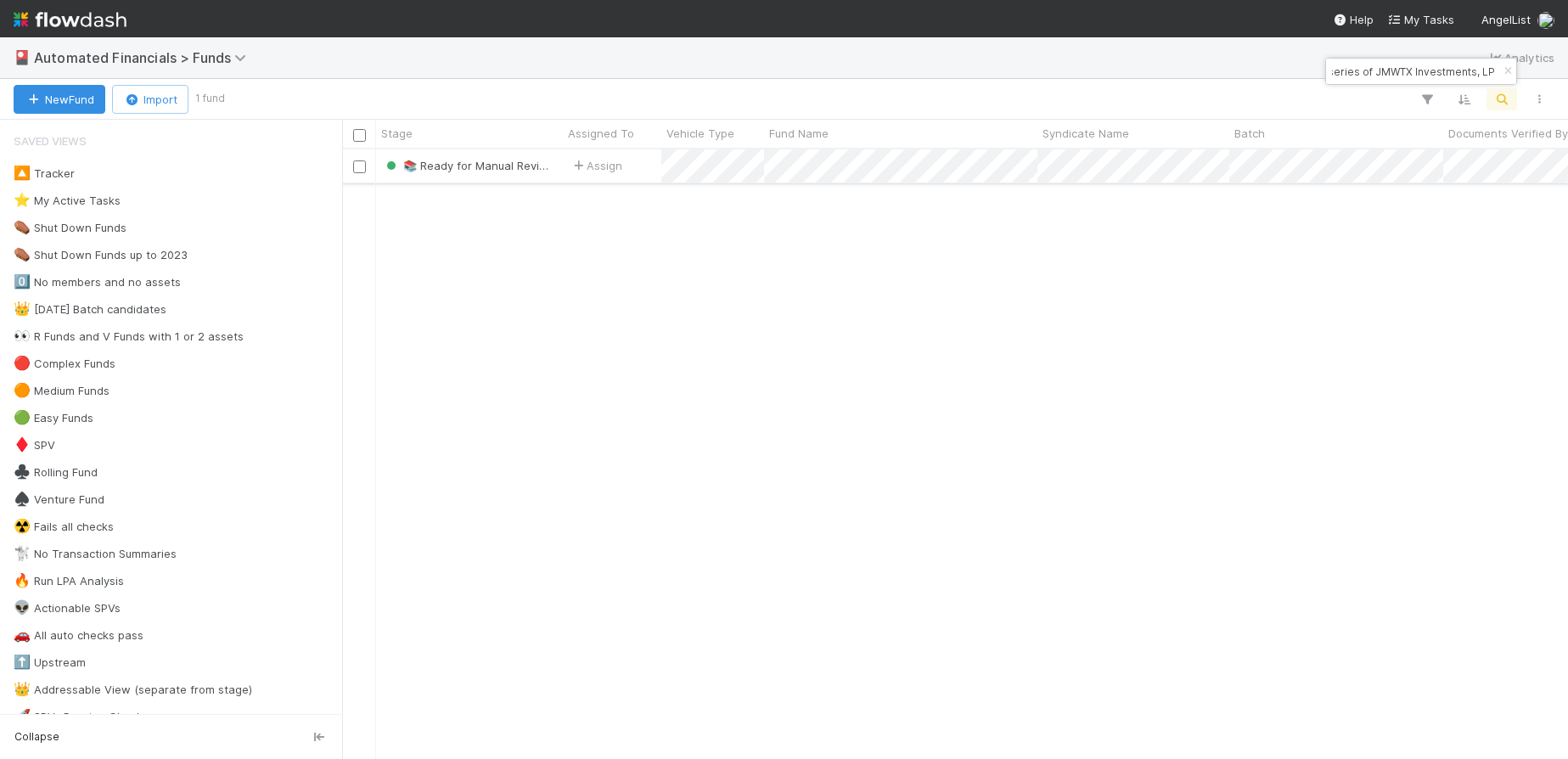
type input "BL Fund I, a series of JMWTX Investments, LP"
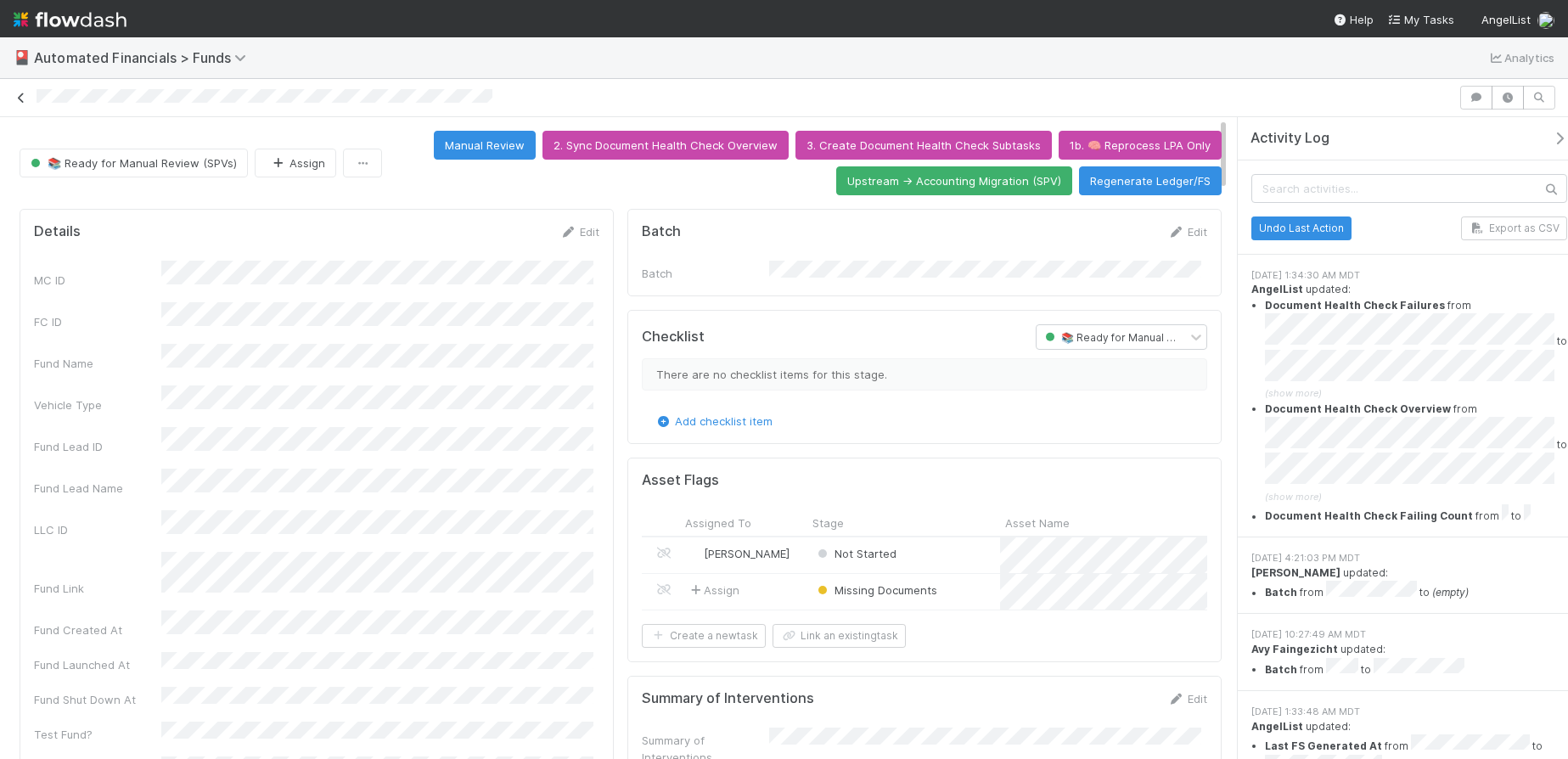
click at [15, 97] on icon at bounding box center [21, 98] width 17 height 11
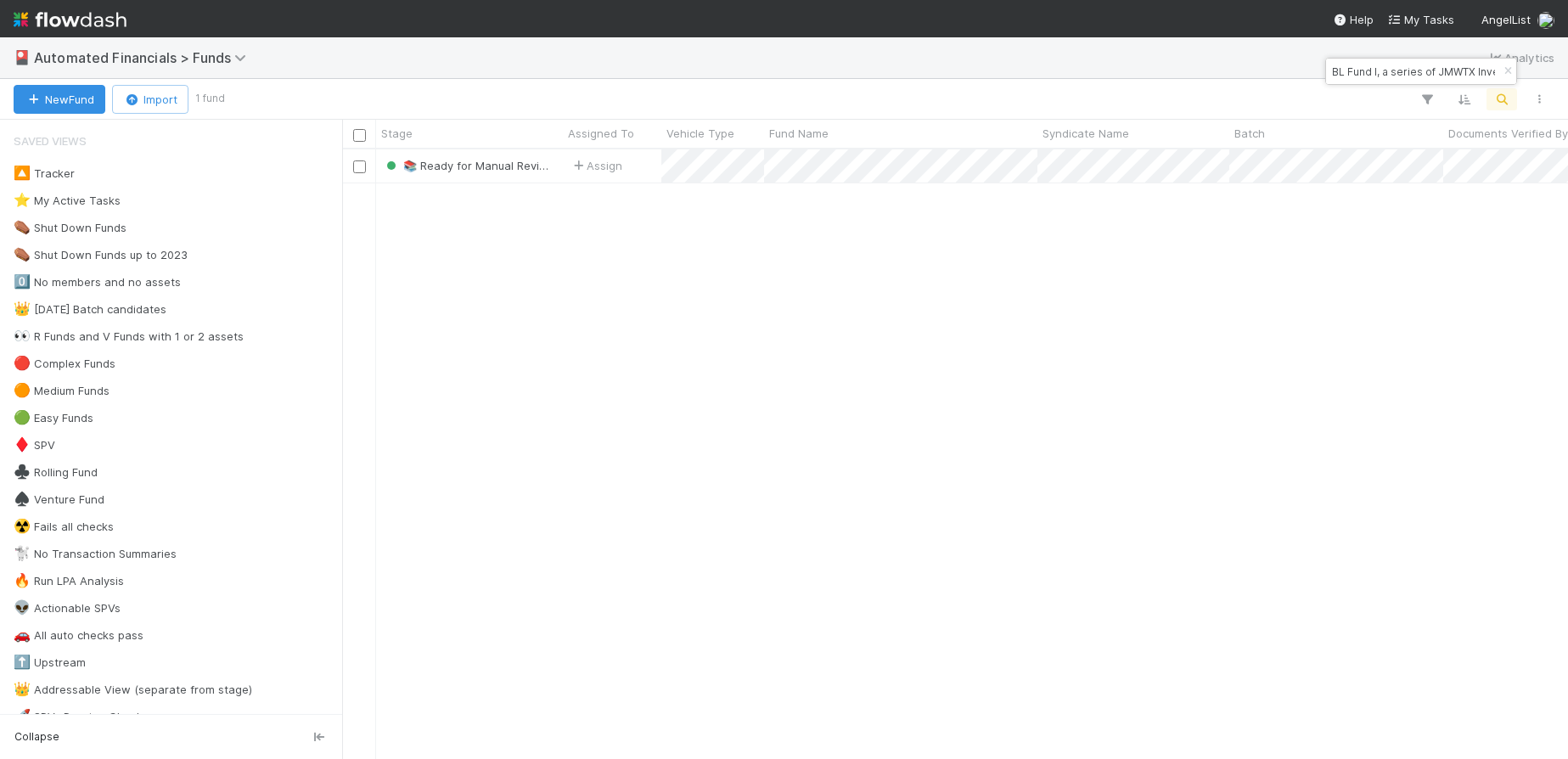
scroll to position [597, 1213]
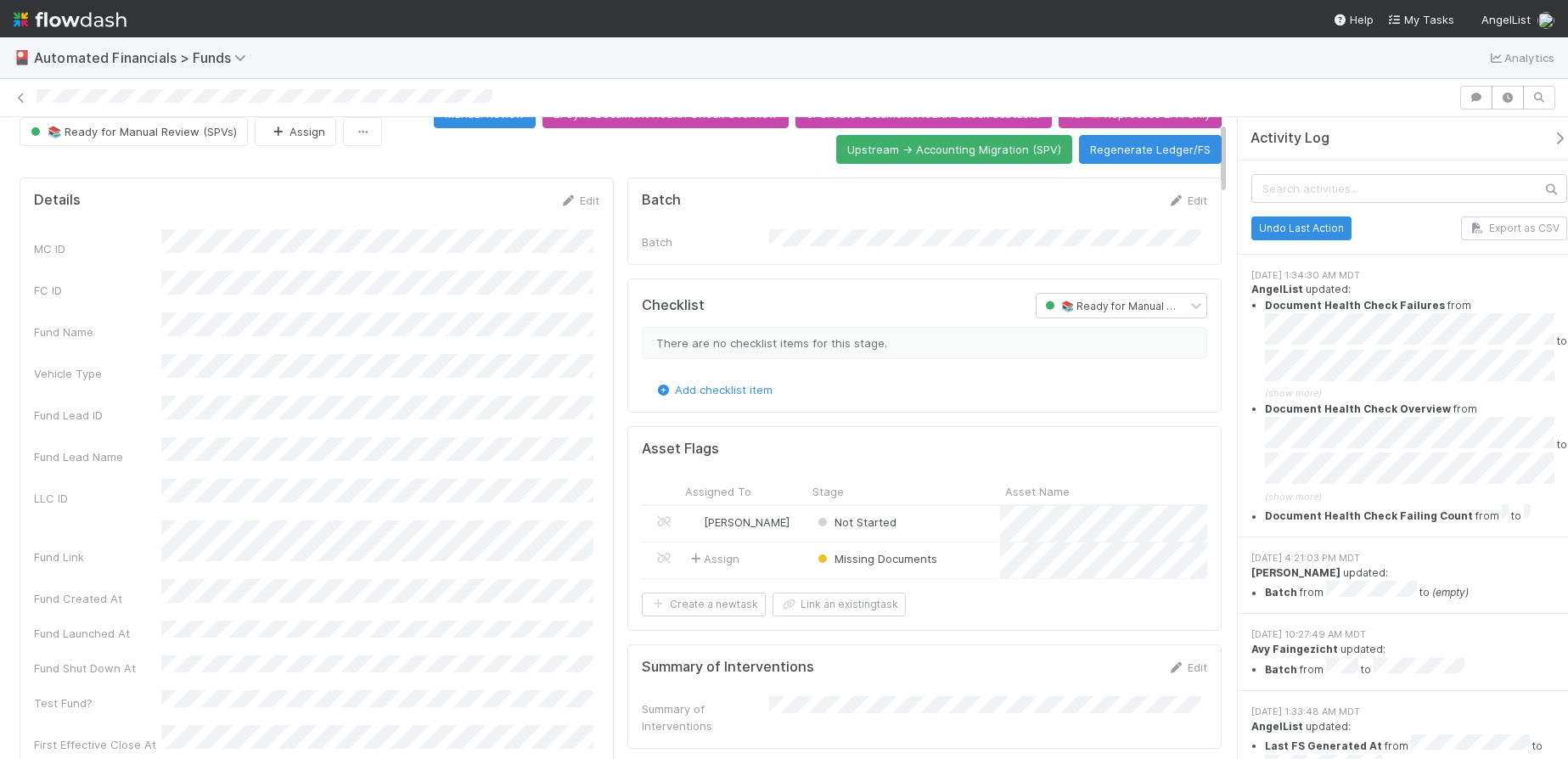
scroll to position [29, 0]
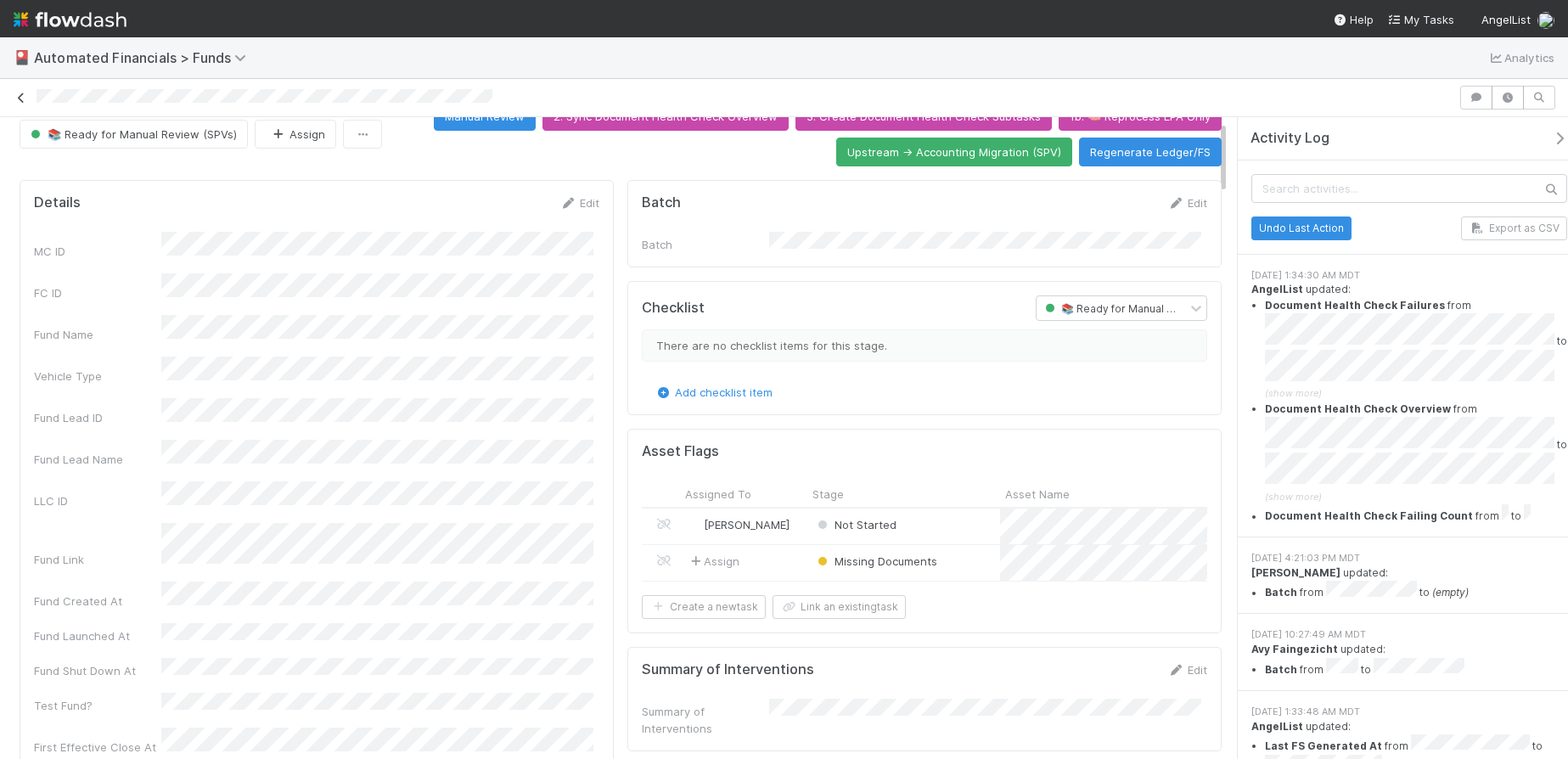
click at [24, 101] on icon at bounding box center [21, 98] width 17 height 11
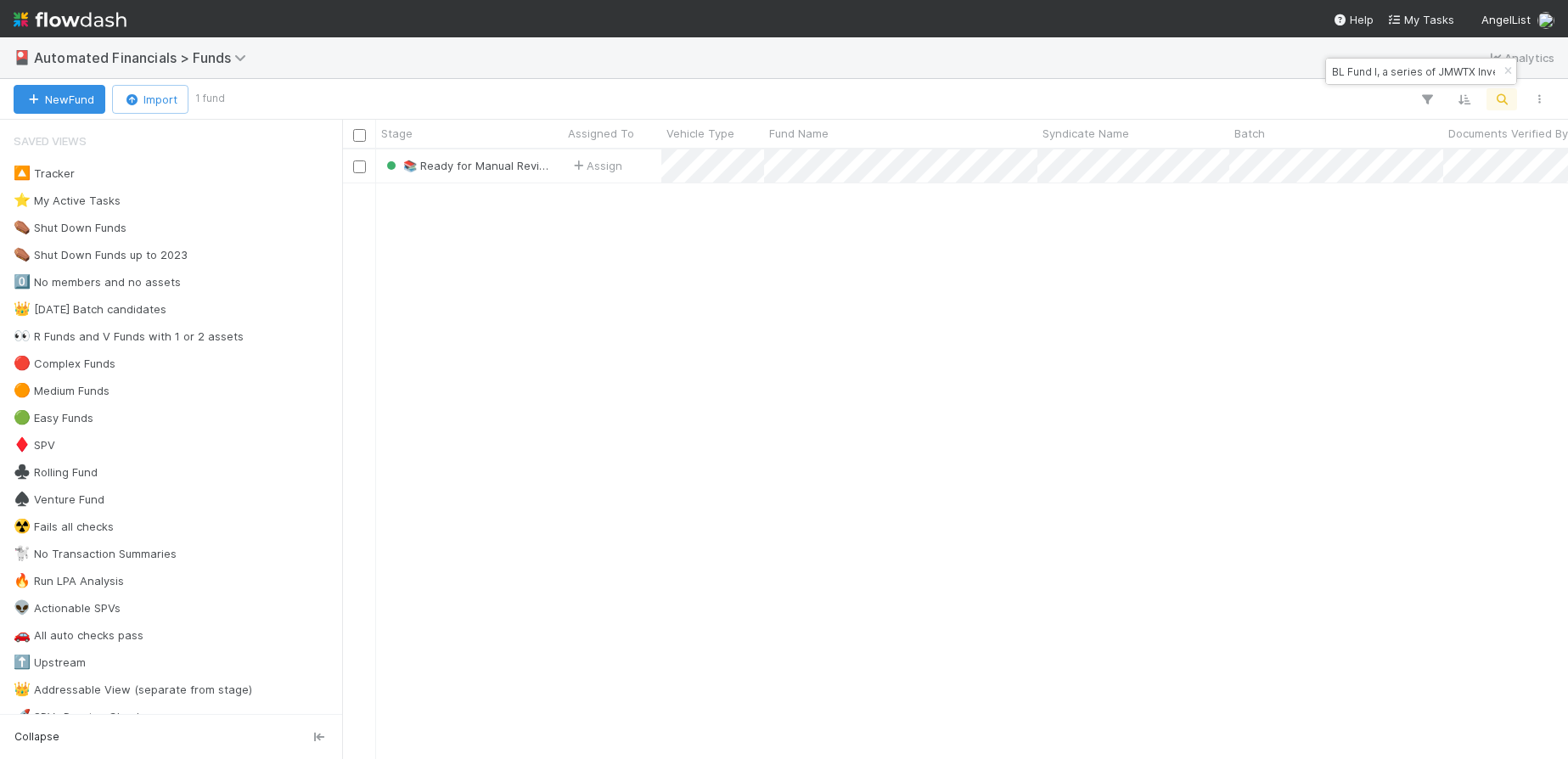
scroll to position [597, 1213]
click at [1506, 72] on icon "button" at bounding box center [1507, 72] width 17 height 10
click at [1503, 93] on icon "button" at bounding box center [1502, 99] width 17 height 16
type input "SHE Fund II, a series of DV Deals, LP"
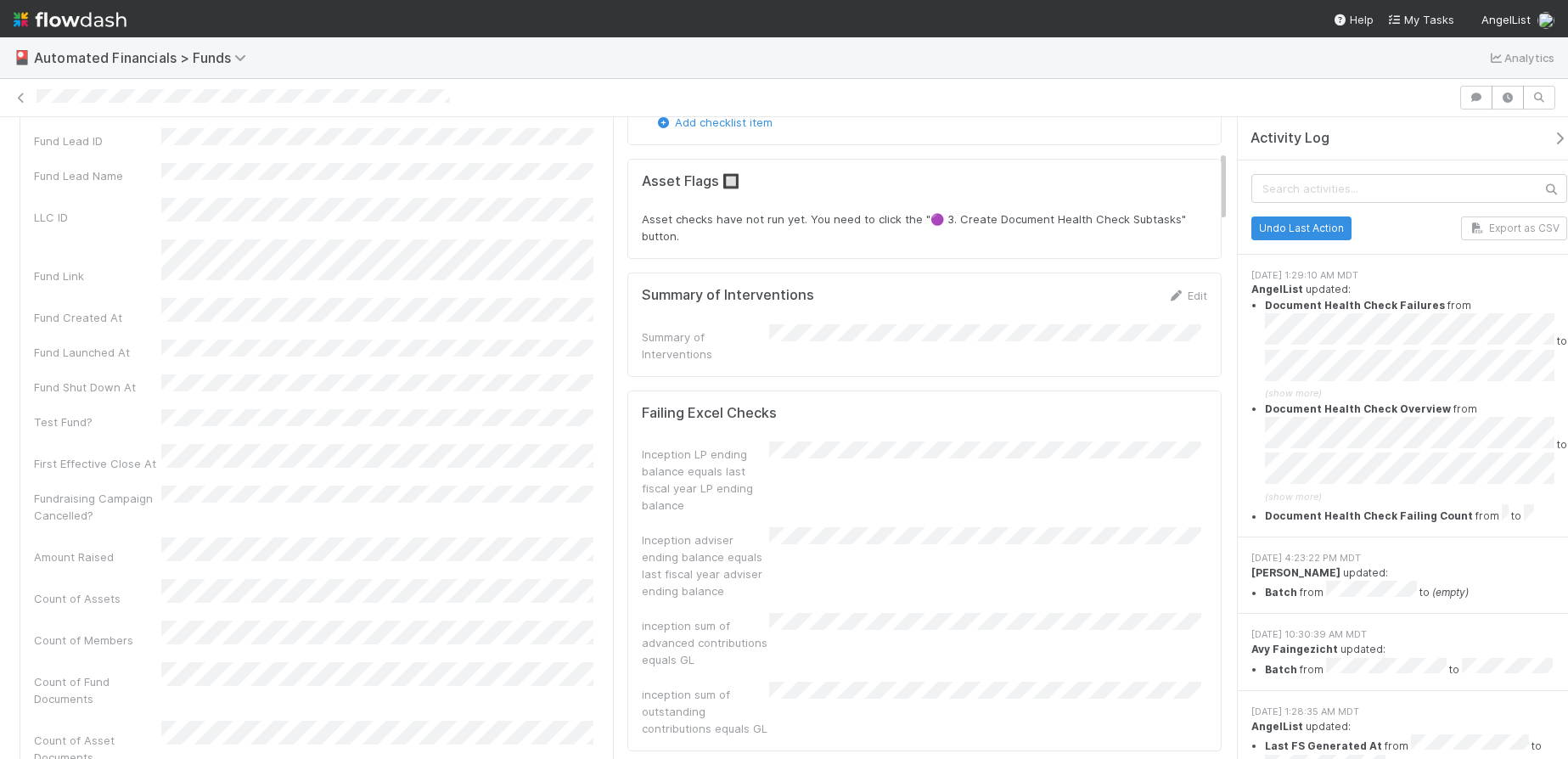
scroll to position [299, 0]
click at [25, 96] on icon at bounding box center [21, 98] width 17 height 11
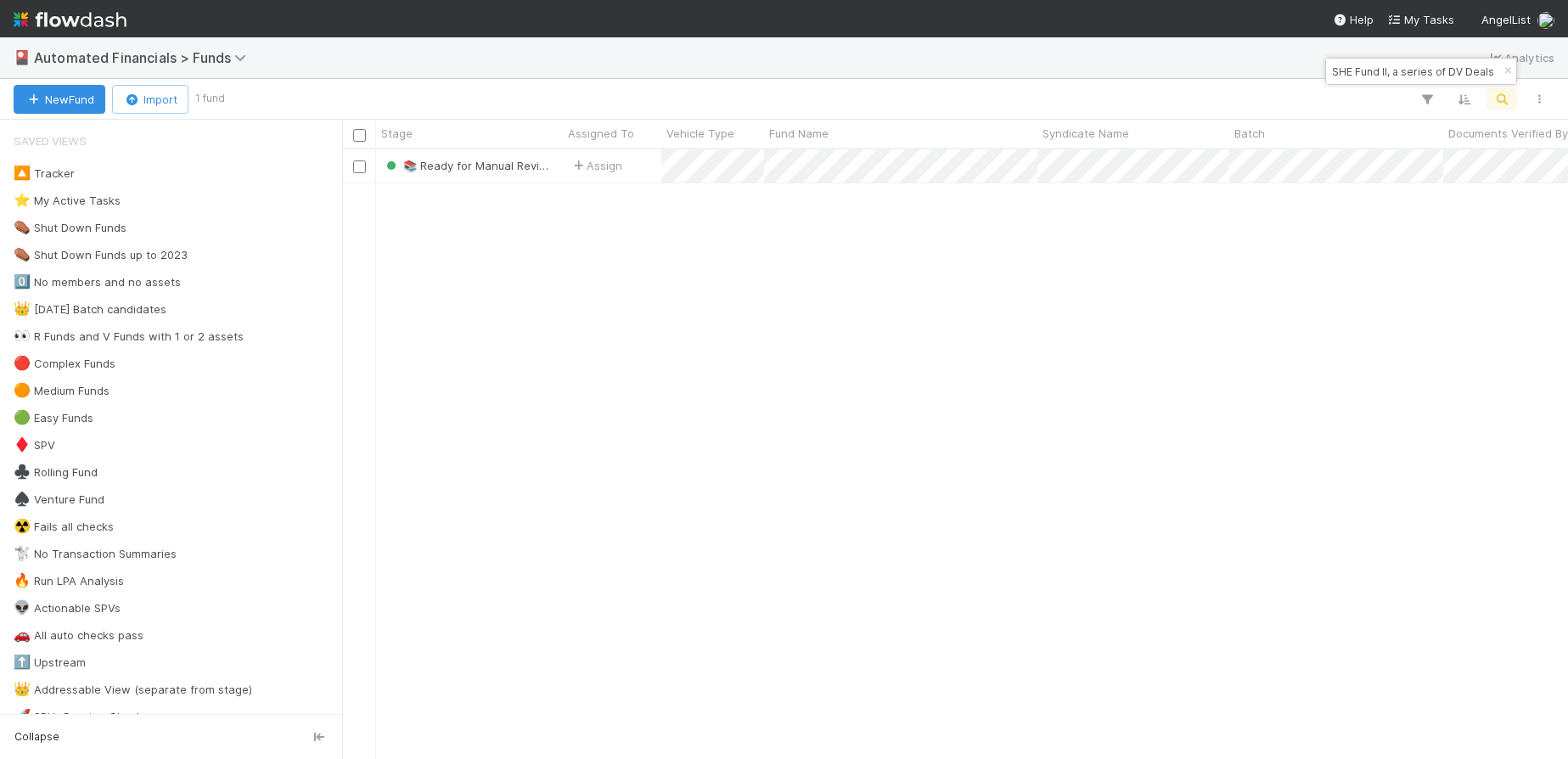
scroll to position [597, 1213]
click at [1506, 70] on icon "button" at bounding box center [1507, 72] width 17 height 10
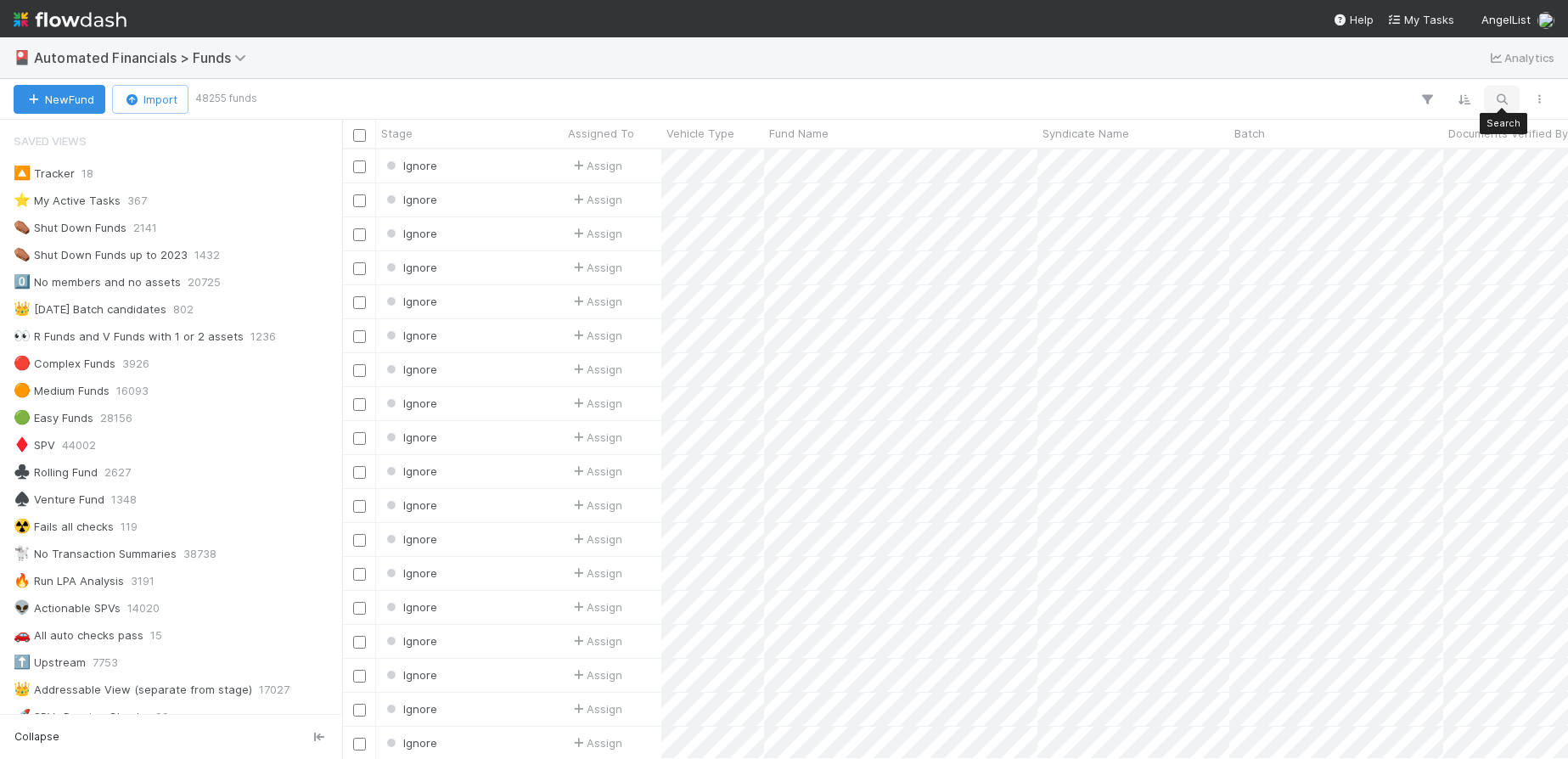
click at [1507, 99] on icon "button" at bounding box center [1502, 99] width 17 height 16
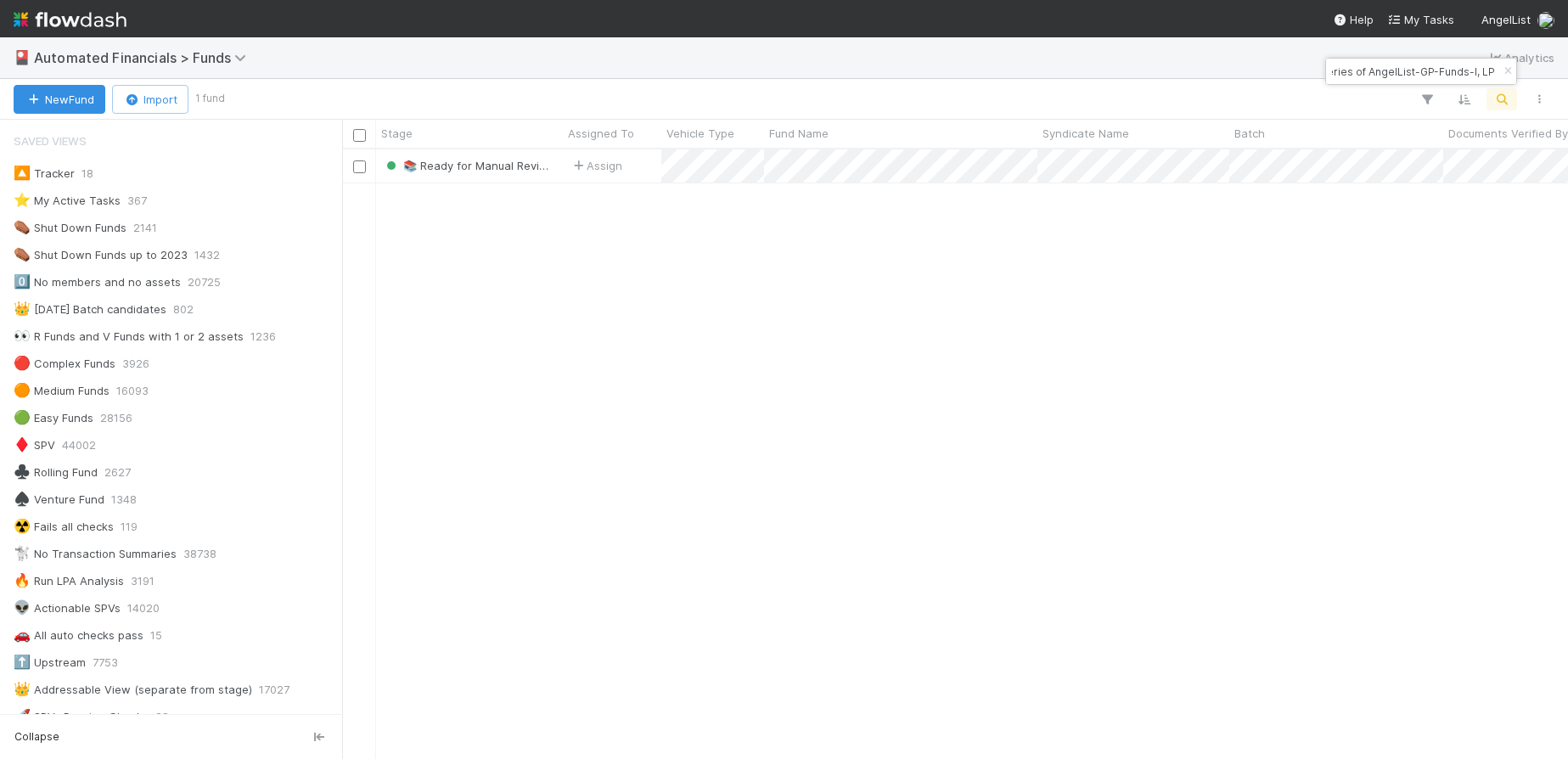
type input "AR Fund II, a series of AngelList-GP-Funds-I, LP"
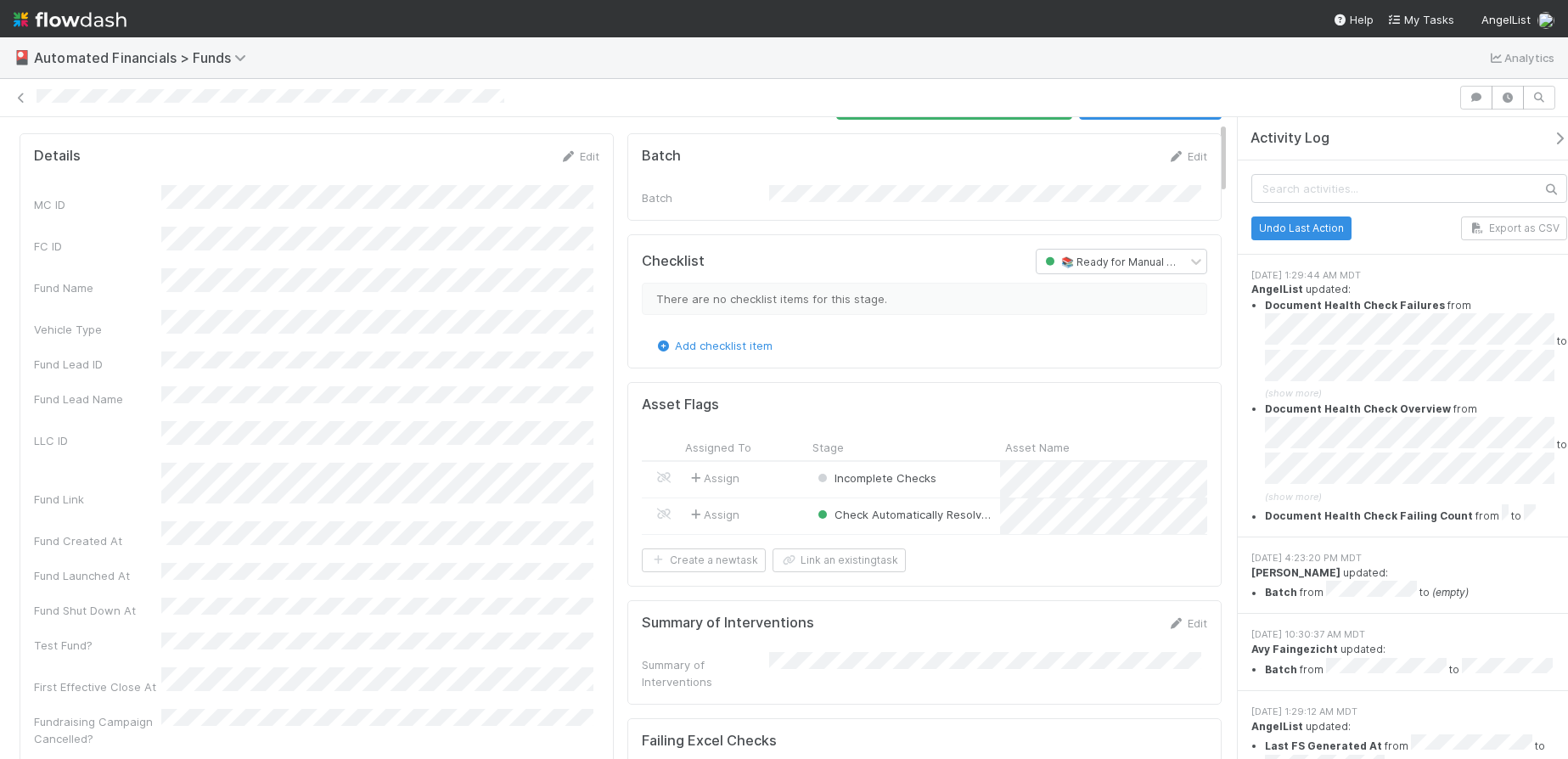
scroll to position [38, 0]
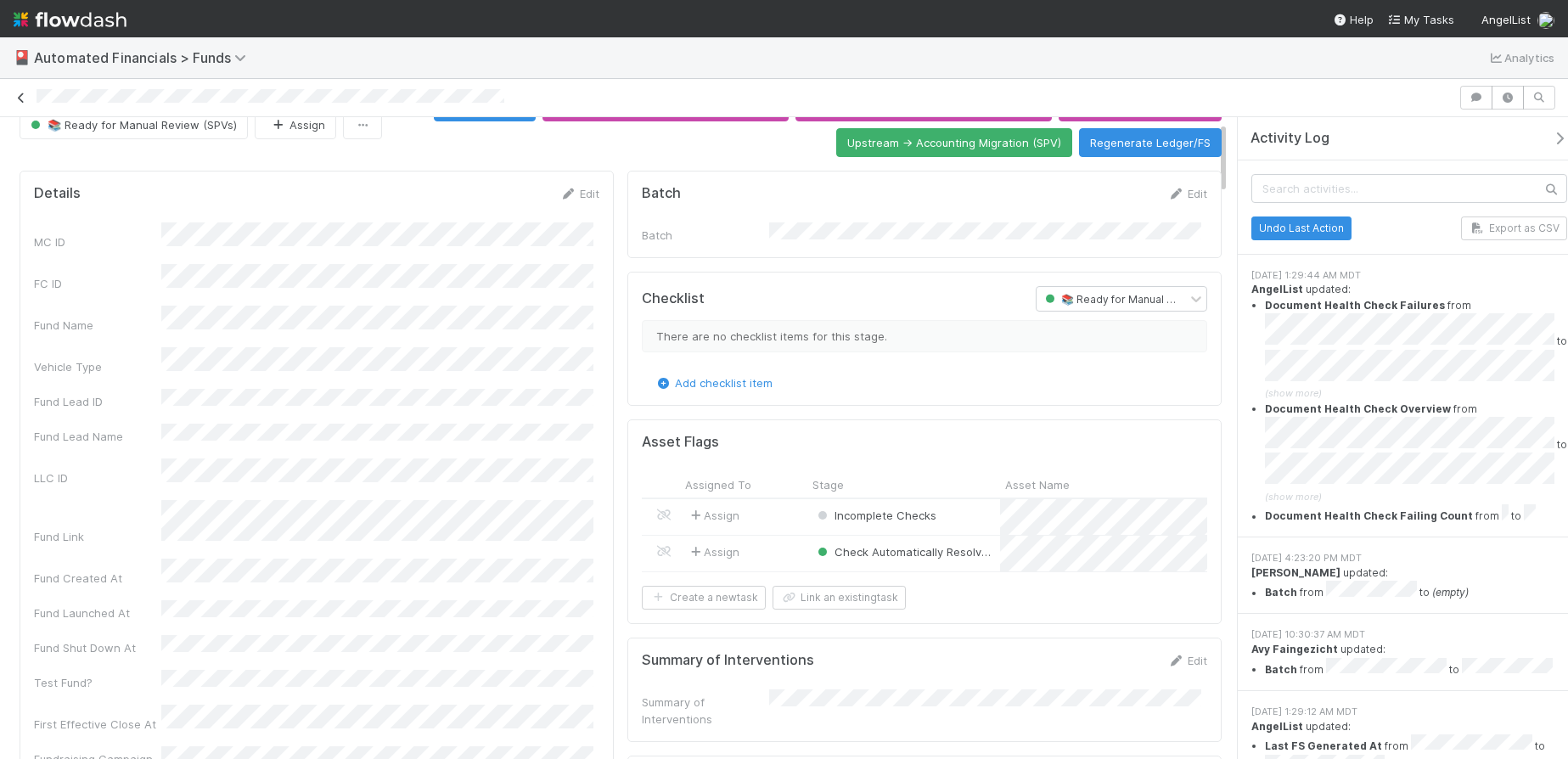
click at [21, 99] on icon at bounding box center [21, 98] width 17 height 11
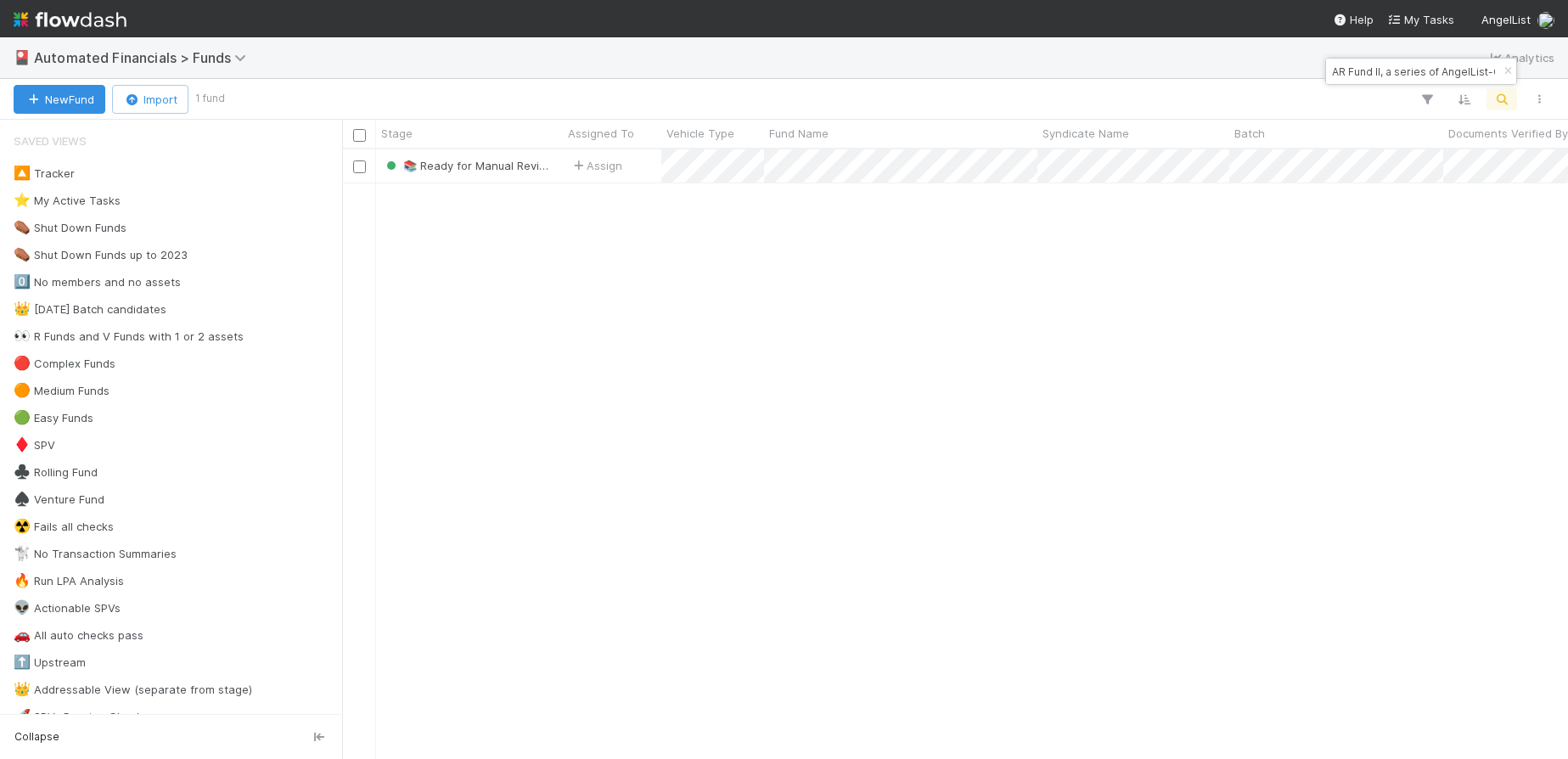
scroll to position [597, 1213]
click at [1508, 66] on icon "button" at bounding box center [1507, 72] width 17 height 10
click at [1503, 104] on icon "button" at bounding box center [1502, 99] width 17 height 16
type input "RI Fund I, a series of [PERSON_NAME] Funds, LP"
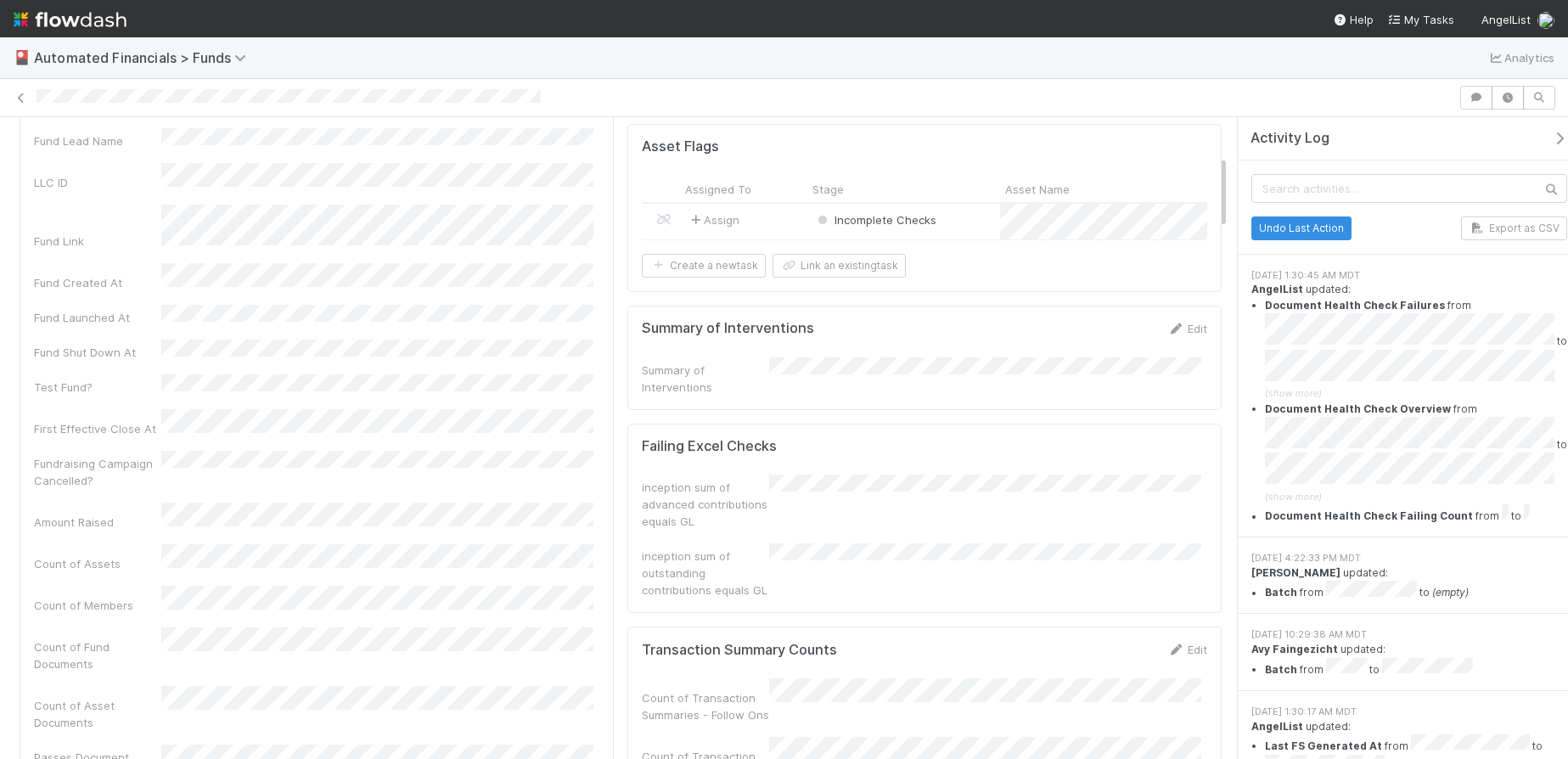
scroll to position [331, 0]
click at [22, 101] on icon at bounding box center [21, 98] width 17 height 11
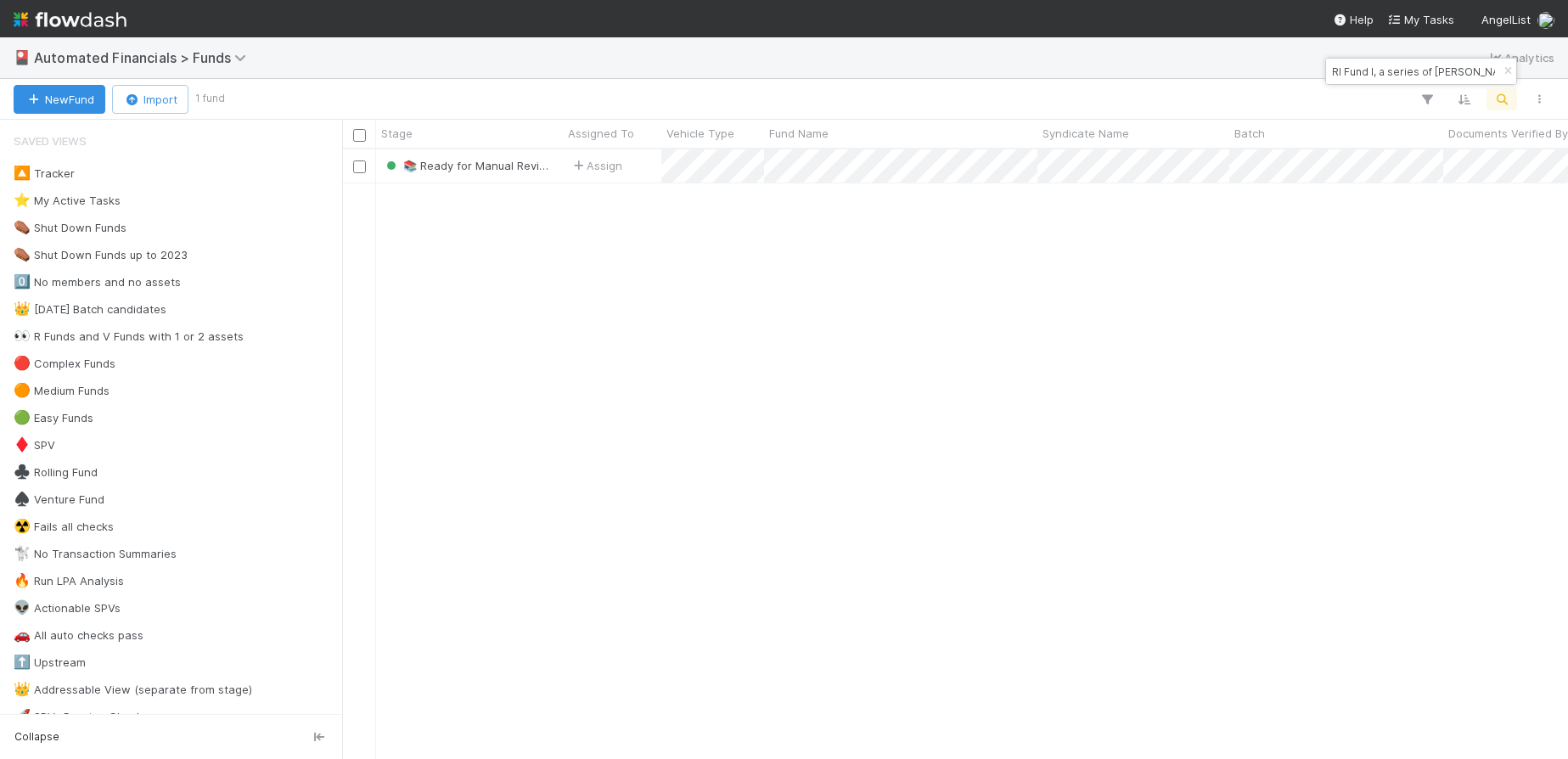
scroll to position [597, 1213]
click at [1507, 70] on icon "button" at bounding box center [1507, 72] width 17 height 10
click at [1505, 99] on icon "button" at bounding box center [1502, 99] width 17 height 16
type input "A-FTD-11-Fund, a series of AngelList Omnibus, LLC"
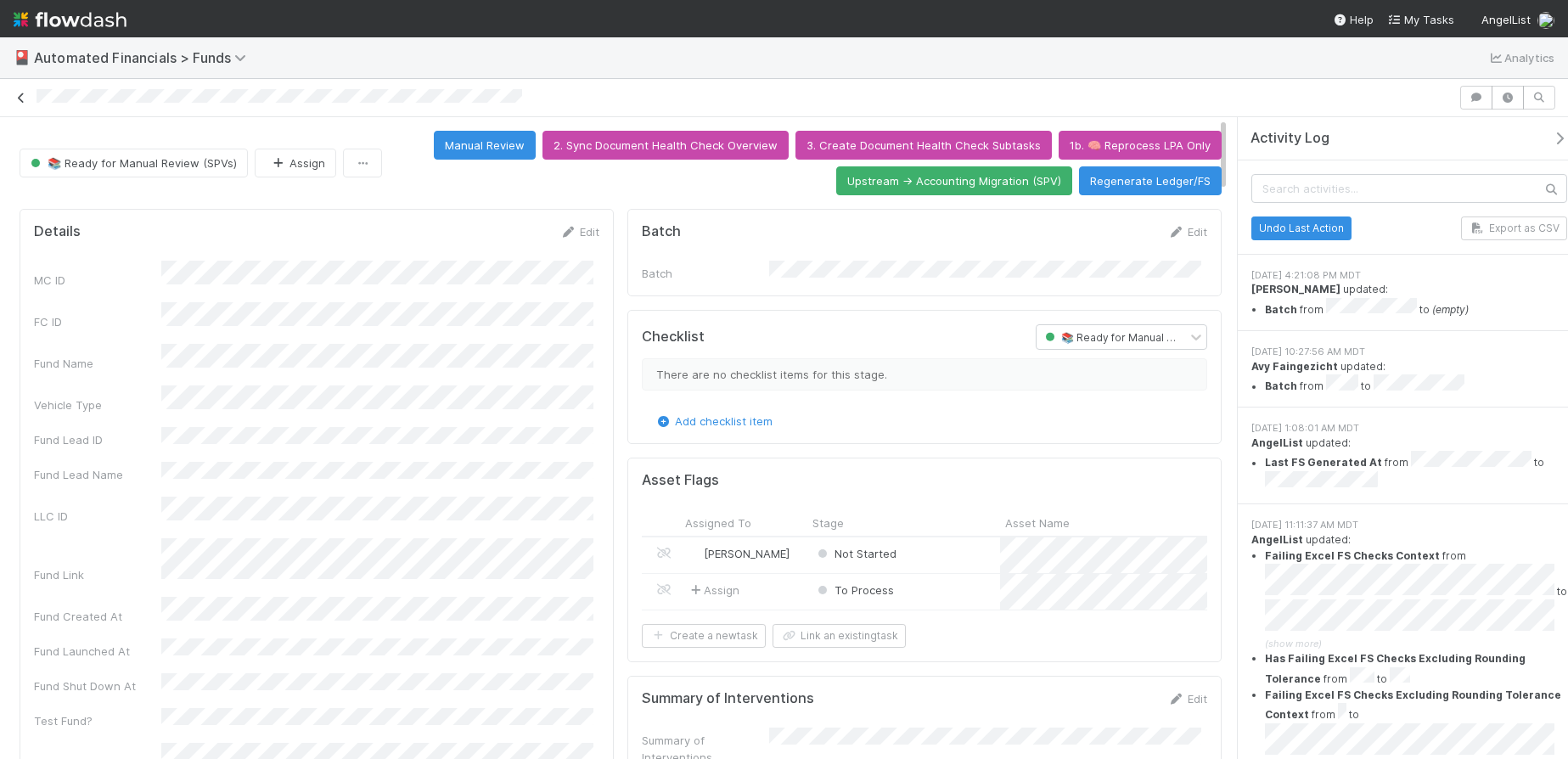
click at [24, 99] on icon at bounding box center [21, 98] width 17 height 11
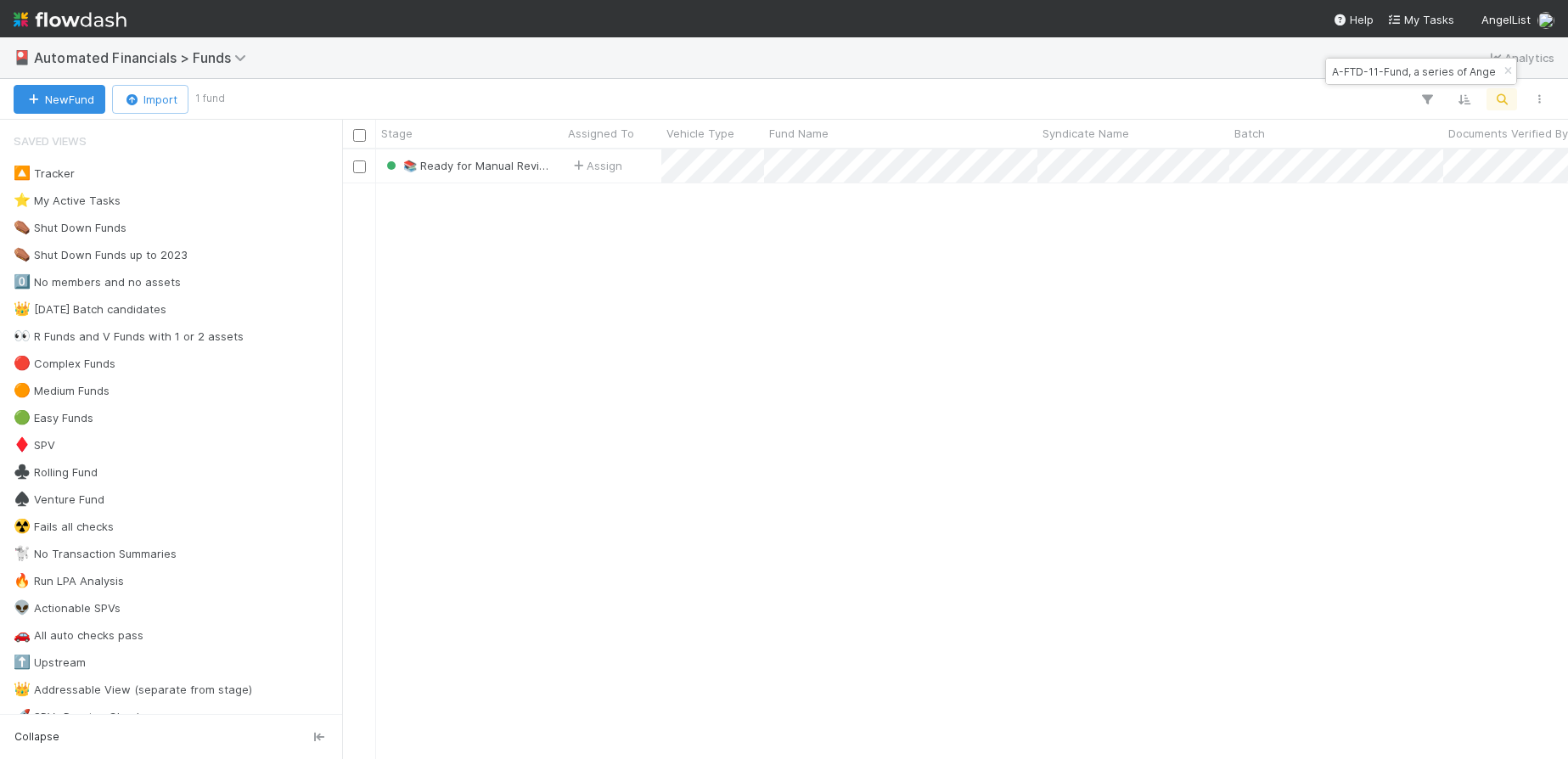
scroll to position [597, 1213]
click at [1510, 72] on icon "button" at bounding box center [1507, 72] width 17 height 10
click at [1501, 98] on icon "button" at bounding box center [1502, 99] width 17 height 16
type input "FI Fund I, a series of [PERSON_NAME] Investments, LP"
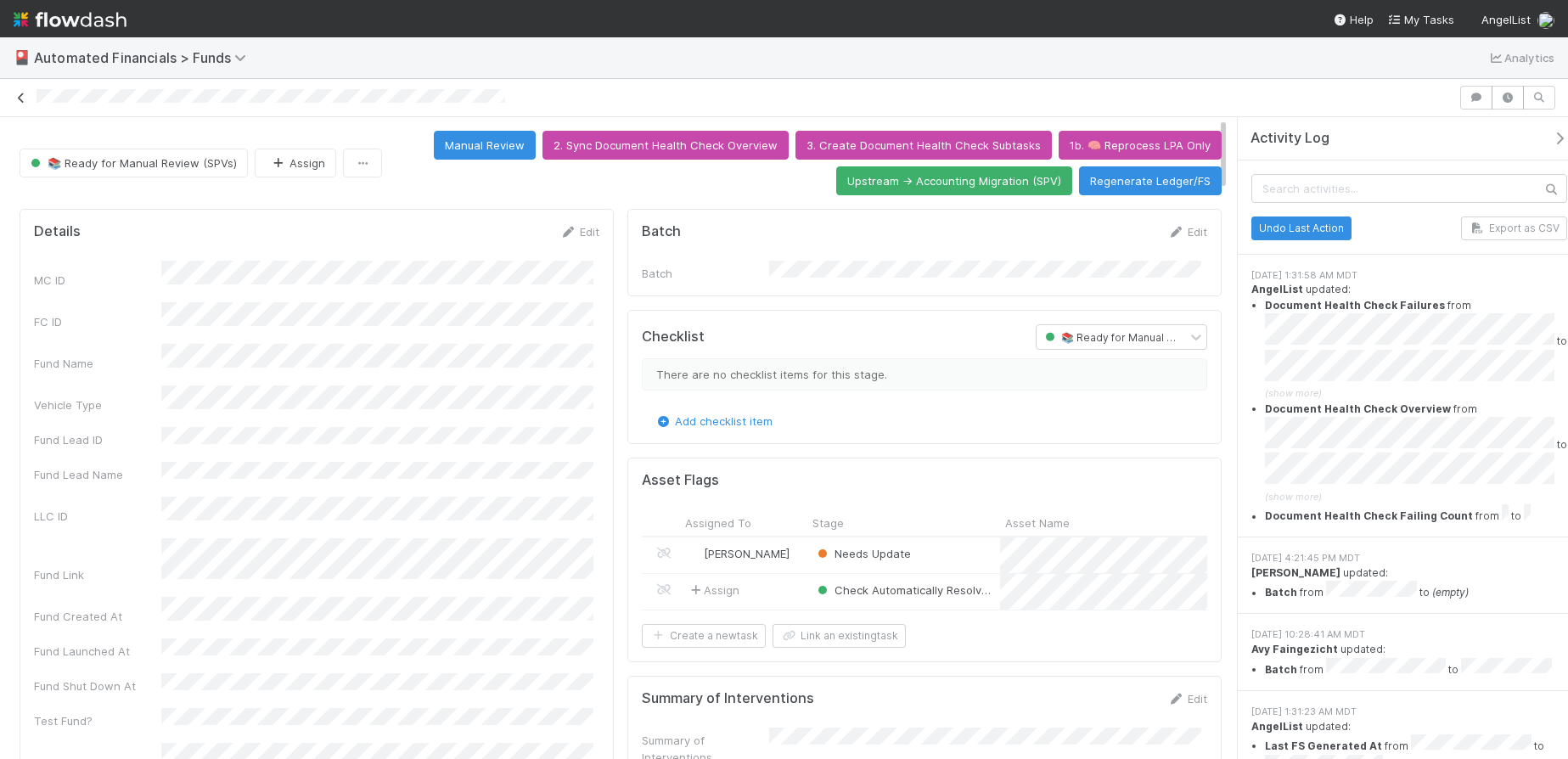
click at [17, 99] on icon at bounding box center [21, 98] width 17 height 11
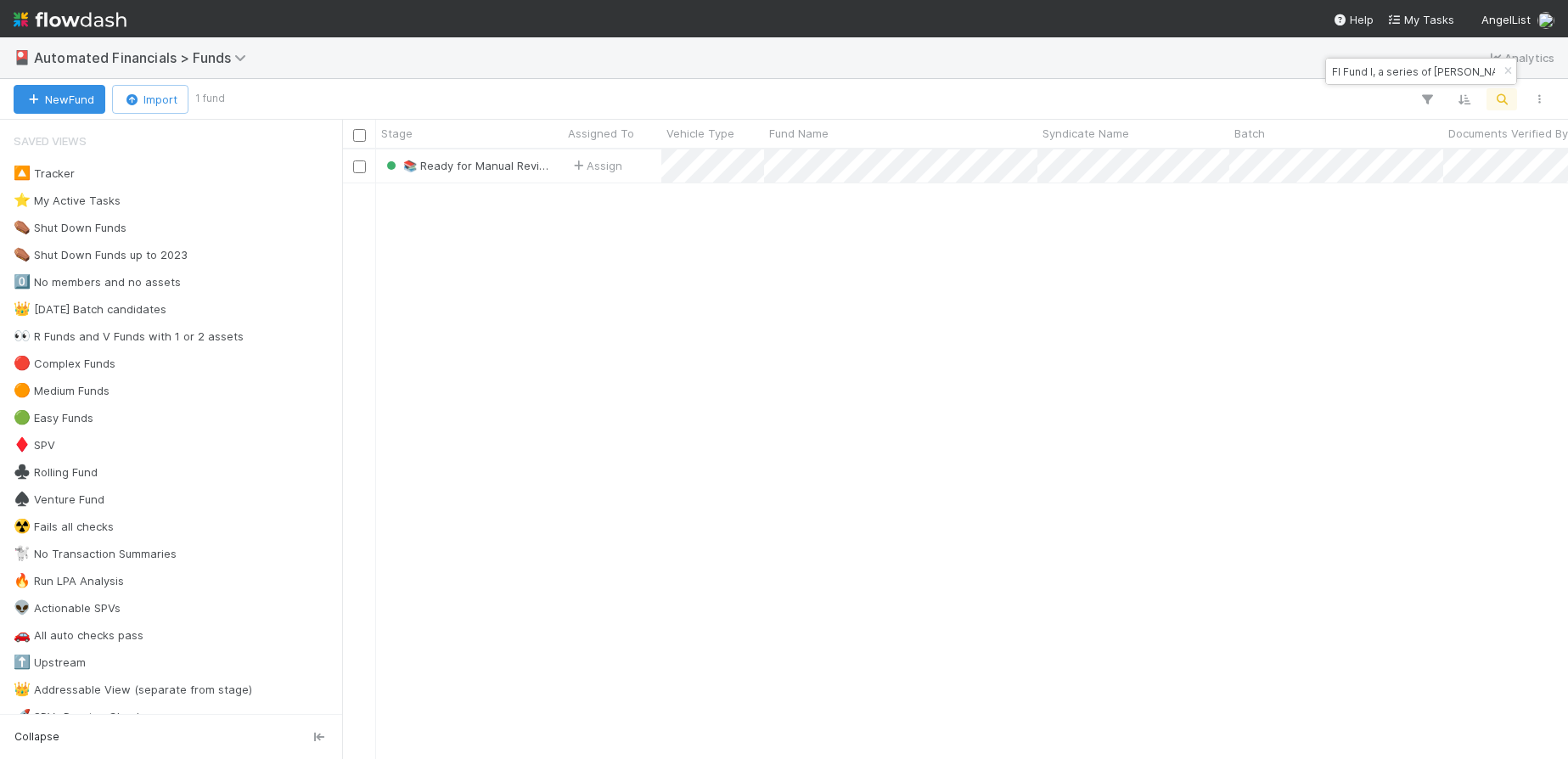
scroll to position [597, 1213]
click at [1507, 68] on icon "button" at bounding box center [1507, 72] width 17 height 10
click at [1496, 95] on icon "button" at bounding box center [1502, 99] width 17 height 16
type input "BLO Gaingels Fund I, a series of DV Deals, LP"
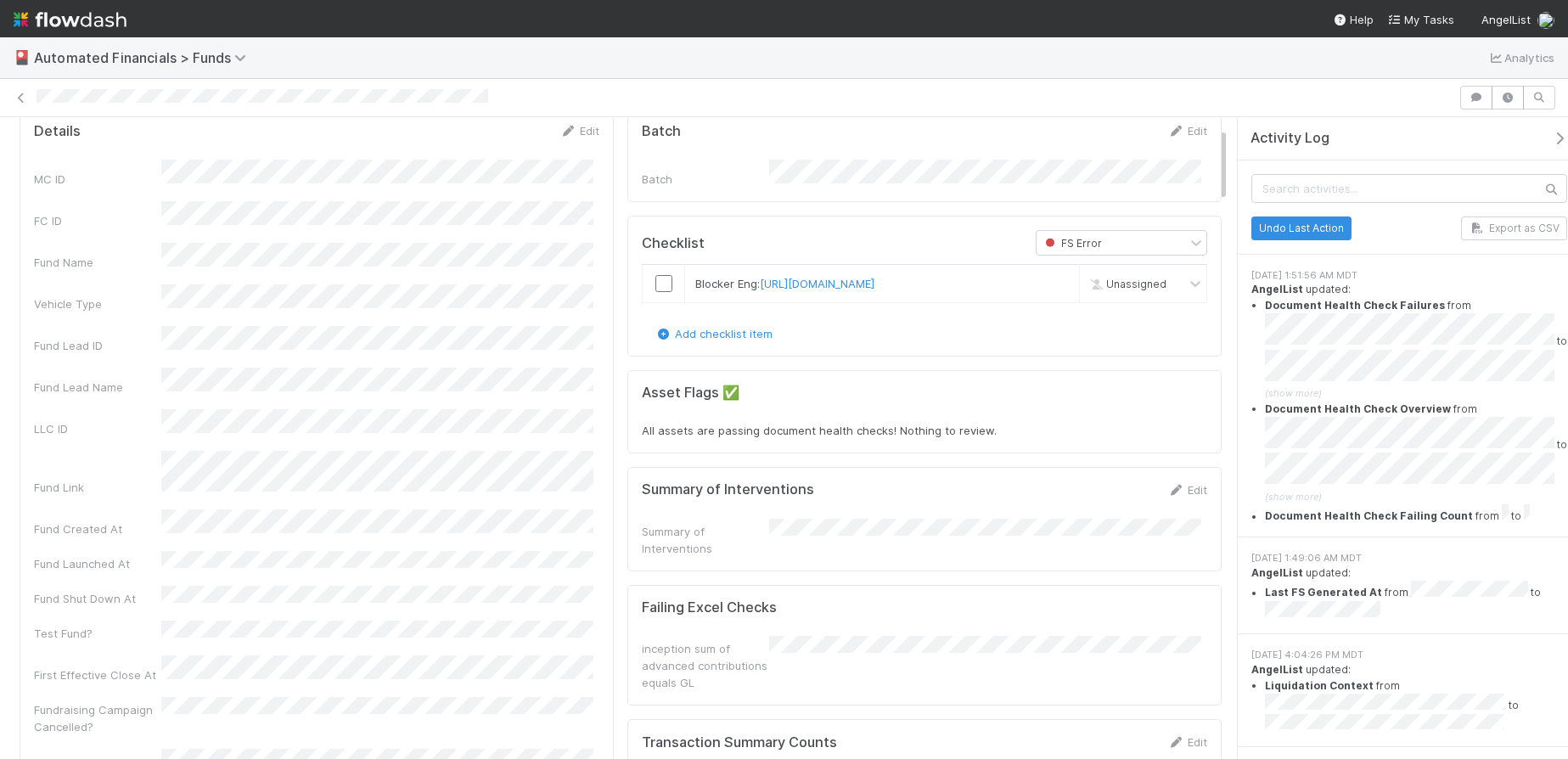
scroll to position [90, 0]
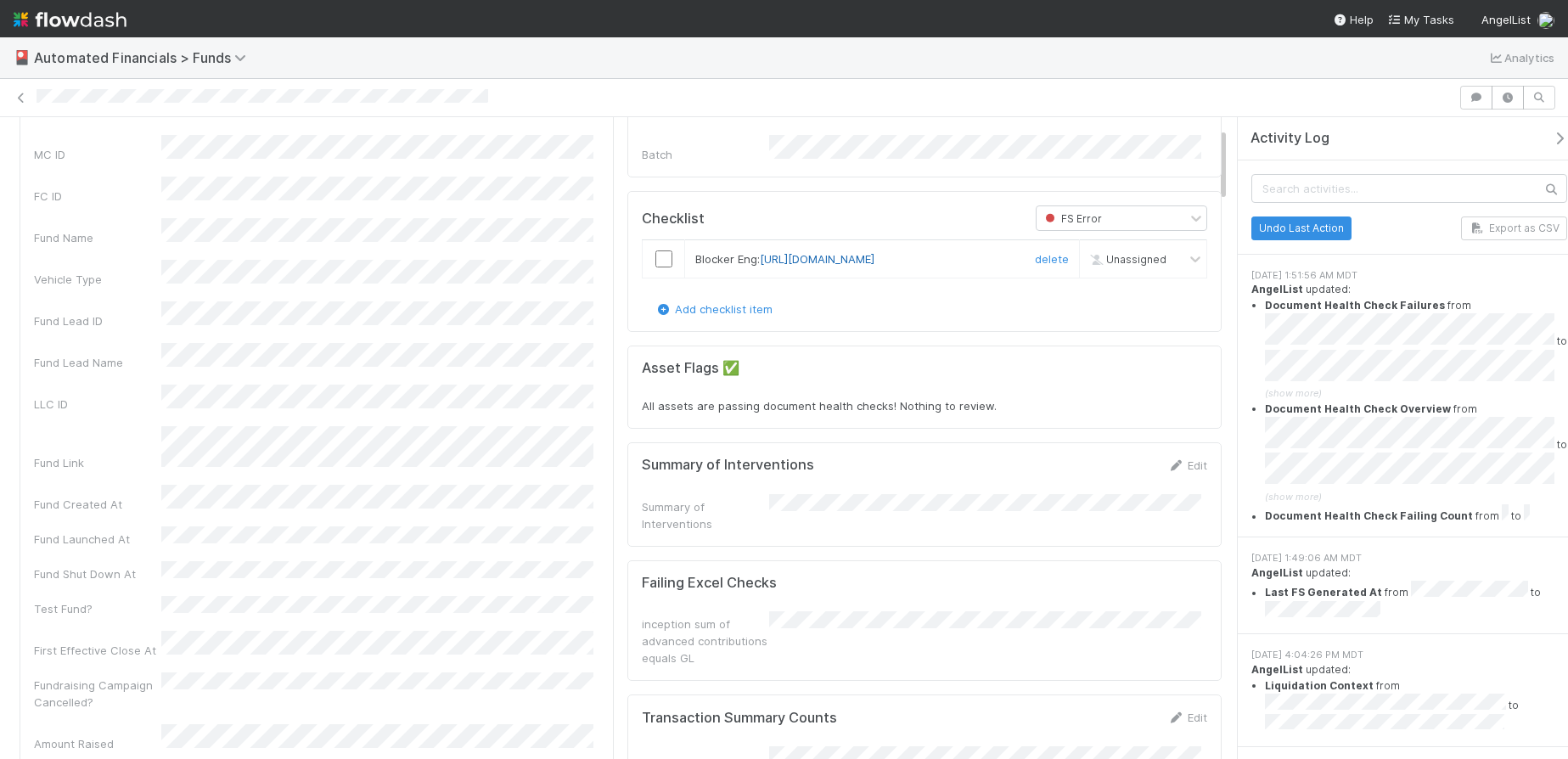
click at [771, 266] on link "[URL][DOMAIN_NAME]" at bounding box center [817, 259] width 114 height 14
click at [17, 100] on icon at bounding box center [21, 98] width 17 height 11
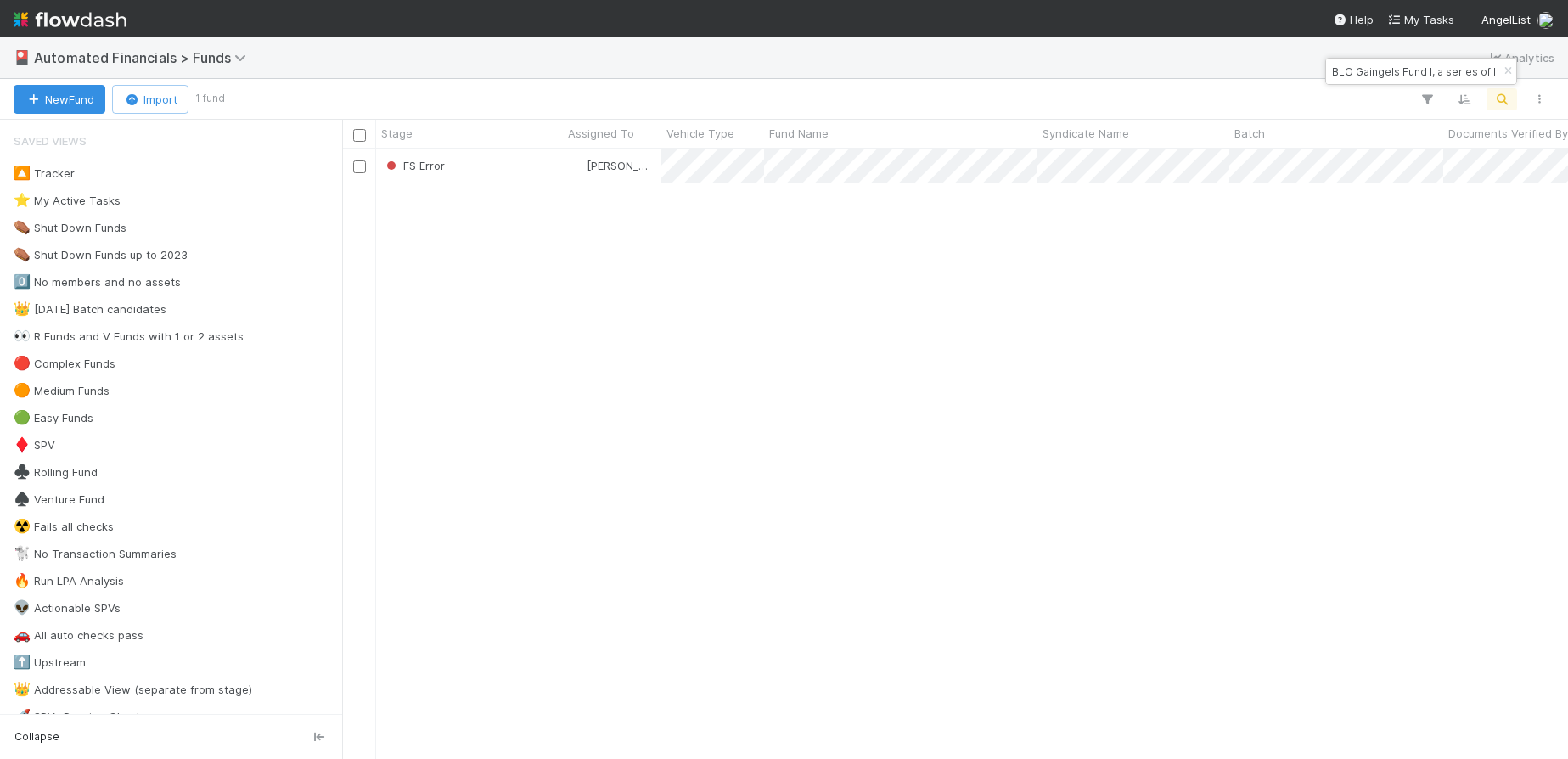
scroll to position [597, 1213]
click at [1505, 72] on icon "button" at bounding box center [1507, 72] width 17 height 10
click at [1503, 94] on icon "button" at bounding box center [1502, 99] width 17 height 16
type input "YU Gaingels Fund I, a series of AngelList-GP-Funds-I, LP"
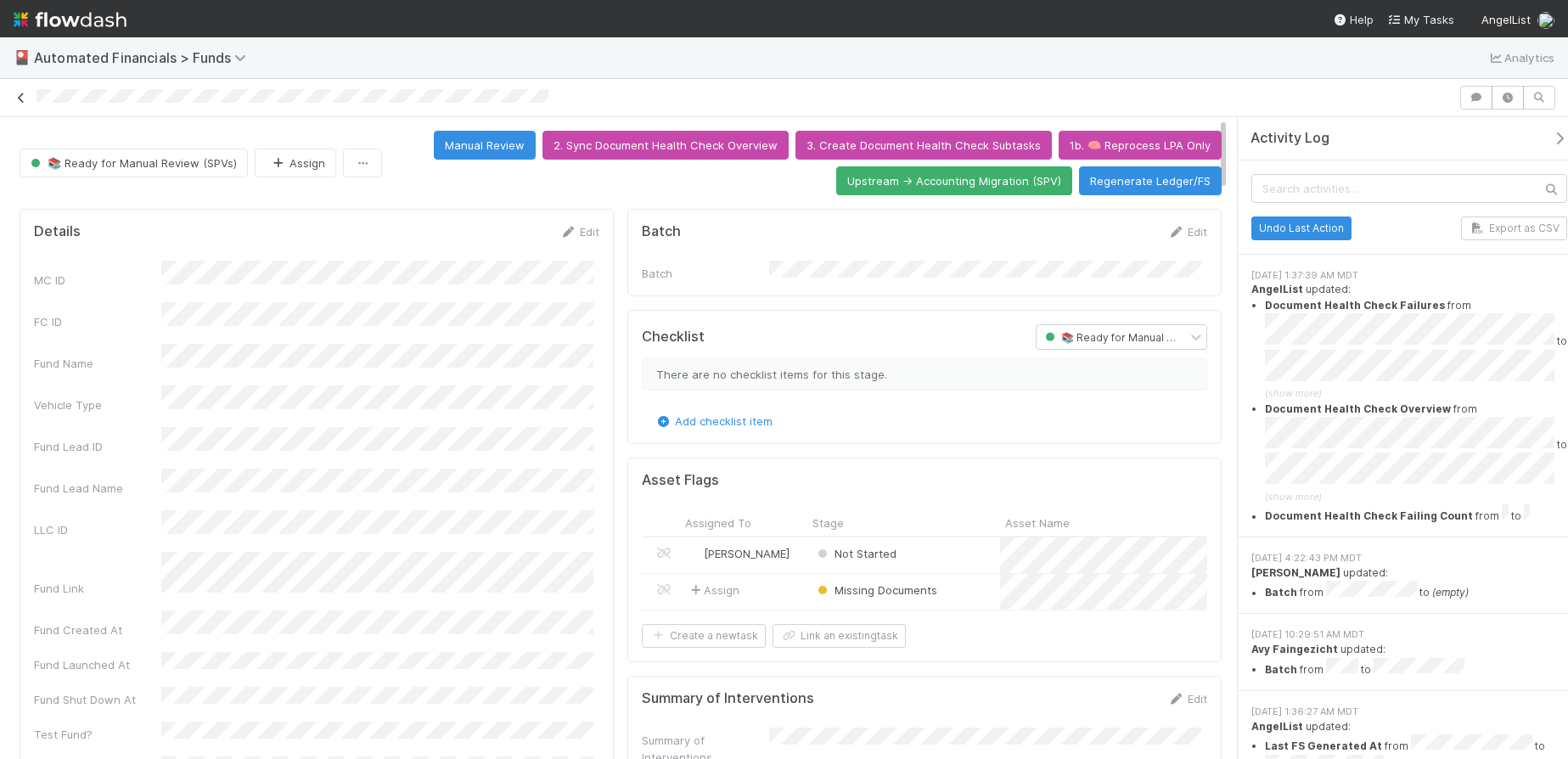
click at [20, 99] on icon at bounding box center [21, 98] width 17 height 11
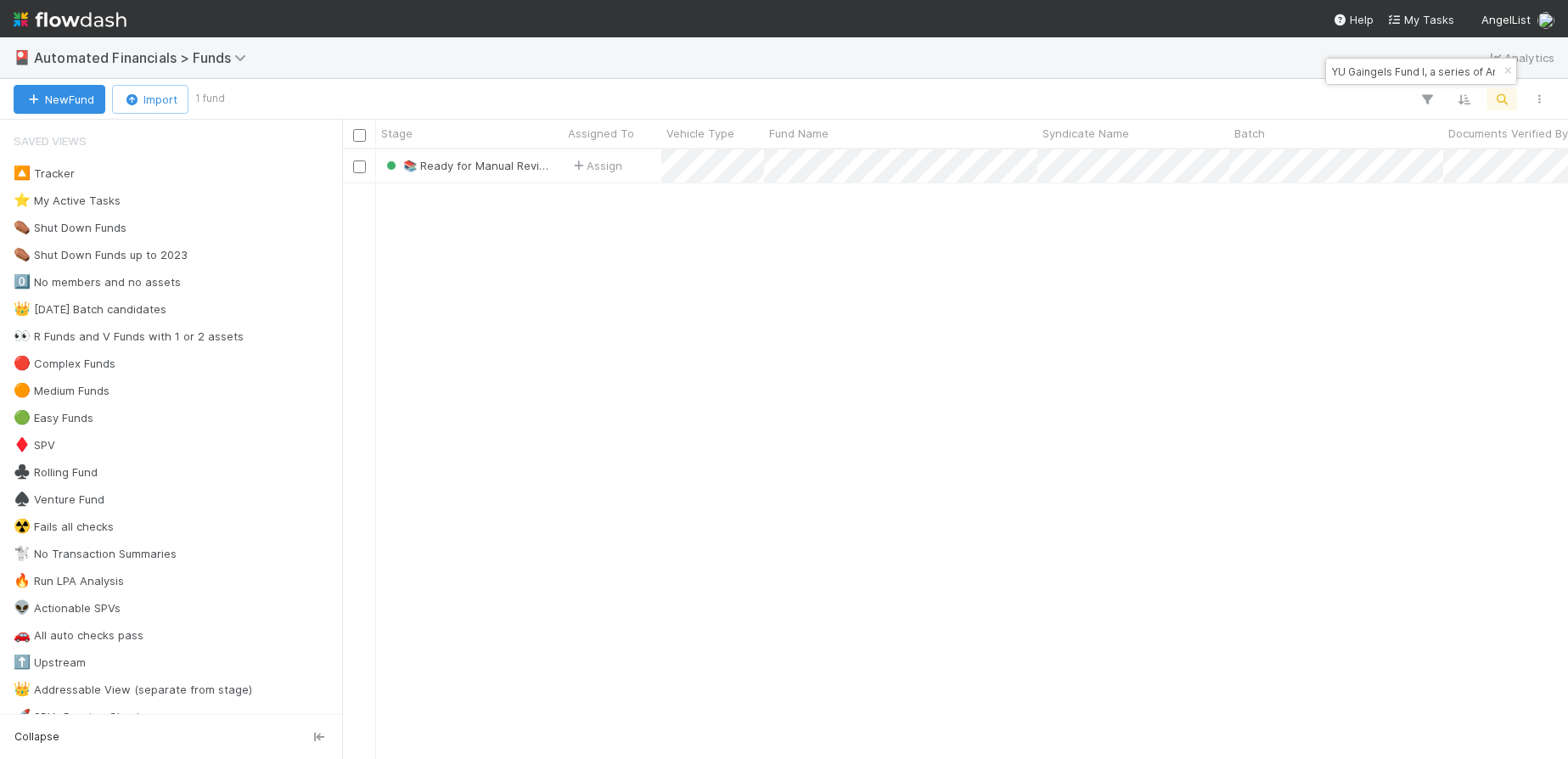
scroll to position [597, 1213]
click at [1507, 71] on icon "button" at bounding box center [1507, 72] width 17 height 10
click at [1500, 95] on icon "button" at bounding box center [1502, 99] width 17 height 16
type input "CO Fund I, a series of Pre-Script SPV, LP"
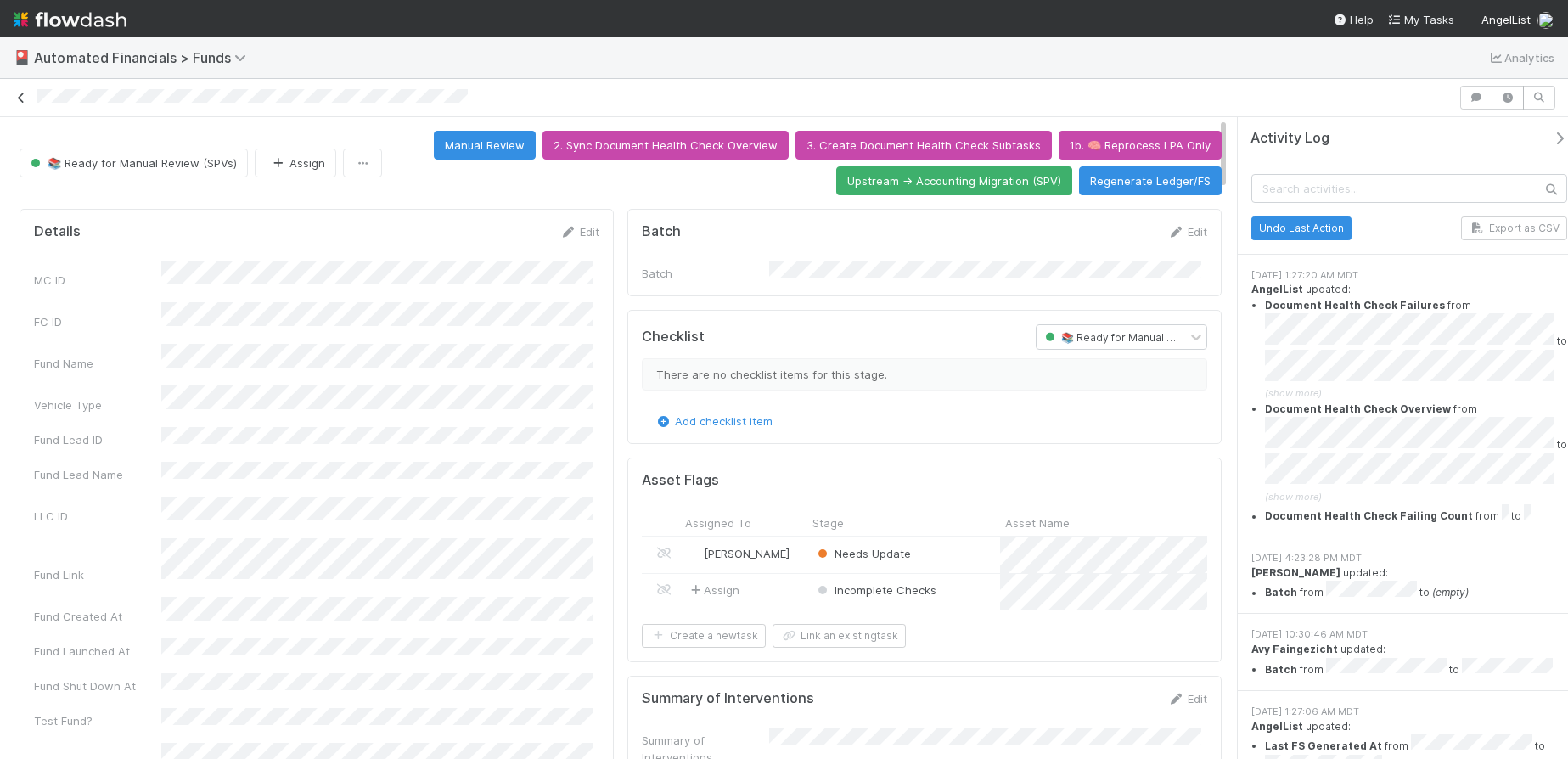
click at [19, 97] on icon at bounding box center [21, 98] width 17 height 11
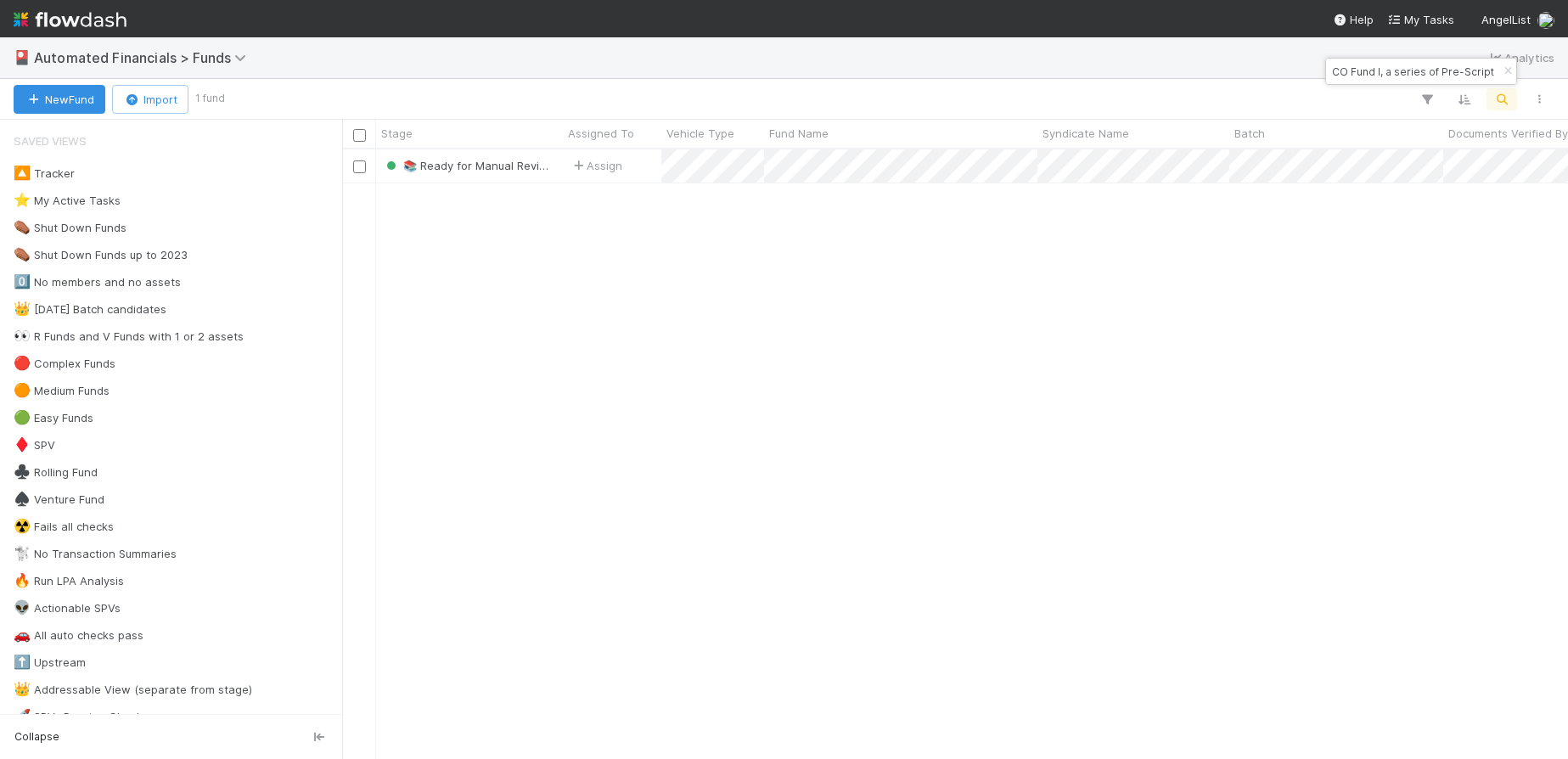
scroll to position [597, 1213]
click at [1511, 72] on icon "button" at bounding box center [1507, 72] width 17 height 10
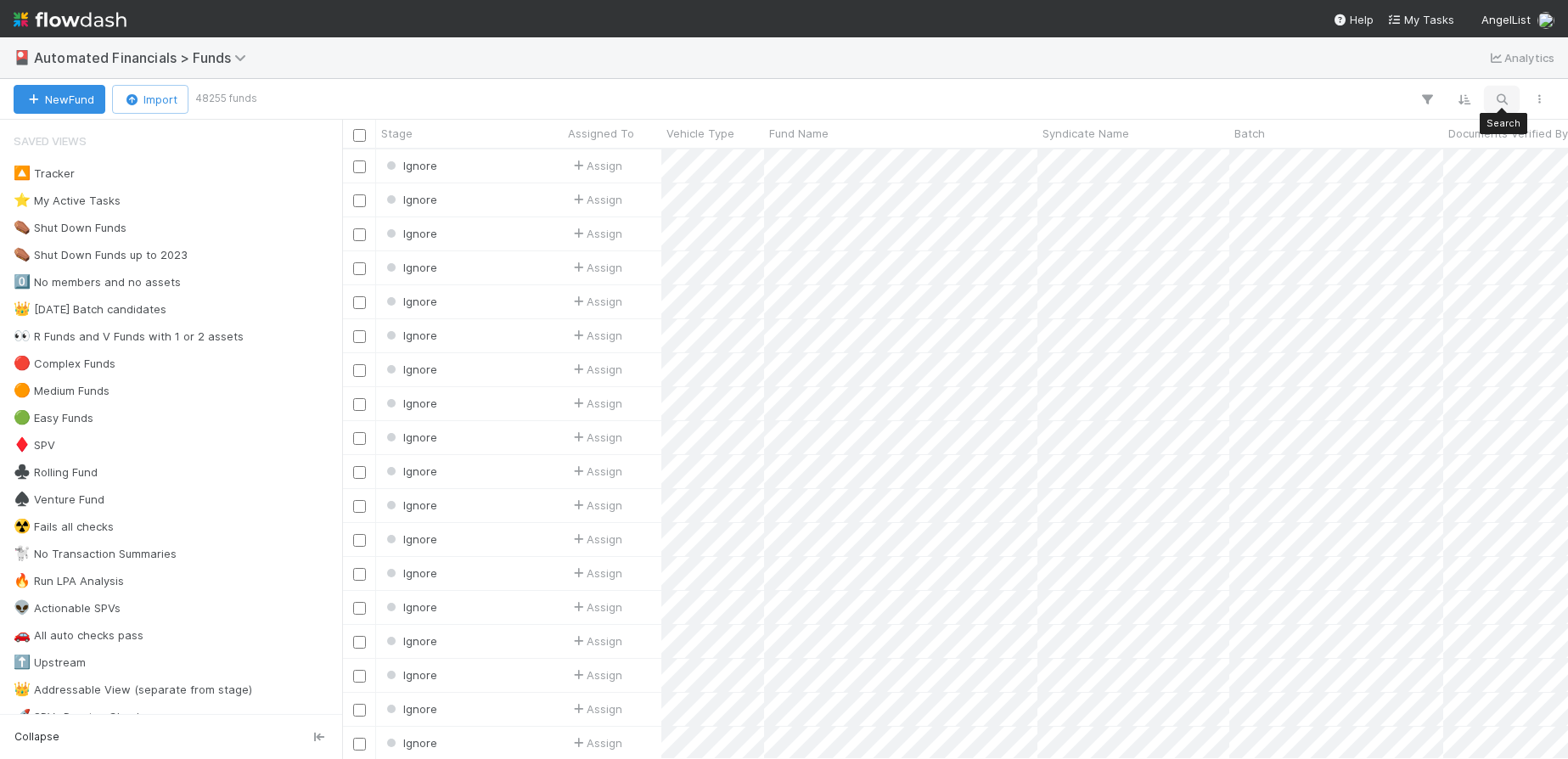
click at [1506, 98] on icon "button" at bounding box center [1502, 99] width 17 height 16
paste input "YT Fund I, a series of Zachary Ginsburg Funds, LP"
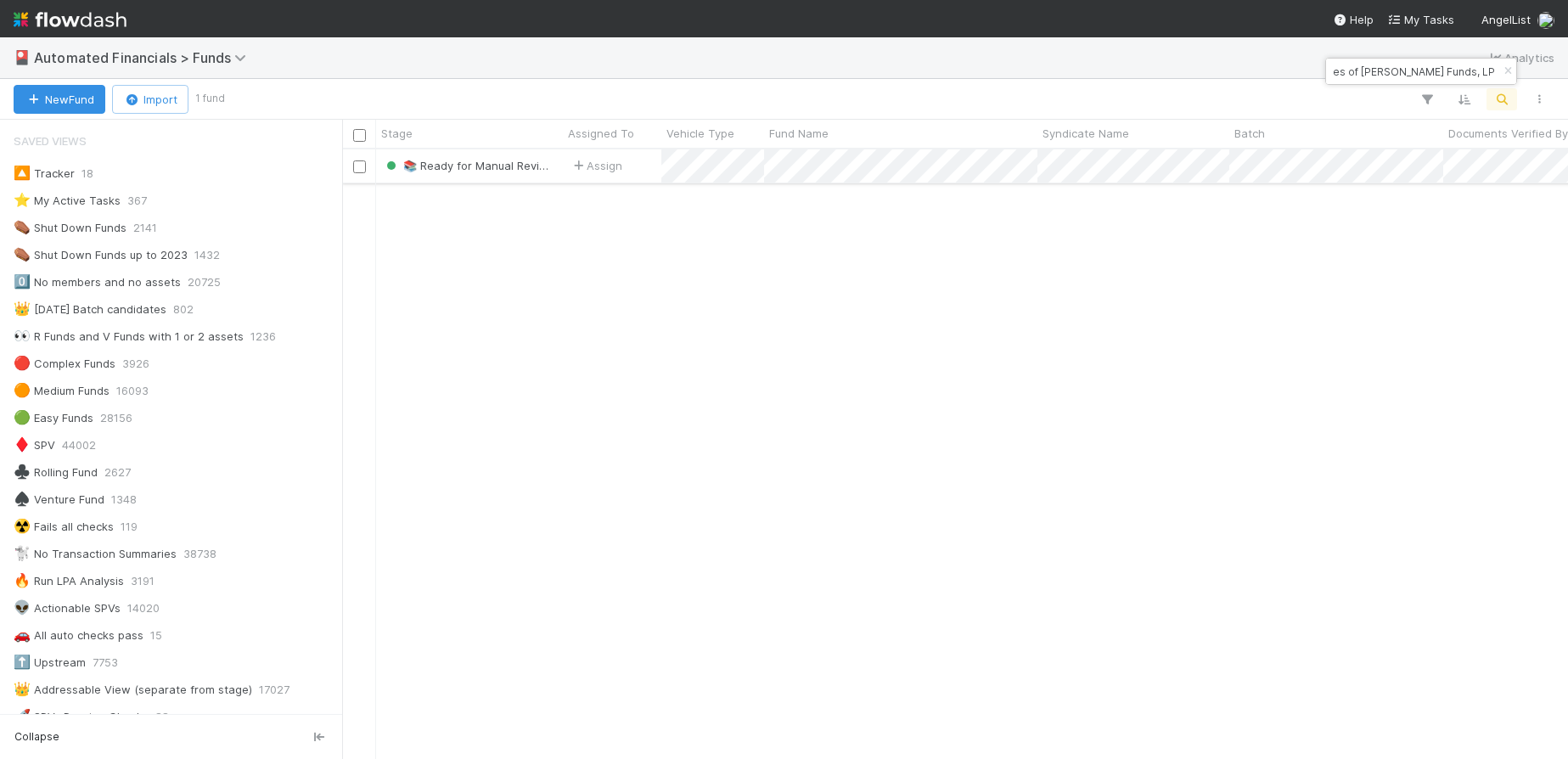
type input "YT Fund I, a series of Zachary Ginsburg Funds, LP"
